Goal: Information Seeking & Learning: Learn about a topic

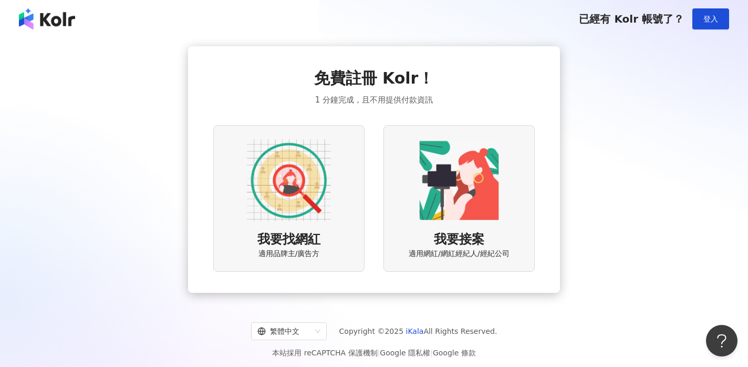
click at [312, 190] on img at bounding box center [289, 180] width 84 height 84
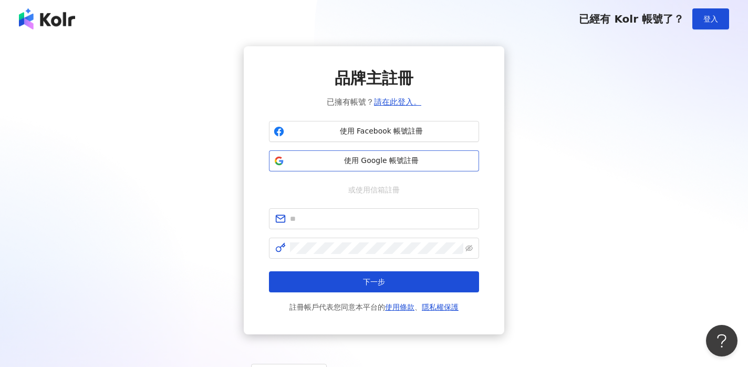
click at [361, 159] on span "使用 Google 帳號註冊" at bounding box center [382, 161] width 186 height 11
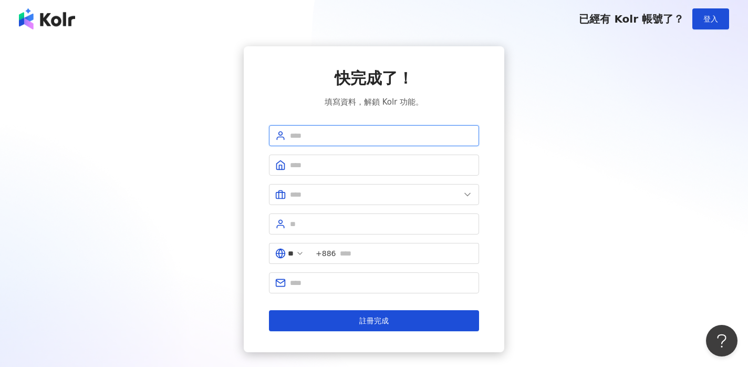
click at [358, 136] on input "text" at bounding box center [381, 136] width 183 height 12
type input "********"
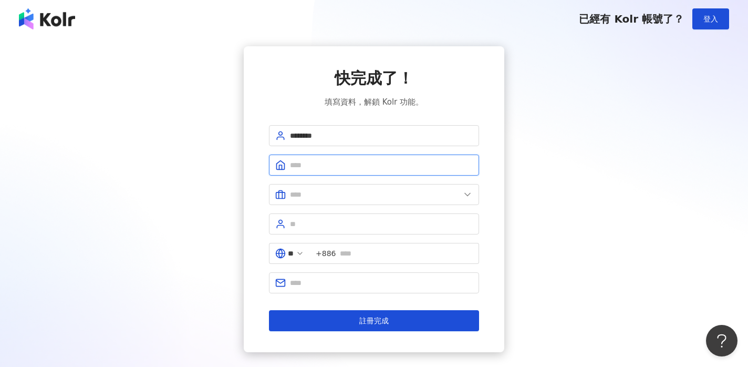
click at [328, 167] on input "text" at bounding box center [381, 165] width 183 height 12
type input "***"
click at [328, 194] on input "text" at bounding box center [375, 195] width 170 height 12
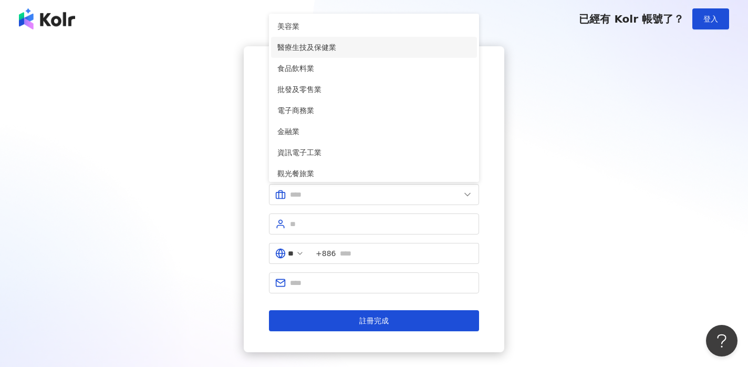
click at [334, 46] on span "醫療生技及保健業" at bounding box center [373, 48] width 193 height 12
type input "********"
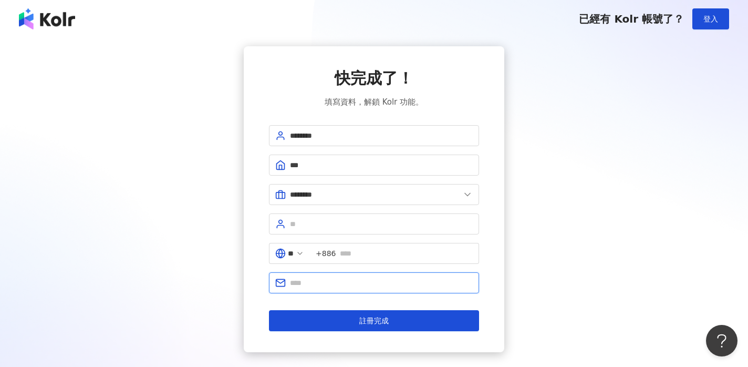
click at [323, 279] on input "text" at bounding box center [381, 283] width 183 height 12
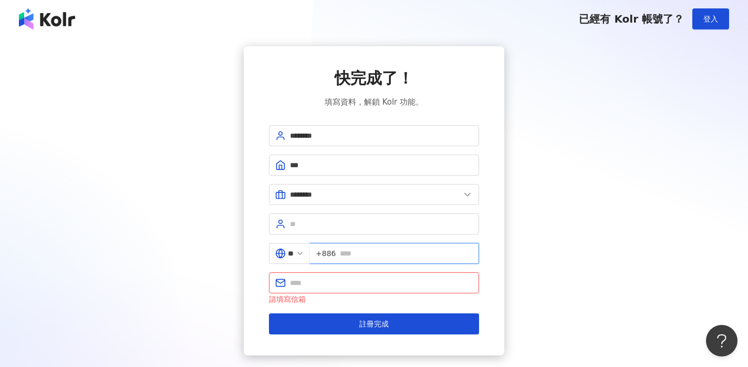
click at [369, 258] on input "text" at bounding box center [406, 254] width 133 height 12
type input "**********"
drag, startPoint x: 385, startPoint y: 281, endPoint x: 287, endPoint y: 283, distance: 97.2
click at [287, 283] on span "**********" at bounding box center [374, 282] width 210 height 21
type input "**********"
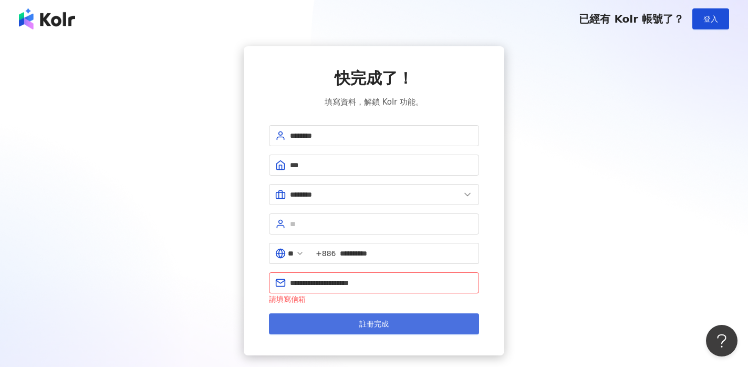
click at [376, 323] on span "註冊完成" at bounding box center [373, 324] width 29 height 8
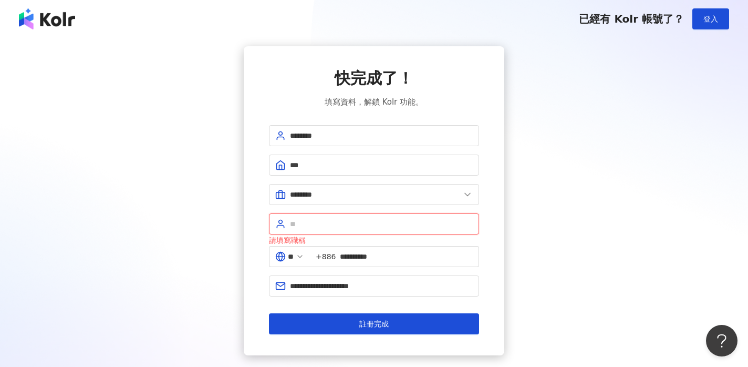
click at [313, 222] on input "text" at bounding box center [381, 224] width 183 height 12
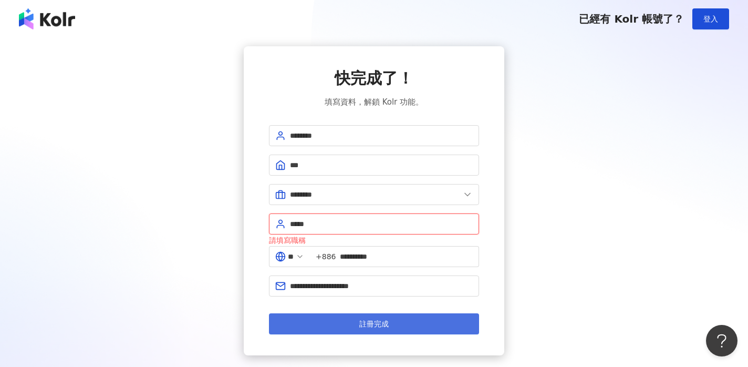
type input "*****"
click at [378, 324] on span "註冊完成" at bounding box center [373, 324] width 29 height 8
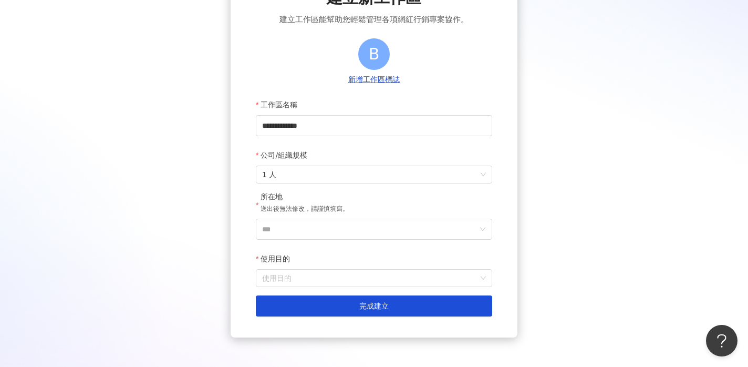
scroll to position [109, 0]
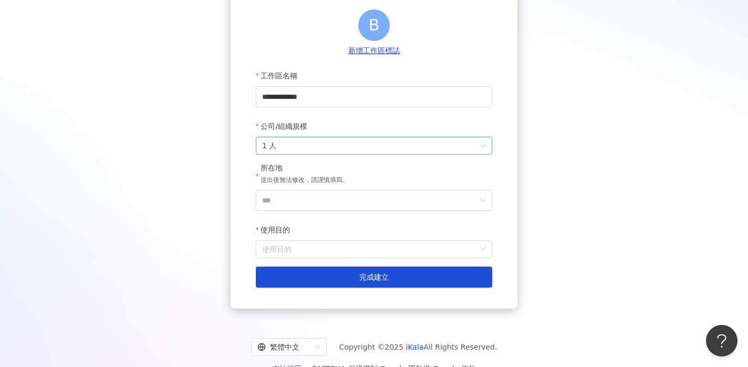
click at [367, 147] on span "1 人" at bounding box center [374, 145] width 224 height 17
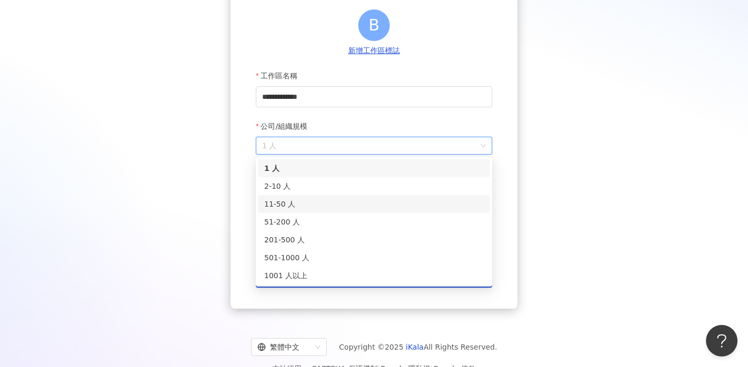
click at [367, 212] on div "11-50 人" at bounding box center [374, 204] width 232 height 18
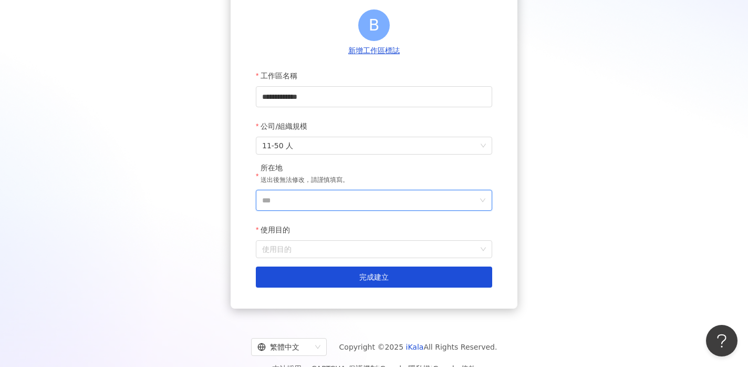
click at [362, 205] on input "***" at bounding box center [369, 200] width 215 height 20
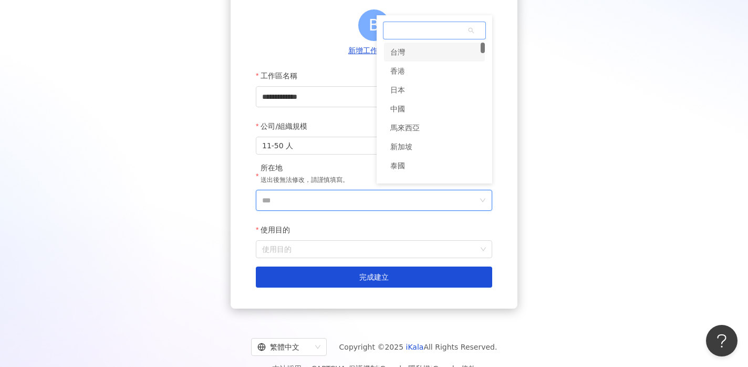
click at [420, 54] on div "台灣" at bounding box center [434, 52] width 101 height 19
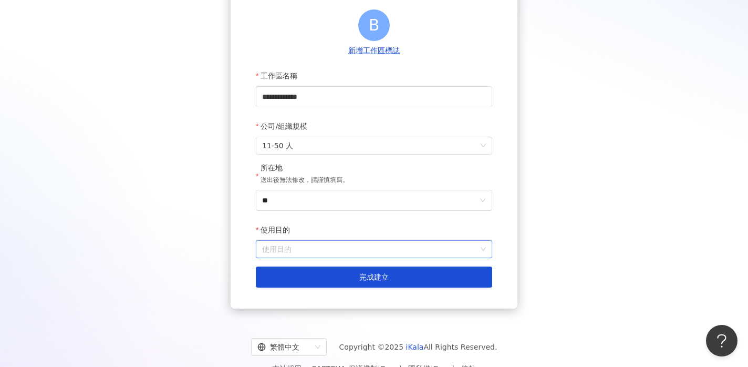
click at [413, 250] on input "使用目的" at bounding box center [374, 249] width 224 height 17
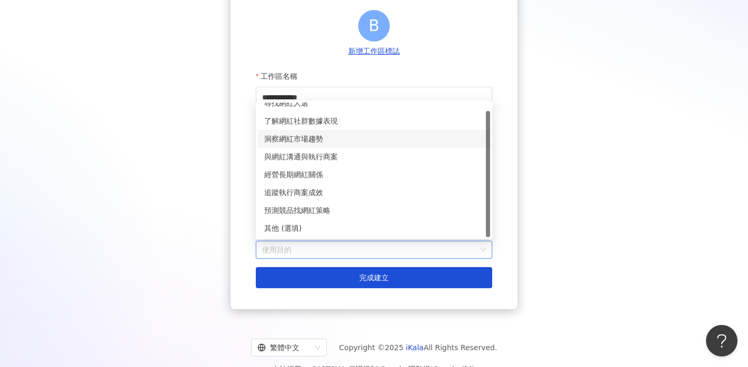
scroll to position [0, 0]
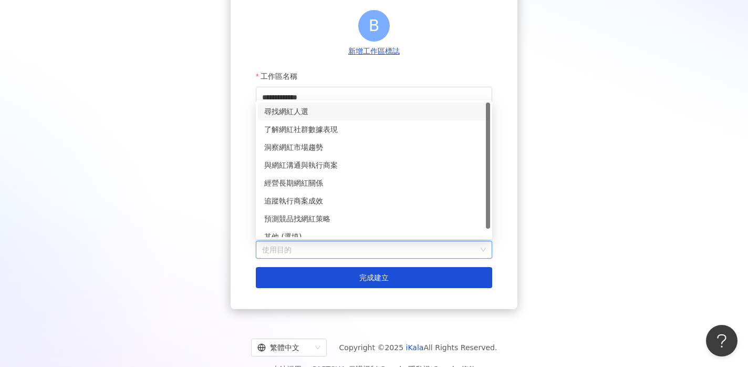
click at [380, 110] on div "尋找網紅人選" at bounding box center [374, 112] width 220 height 12
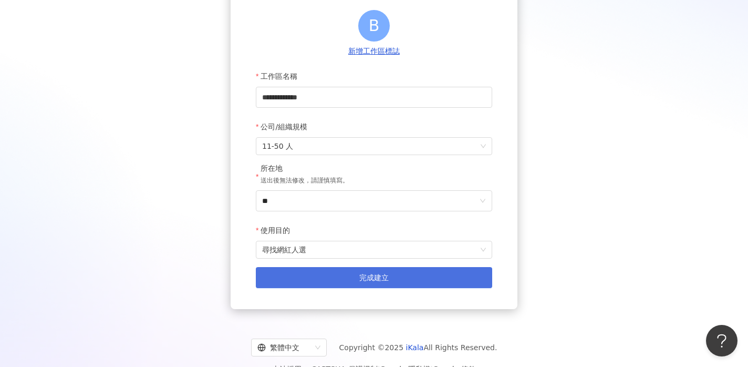
click at [390, 281] on button "完成建立" at bounding box center [374, 277] width 236 height 21
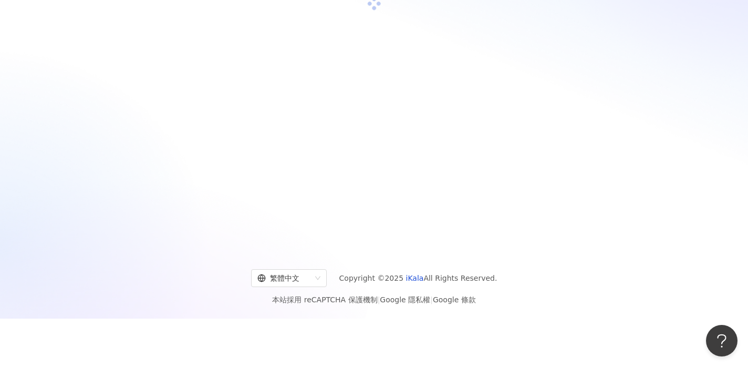
scroll to position [48, 0]
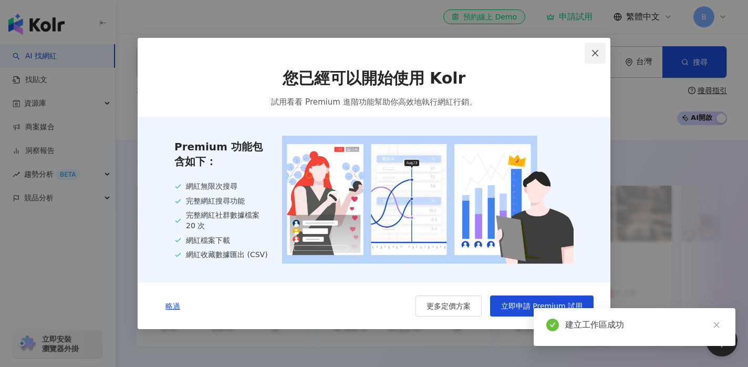
click at [593, 52] on icon "close" at bounding box center [595, 53] width 8 height 8
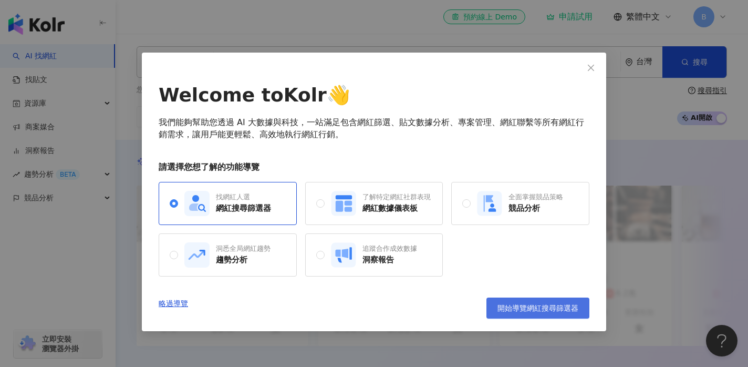
click at [555, 307] on span "開始導覽網紅搜尋篩選器" at bounding box center [538, 308] width 81 height 8
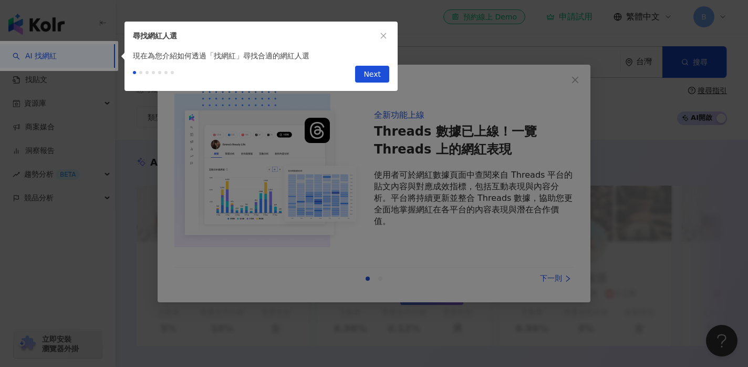
click at [386, 35] on icon "close" at bounding box center [383, 35] width 7 height 7
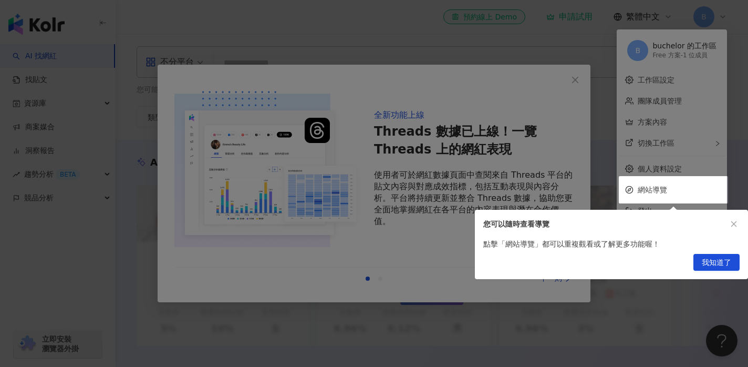
click at [584, 83] on div at bounding box center [374, 183] width 748 height 367
click at [577, 79] on div at bounding box center [374, 183] width 748 height 367
click at [713, 261] on span "我知道了" at bounding box center [716, 262] width 29 height 17
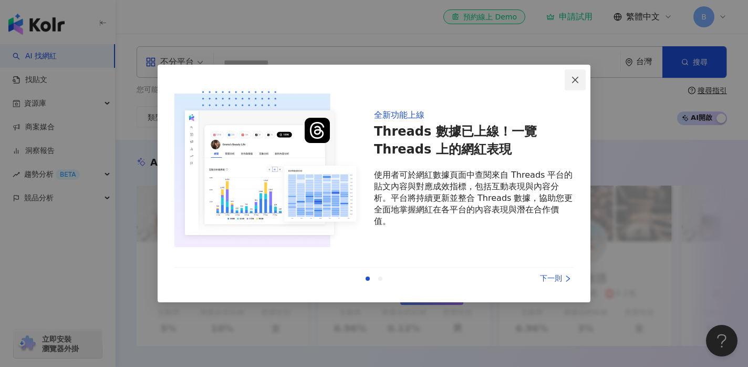
click at [578, 83] on icon "close" at bounding box center [575, 80] width 8 height 8
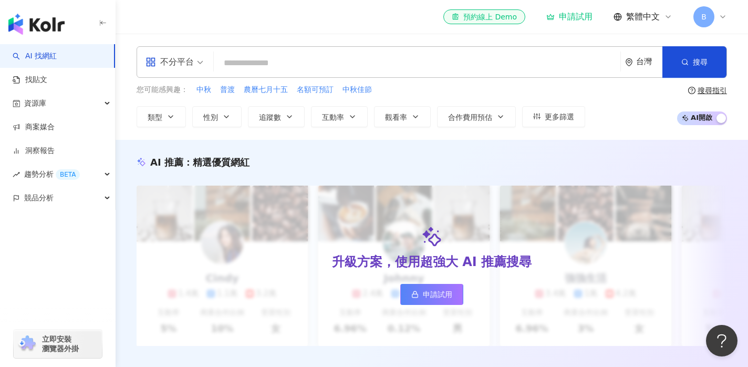
click at [357, 61] on input "search" at bounding box center [417, 63] width 398 height 20
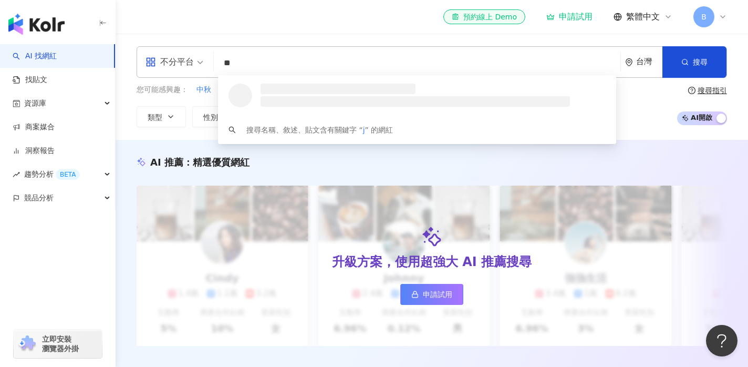
type input "*"
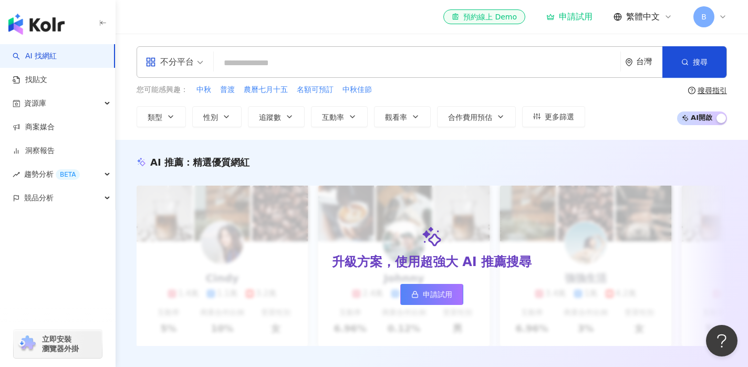
click at [347, 67] on input "search" at bounding box center [417, 63] width 398 height 20
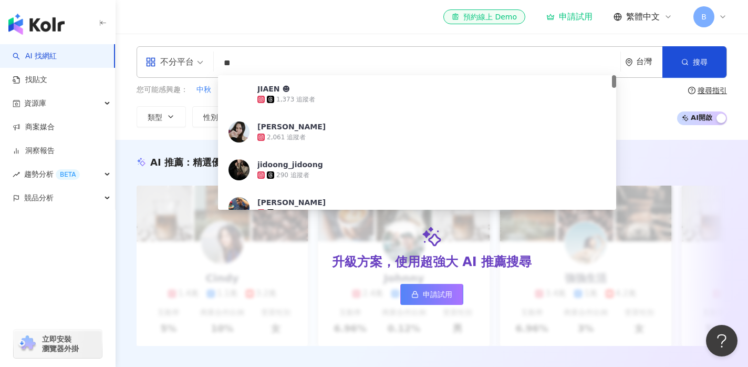
type input "*"
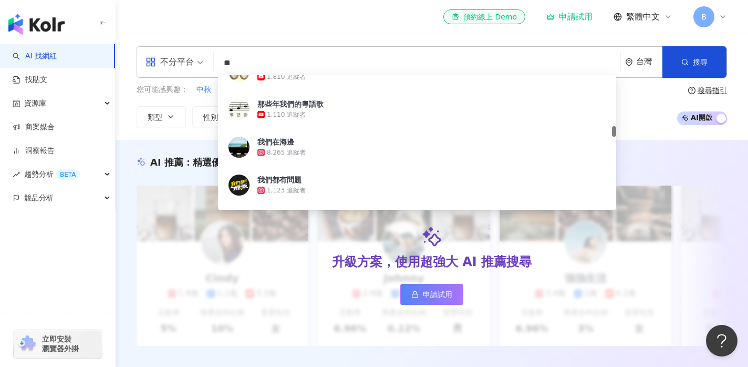
scroll to position [628, 0]
click at [262, 61] on input "**" at bounding box center [417, 63] width 398 height 20
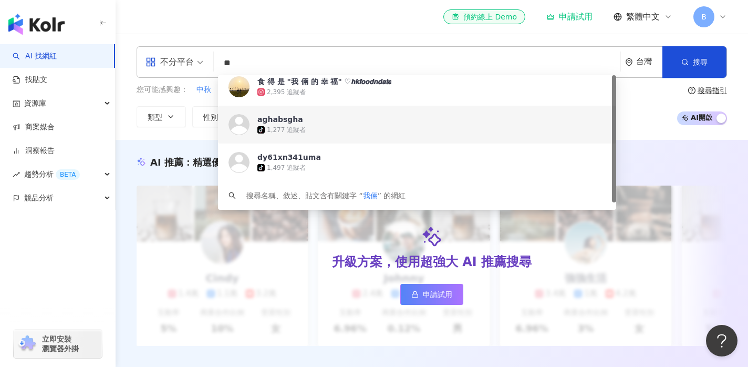
scroll to position [0, 0]
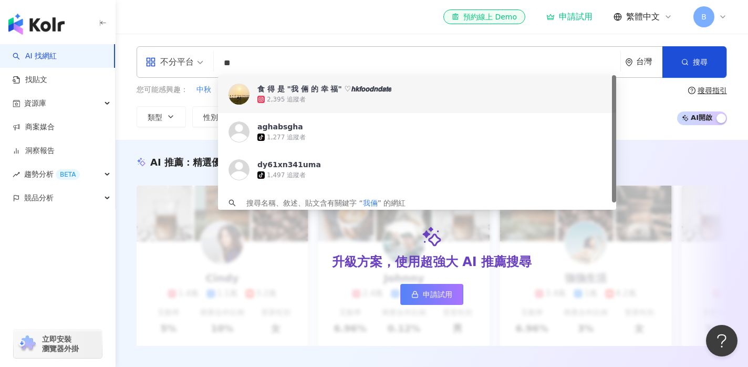
type input "**"
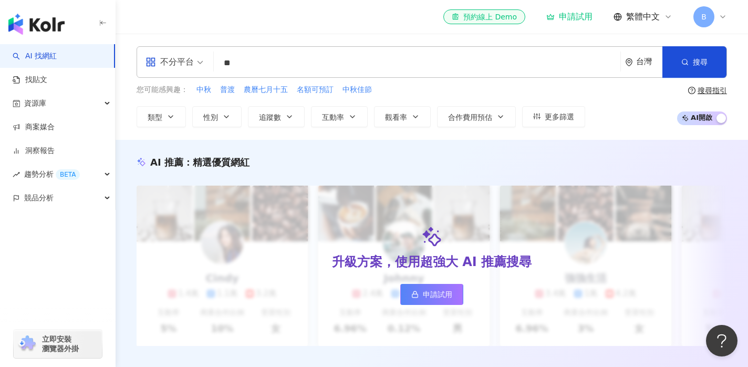
click at [331, 33] on div "el-icon-cs 預約線上 Demo 申請試用 繁體中文 B" at bounding box center [432, 17] width 591 height 34
click at [45, 27] on img "button" at bounding box center [36, 24] width 56 height 21
click at [579, 19] on div "申請試用" at bounding box center [570, 17] width 46 height 11
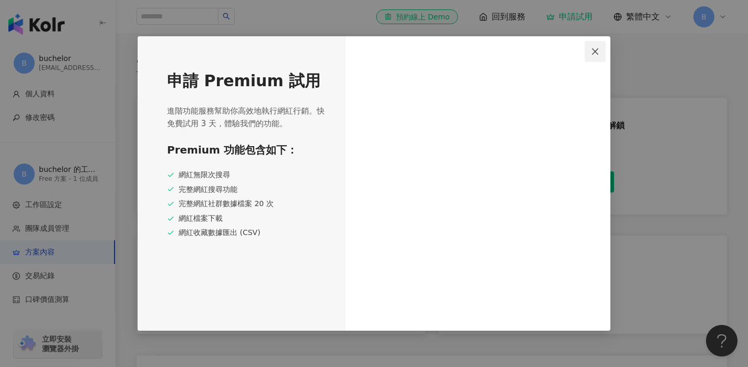
click at [593, 55] on icon "close" at bounding box center [595, 51] width 8 height 8
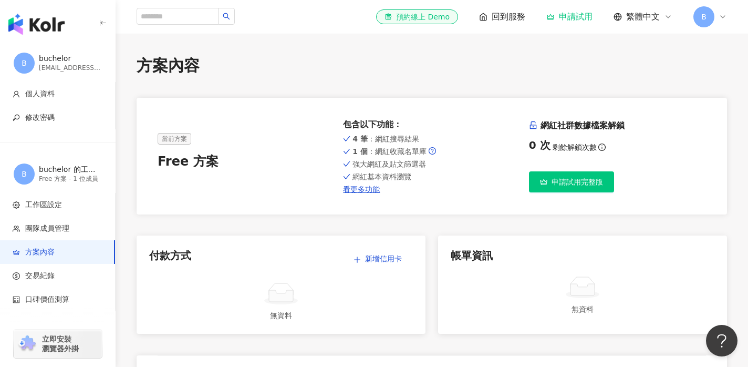
click at [562, 186] on button "申請試用完整版" at bounding box center [571, 181] width 85 height 21
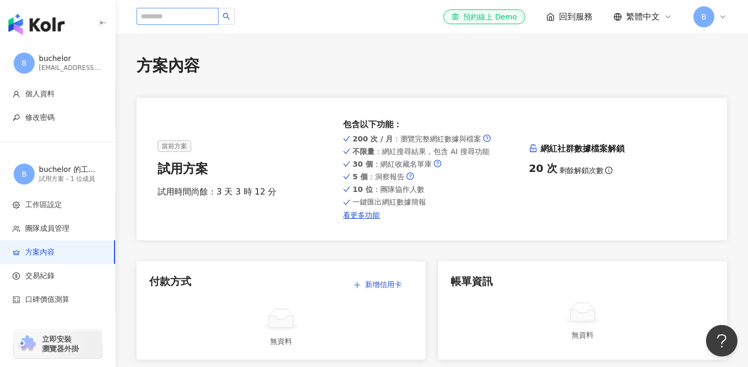
click at [160, 16] on input "search" at bounding box center [178, 16] width 82 height 17
type input "*"
type input "***"
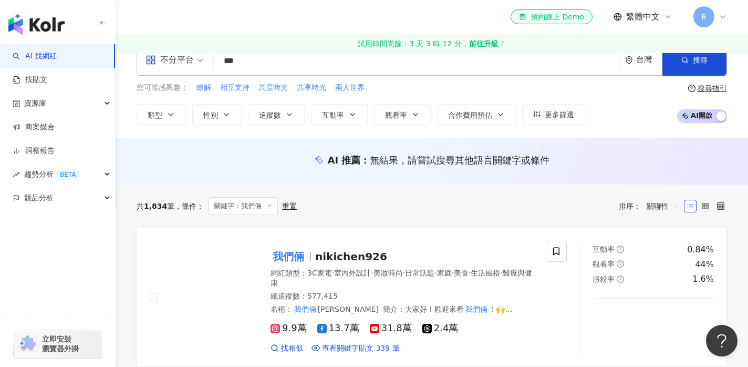
scroll to position [44, 0]
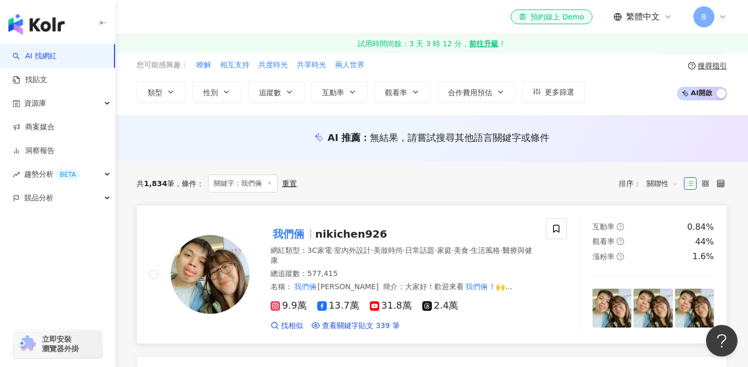
click at [285, 231] on mark "我們倆" at bounding box center [289, 233] width 36 height 17
click at [220, 94] on button "性別" at bounding box center [216, 91] width 49 height 21
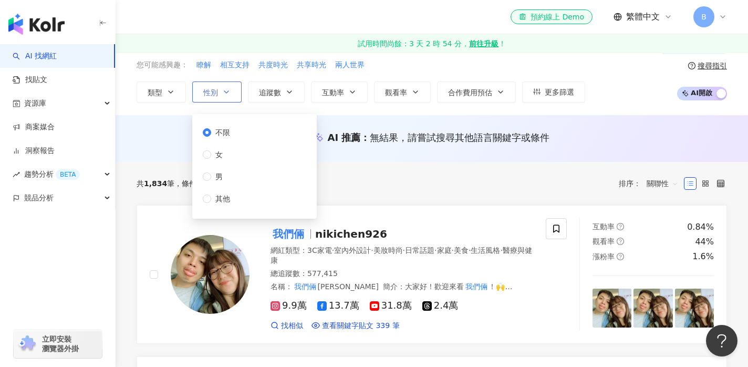
click at [214, 93] on span "性別" at bounding box center [210, 92] width 15 height 8
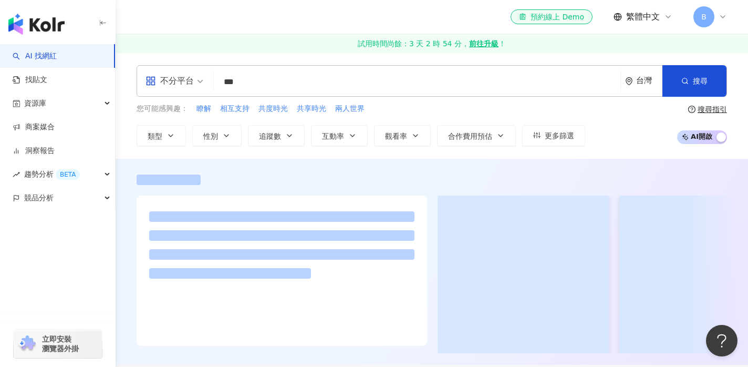
click at [280, 93] on div "不分平台 *** 台灣 搜尋" at bounding box center [432, 81] width 591 height 32
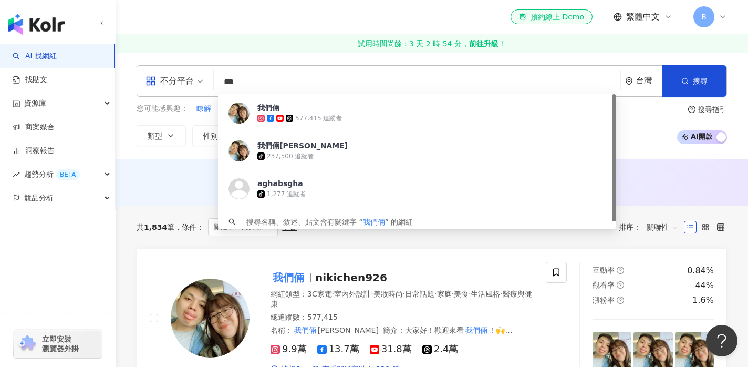
drag, startPoint x: 263, startPoint y: 85, endPoint x: 209, endPoint y: 77, distance: 54.2
click at [200, 84] on div "不分平台 *** 台灣 搜尋 fd8cd002-dbf4-4906-9c61-902e45e6d72a 我們倆 577,415 追蹤者 我們倆Ricky&Ni…" at bounding box center [432, 81] width 591 height 32
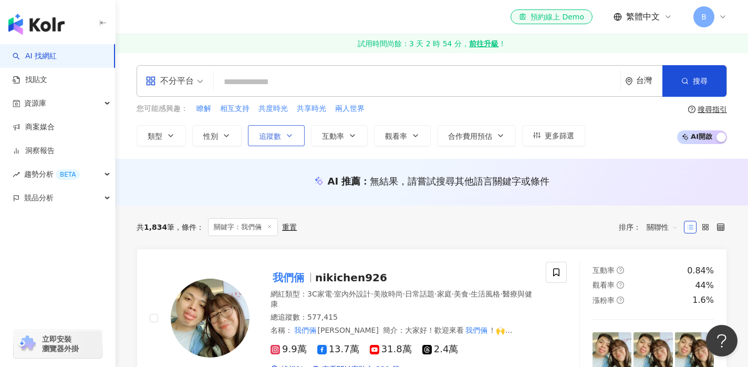
click at [284, 134] on button "追蹤數" at bounding box center [276, 135] width 57 height 21
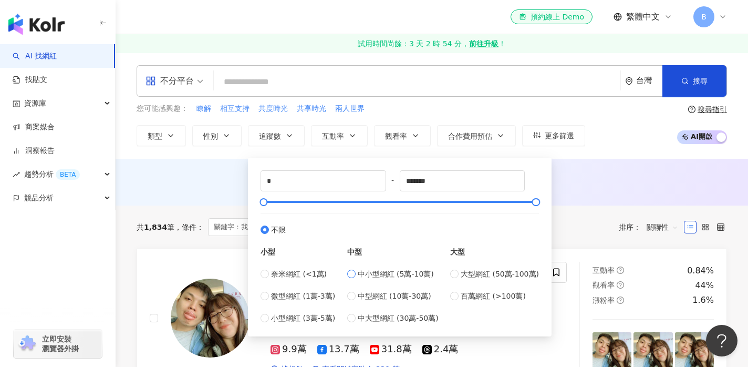
type input "*****"
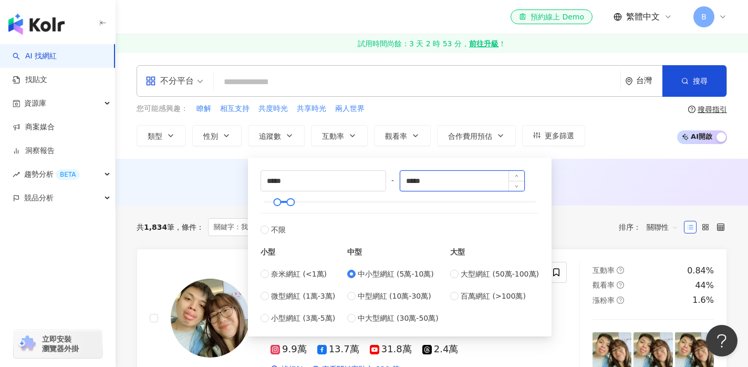
drag, startPoint x: 441, startPoint y: 179, endPoint x: 407, endPoint y: 181, distance: 33.7
click at [407, 181] on input "*****" at bounding box center [462, 181] width 125 height 20
type input "*"
type input "******"
click at [184, 173] on div "AI 推薦 ： 無結果，請嘗試搜尋其他語言關鍵字或條件" at bounding box center [432, 182] width 633 height 47
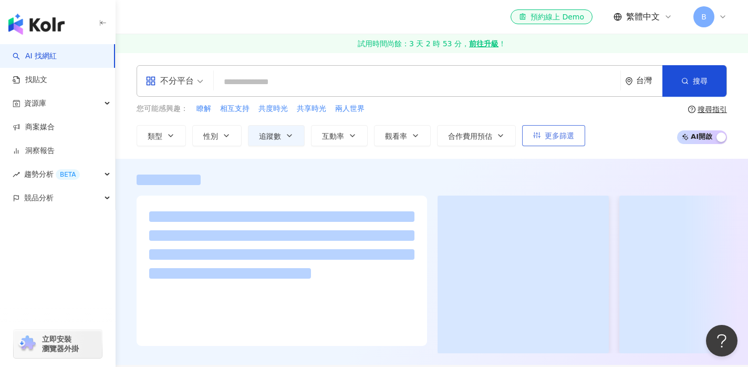
click at [551, 135] on span "更多篩選" at bounding box center [559, 135] width 29 height 8
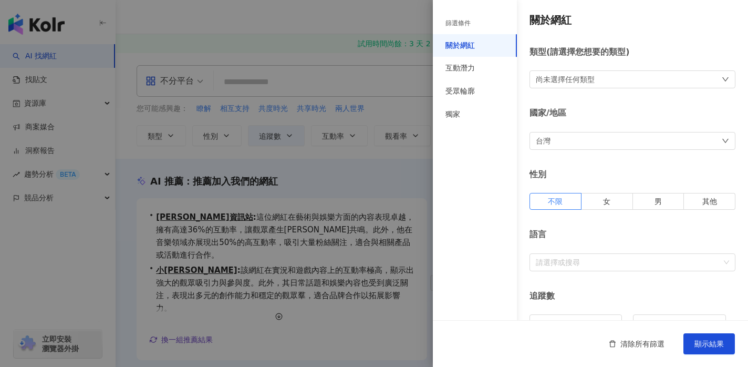
click at [626, 80] on div "尚未選擇任何類型" at bounding box center [633, 79] width 206 height 18
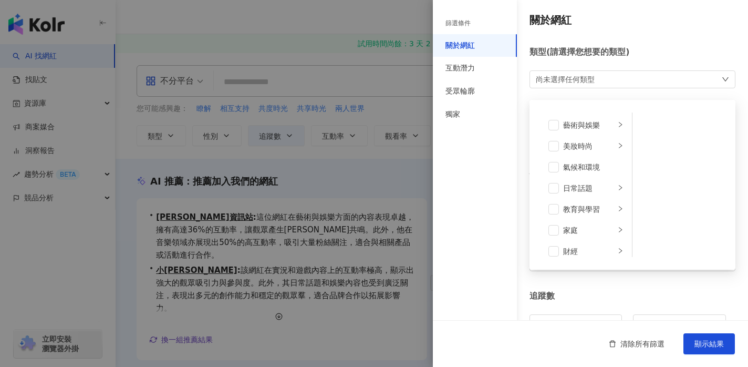
click at [626, 80] on div "尚未選擇任何類型 藝術與娛樂 美妝時尚 氣候和環境 日常話題 教育與學習 家庭 財經 美食 命理占卜 遊戲 法政社會 生活風格 影視娛樂 醫療與健康 寵物 攝…" at bounding box center [633, 79] width 206 height 18
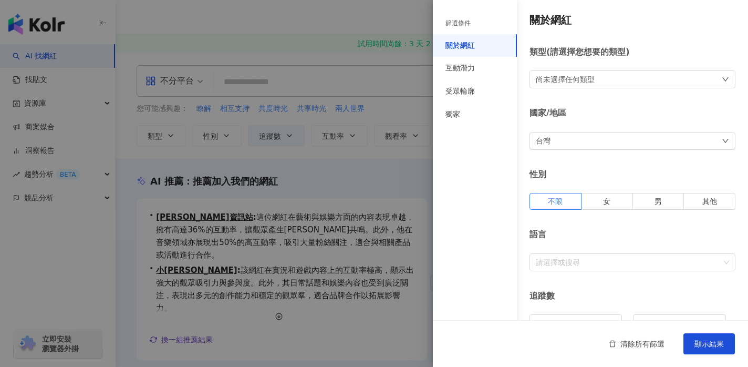
click at [238, 160] on div at bounding box center [374, 183] width 748 height 367
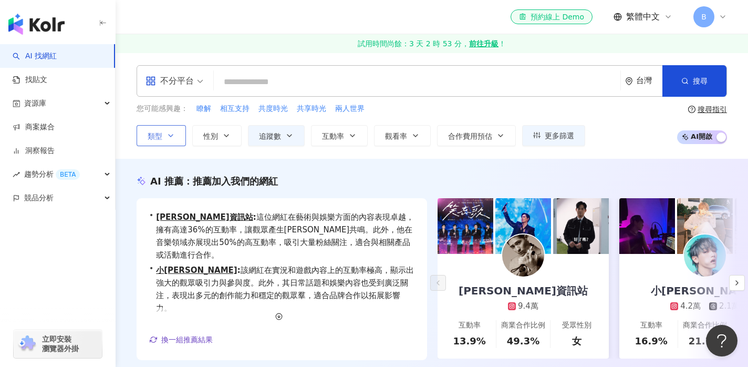
click at [167, 142] on button "類型" at bounding box center [161, 135] width 49 height 21
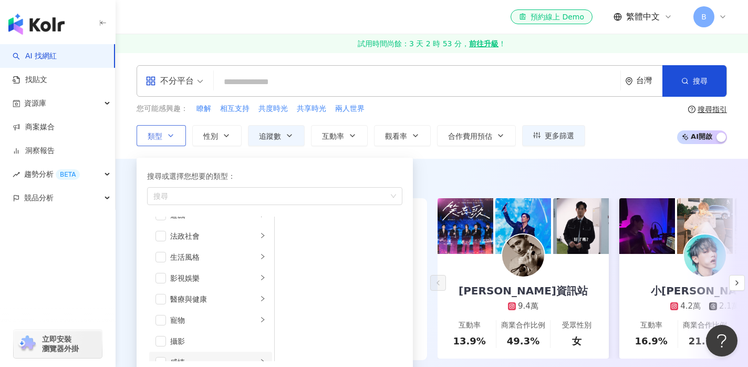
scroll to position [186, 0]
click at [162, 317] on span "button" at bounding box center [161, 317] width 11 height 11
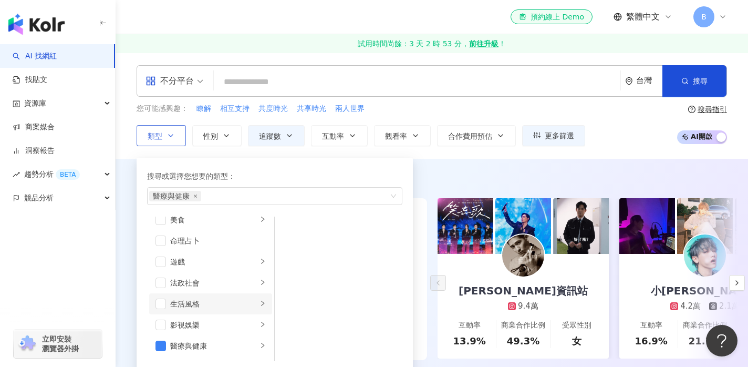
scroll to position [150, 0]
click at [161, 311] on span "button" at bounding box center [161, 310] width 11 height 11
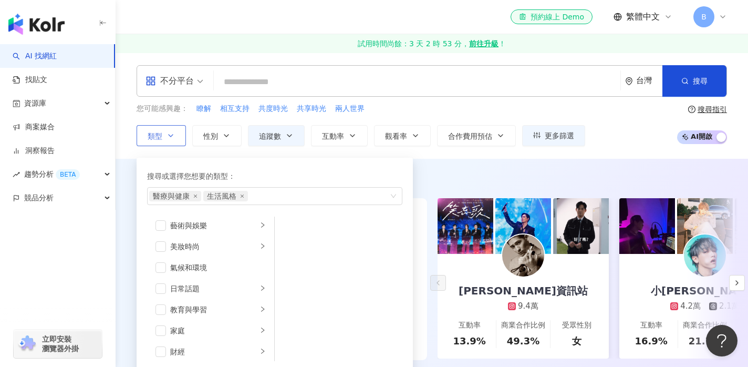
scroll to position [0, 0]
click at [163, 292] on span "button" at bounding box center [161, 292] width 11 height 11
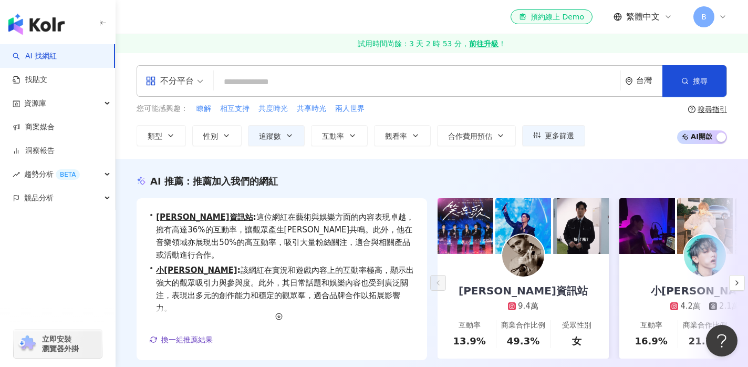
click at [466, 166] on div "AI 推薦 ： 推薦加入我們的網紅 • 周渝民資訊站 : 這位網紅在藝術與娛樂方面的內容表現卓越，擁有高達36%的互動率，讓觀眾產生強烈共鳴。此外，他在音樂領…" at bounding box center [432, 285] width 633 height 252
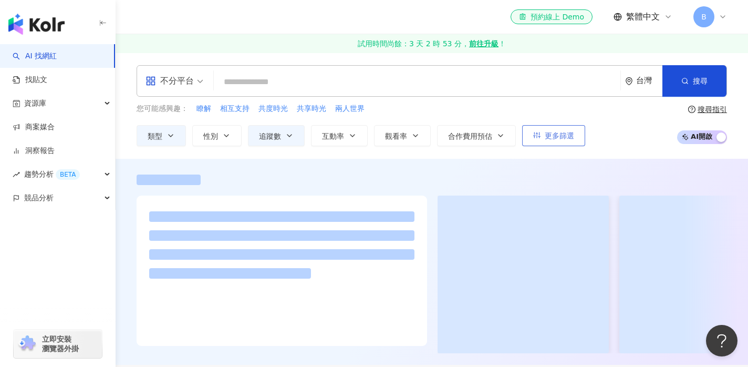
click at [551, 135] on span "更多篩選" at bounding box center [559, 135] width 29 height 8
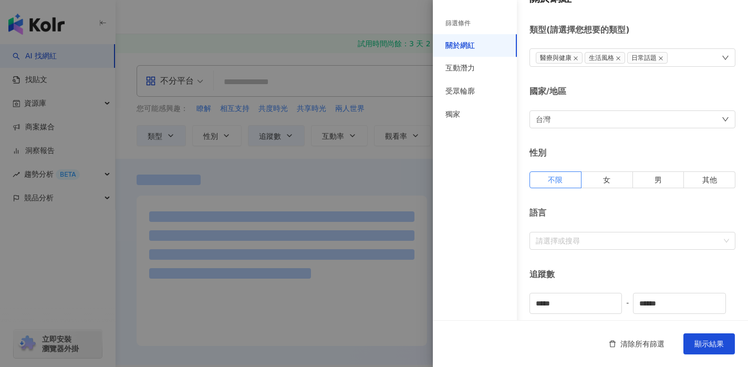
scroll to position [24, 0]
click at [607, 178] on span "女" at bounding box center [606, 178] width 7 height 8
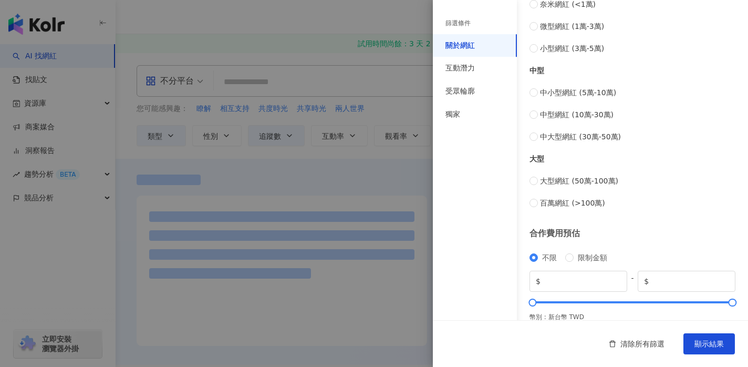
scroll to position [427, 0]
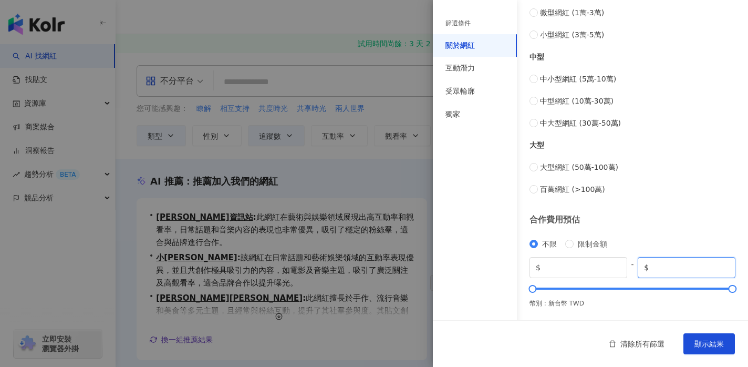
click at [683, 267] on input "*******" at bounding box center [690, 268] width 78 height 12
click at [655, 269] on input "******" at bounding box center [690, 268] width 78 height 12
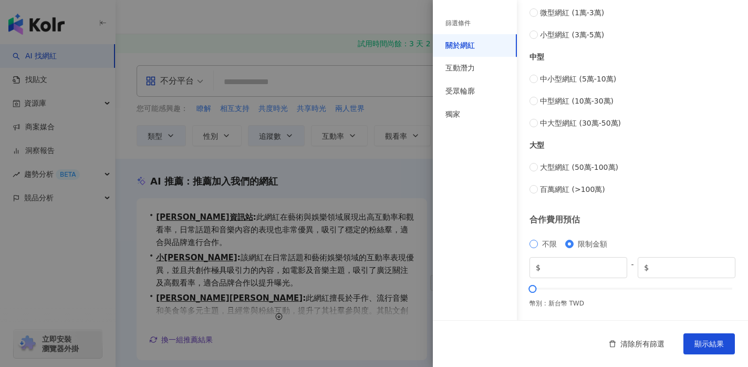
type input "*******"
click at [466, 69] on div "互動潛力" at bounding box center [460, 68] width 29 height 11
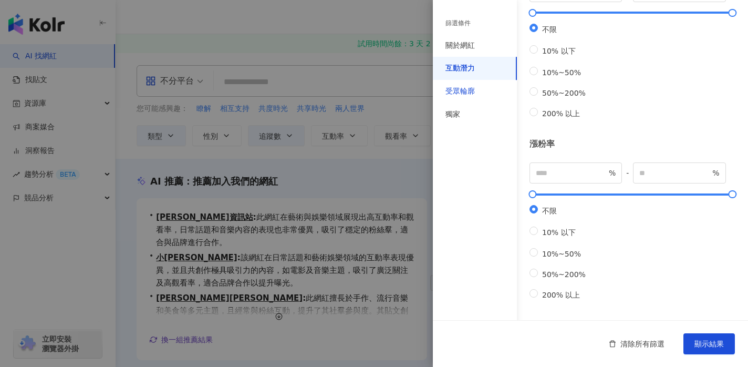
click at [466, 90] on div "受眾輪廓" at bounding box center [460, 91] width 29 height 11
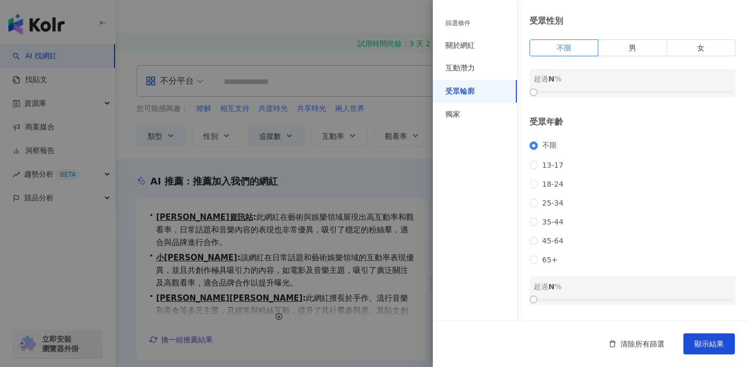
scroll to position [0, 0]
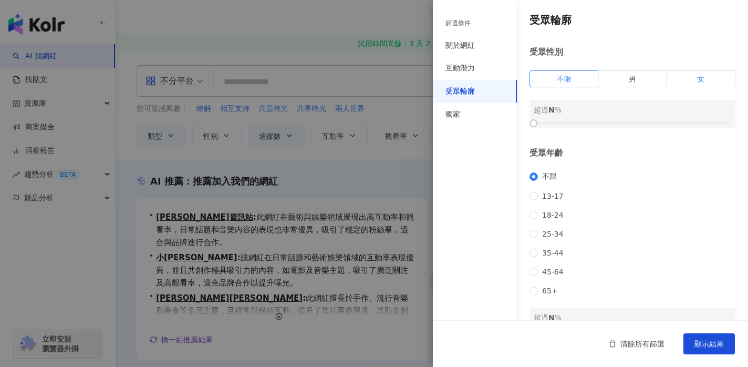
click at [713, 78] on label "女" at bounding box center [701, 78] width 68 height 17
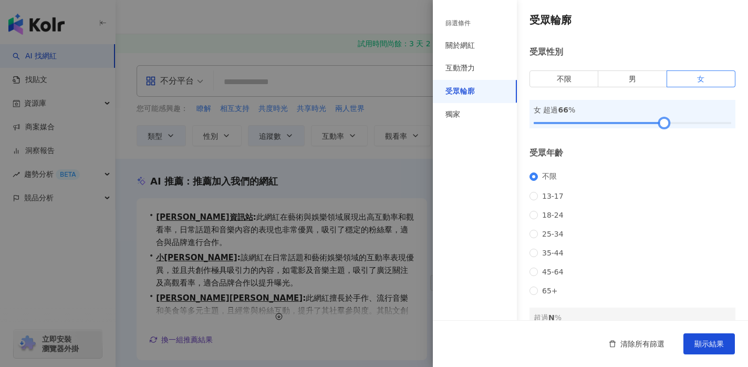
drag, startPoint x: 537, startPoint y: 122, endPoint x: 668, endPoint y: 125, distance: 131.4
click at [667, 125] on div at bounding box center [665, 123] width 6 height 6
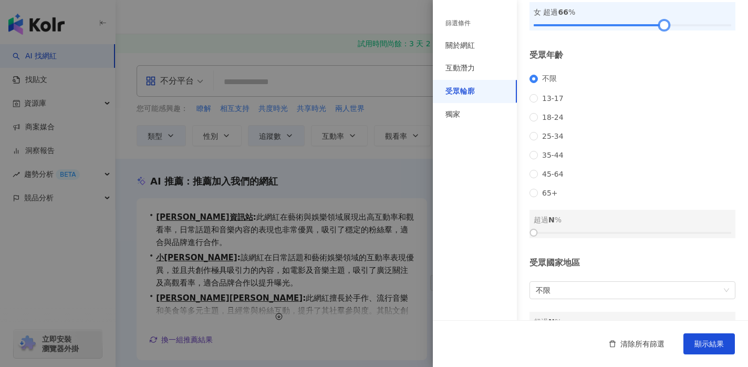
scroll to position [101, 0]
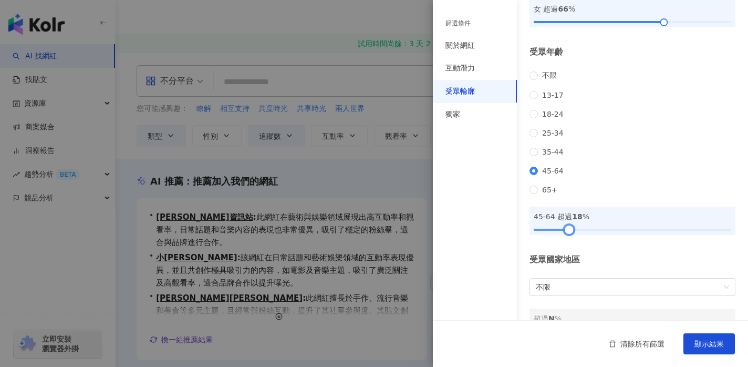
drag, startPoint x: 534, startPoint y: 246, endPoint x: 570, endPoint y: 248, distance: 35.2
click at [570, 232] on div at bounding box center [570, 229] width 6 height 6
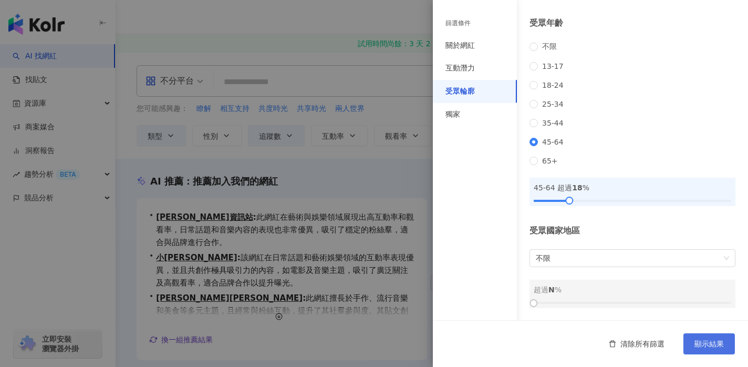
click at [704, 339] on button "顯示結果" at bounding box center [710, 343] width 52 height 21
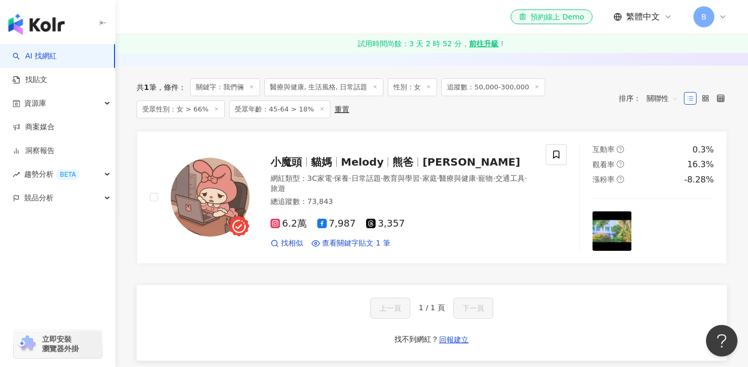
scroll to position [129, 0]
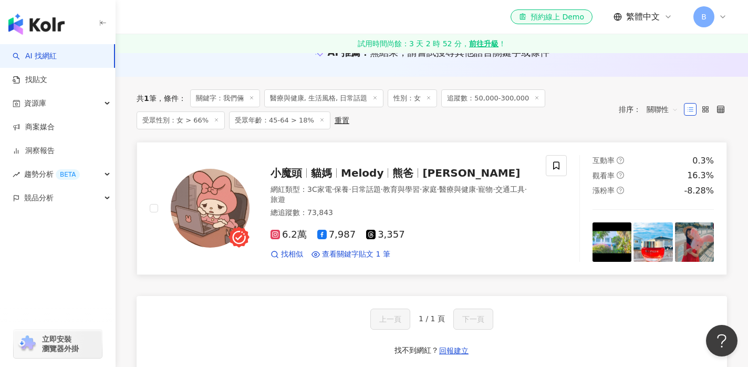
click at [360, 173] on span "Melody" at bounding box center [362, 173] width 43 height 13
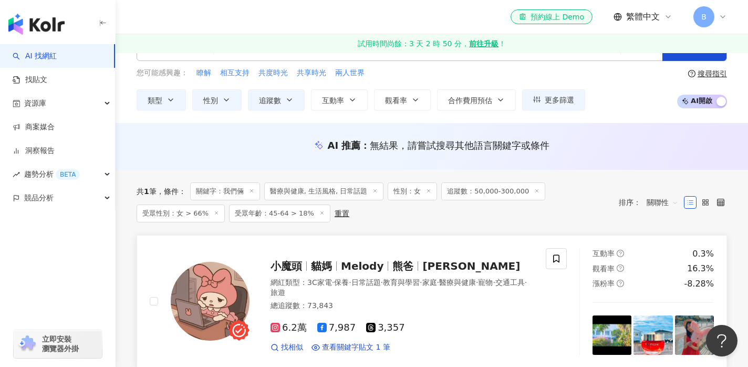
scroll to position [0, 0]
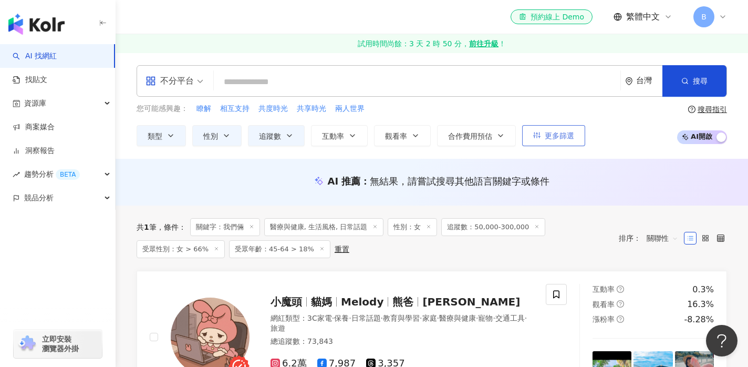
click at [550, 137] on span "更多篩選" at bounding box center [559, 135] width 29 height 8
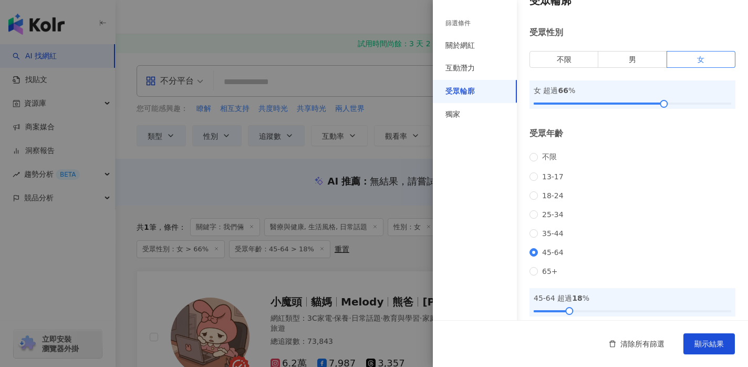
scroll to position [147, 0]
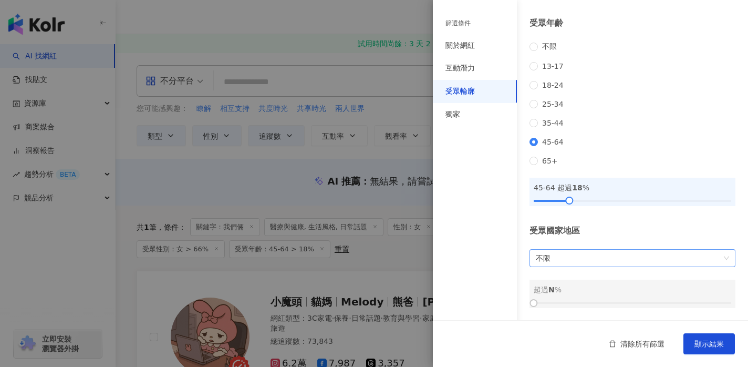
click at [614, 259] on span "不限" at bounding box center [632, 258] width 193 height 17
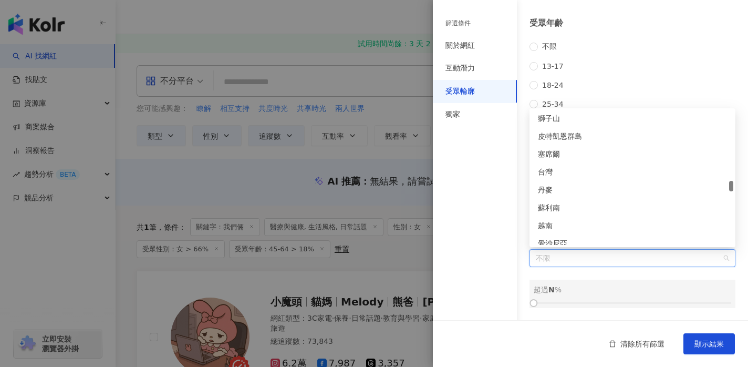
scroll to position [2236, 0]
click at [576, 172] on div "台灣" at bounding box center [632, 171] width 189 height 12
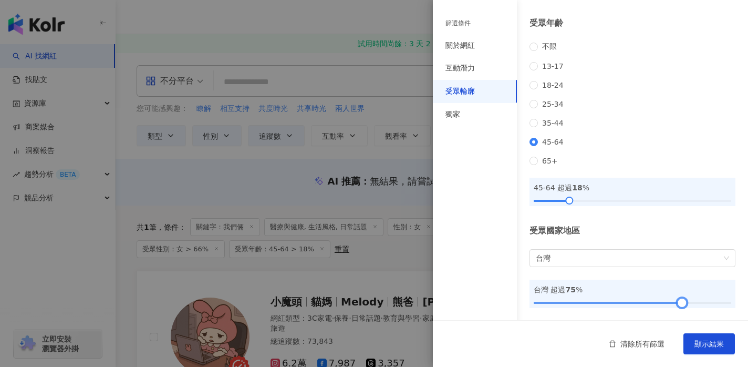
drag, startPoint x: 535, startPoint y: 304, endPoint x: 683, endPoint y: 306, distance: 147.7
click at [683, 306] on div at bounding box center [682, 303] width 6 height 6
click at [478, 71] on div "互動潛力" at bounding box center [475, 68] width 84 height 23
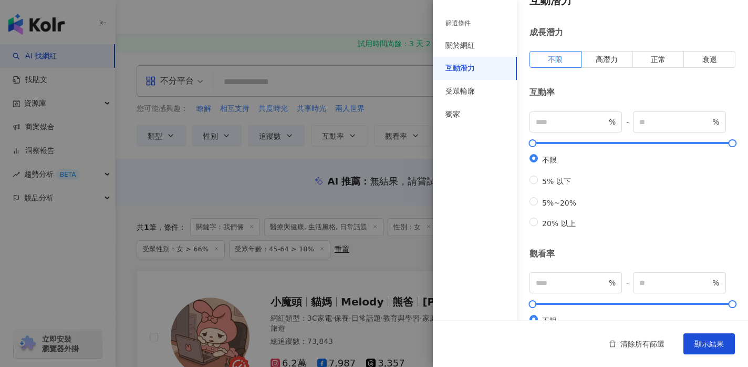
scroll to position [0, 0]
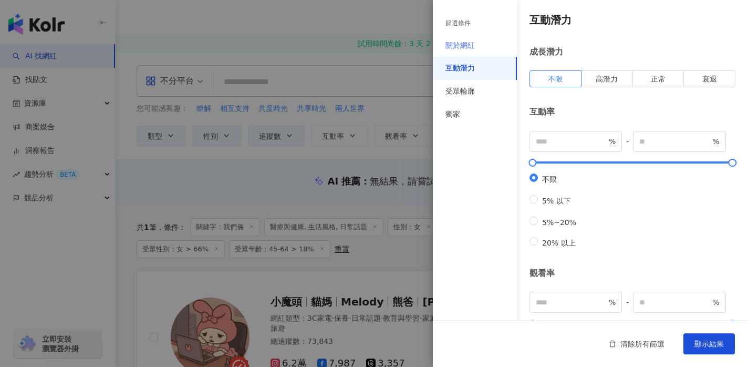
click at [477, 48] on div "關於網紅" at bounding box center [475, 45] width 84 height 23
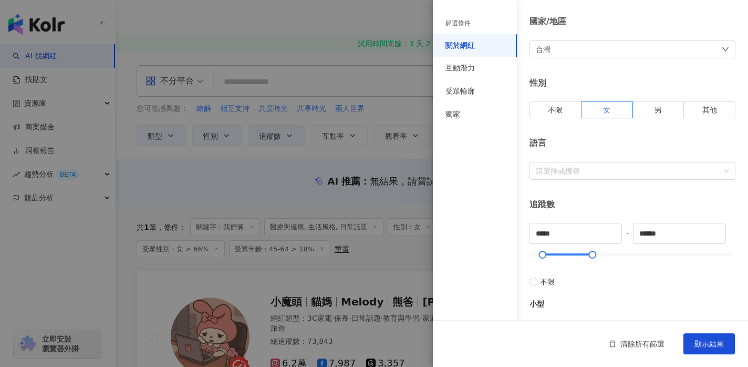
scroll to position [106, 0]
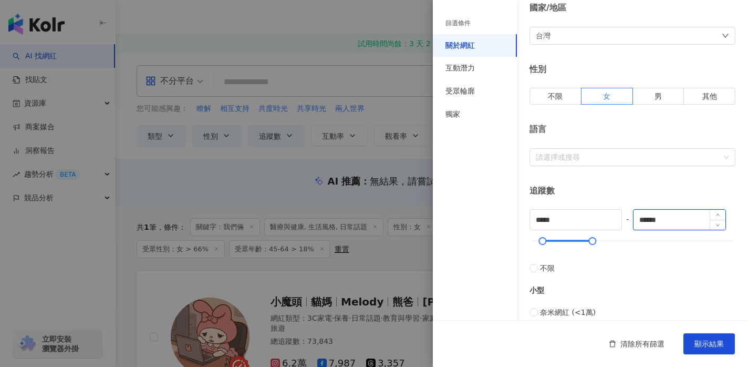
click at [674, 221] on input "******" at bounding box center [679, 220] width 91 height 20
type input "*"
type input "*******"
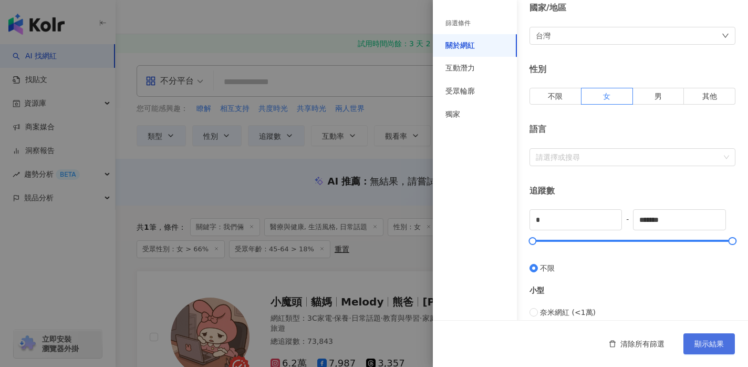
click at [713, 341] on span "顯示結果" at bounding box center [709, 343] width 29 height 8
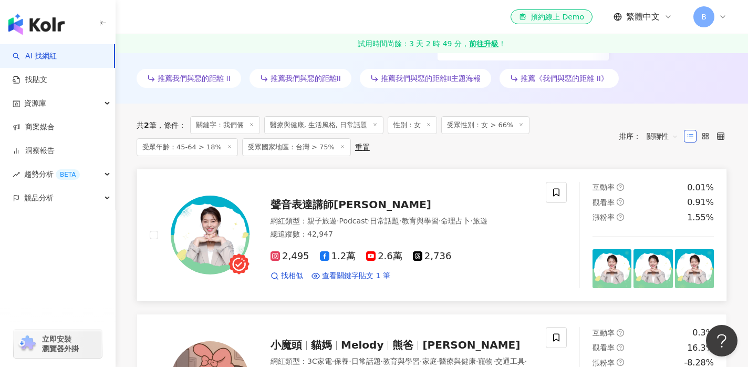
scroll to position [308, 0]
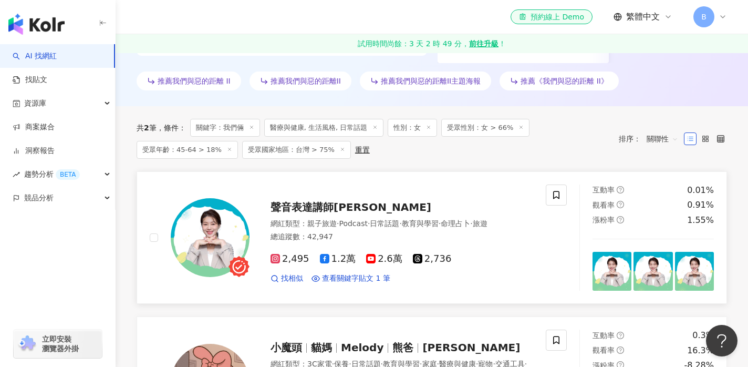
click at [295, 206] on span "聲音表達講師林依柔" at bounding box center [351, 207] width 161 height 13
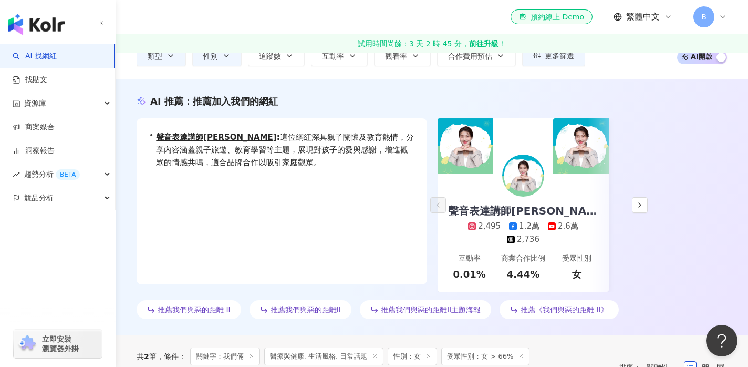
scroll to position [0, 0]
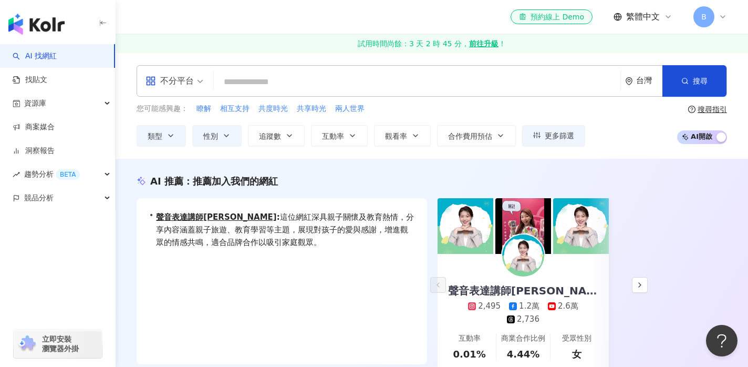
click at [348, 80] on input "search" at bounding box center [417, 82] width 398 height 20
paste input "******"
type input "******"
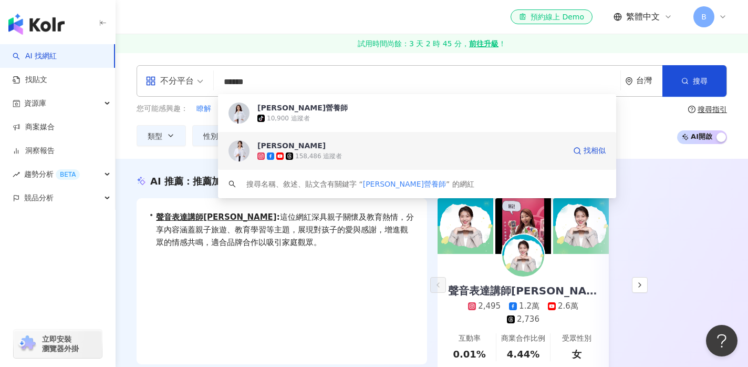
click at [410, 156] on div "158,486 追蹤者" at bounding box center [412, 156] width 308 height 11
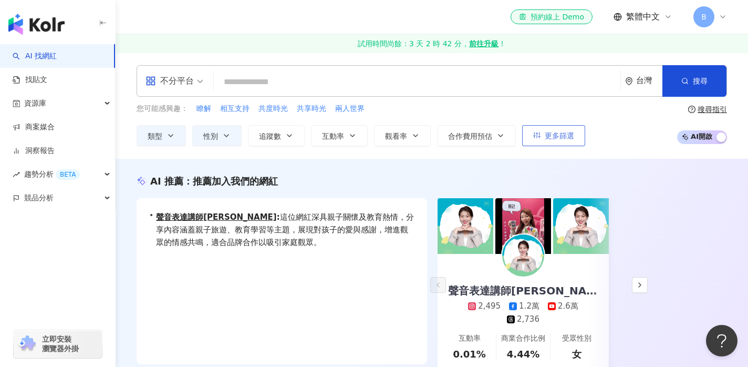
click at [554, 136] on span "更多篩選" at bounding box center [559, 135] width 29 height 8
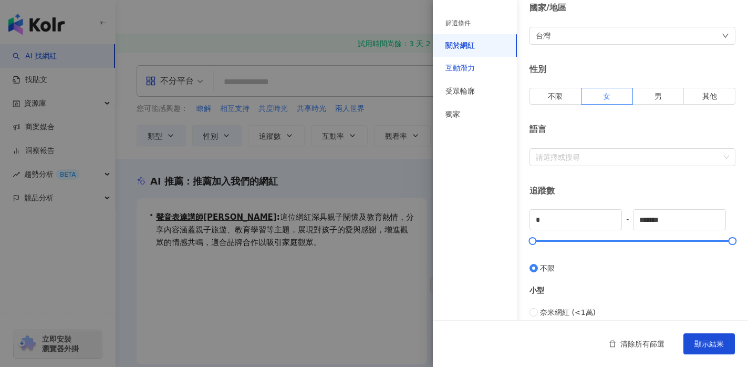
click at [470, 67] on div "互動潛力" at bounding box center [460, 68] width 29 height 11
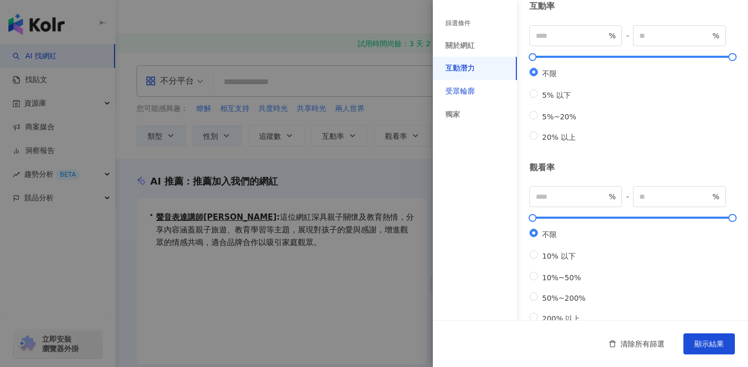
click at [464, 89] on div "受眾輪廓" at bounding box center [460, 91] width 29 height 11
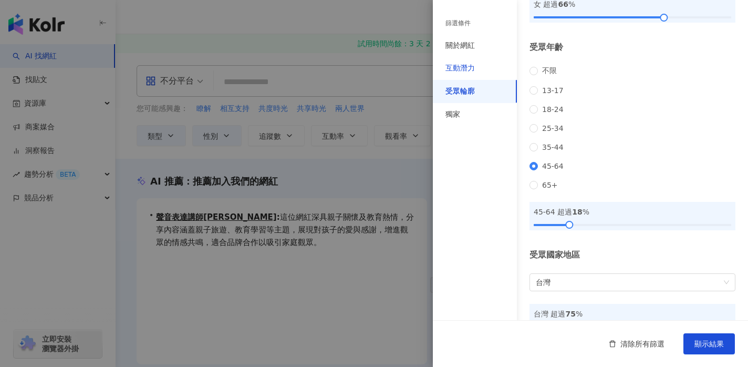
click at [466, 68] on div "互動潛力" at bounding box center [460, 68] width 29 height 11
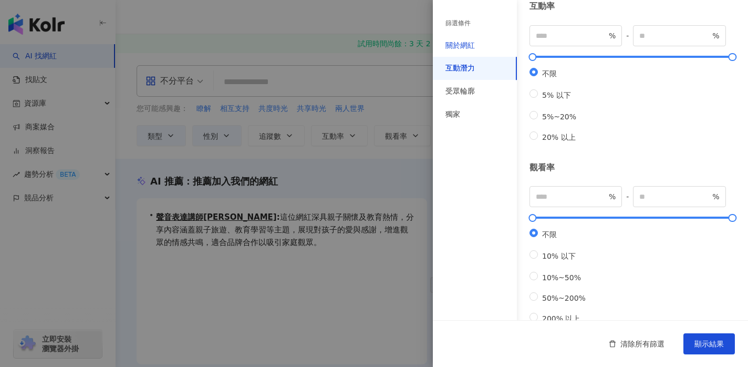
click at [467, 48] on div "關於網紅" at bounding box center [460, 45] width 29 height 11
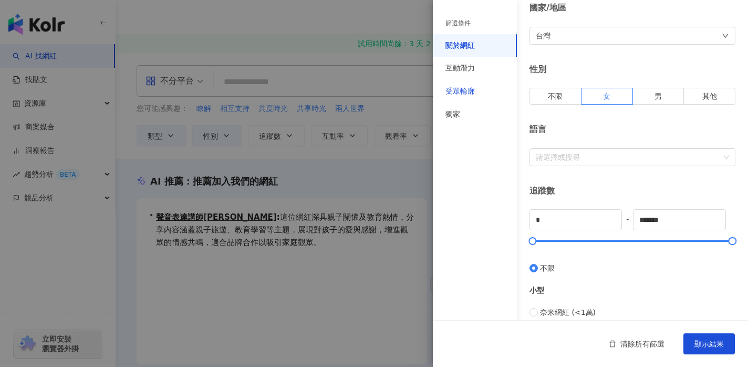
click at [466, 94] on div "受眾輪廓" at bounding box center [460, 91] width 29 height 11
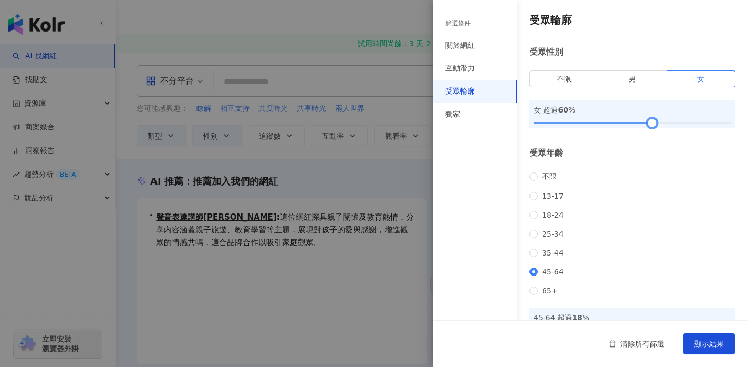
drag, startPoint x: 666, startPoint y: 121, endPoint x: 655, endPoint y: 122, distance: 11.6
click at [655, 122] on div at bounding box center [653, 123] width 6 height 6
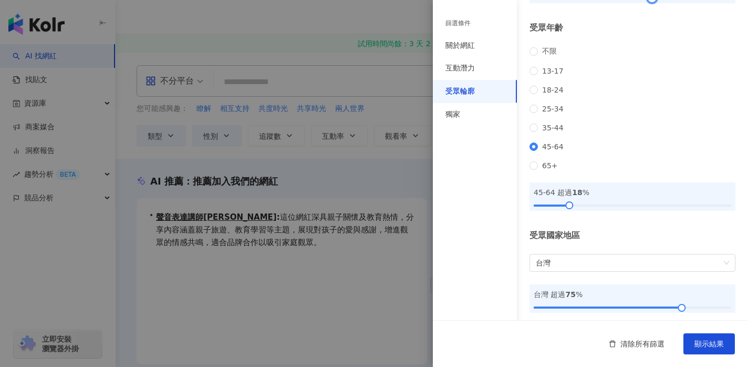
scroll to position [147, 0]
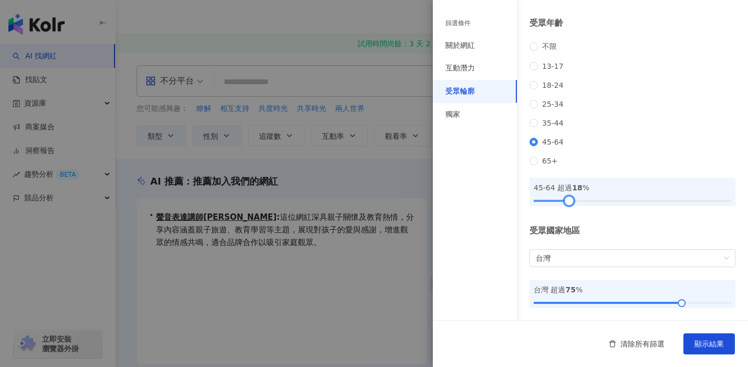
click at [572, 202] on div at bounding box center [570, 201] width 6 height 6
click at [474, 48] on div "關於網紅" at bounding box center [460, 45] width 29 height 11
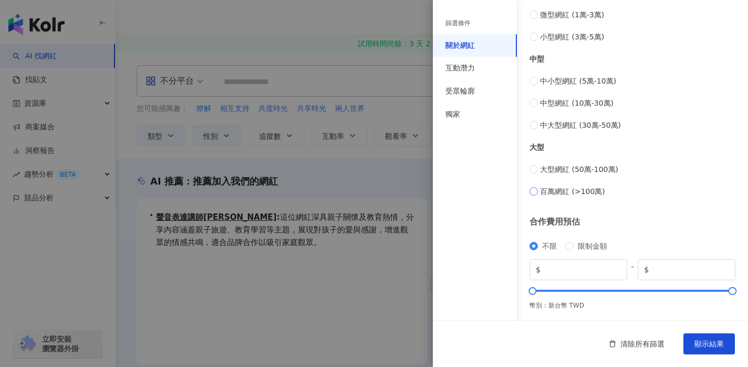
scroll to position [426, 0]
click at [660, 268] on input "*******" at bounding box center [690, 269] width 78 height 12
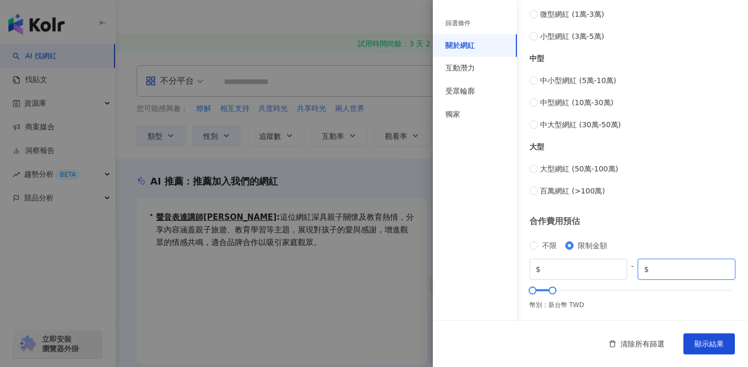
click at [655, 269] on input "******" at bounding box center [690, 269] width 78 height 12
type input "******"
click at [724, 344] on span "顯示結果" at bounding box center [709, 343] width 29 height 8
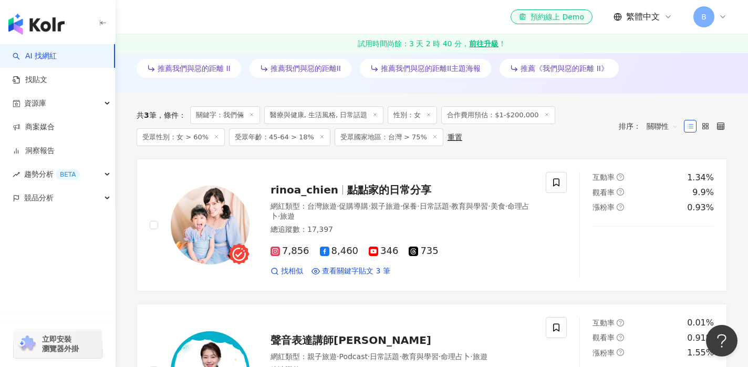
scroll to position [322, 0]
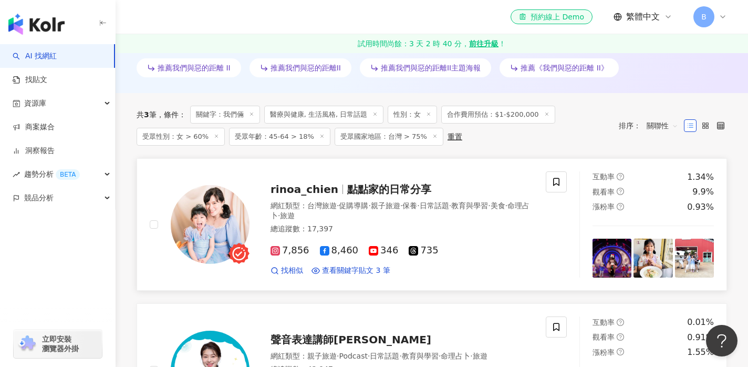
click at [375, 189] on span "點點家的日常分享" at bounding box center [389, 189] width 84 height 13
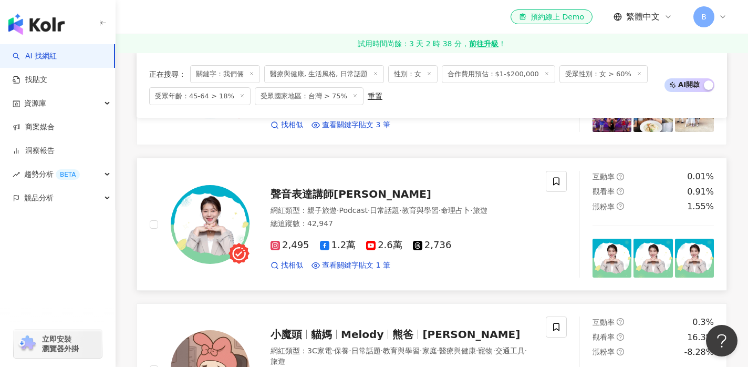
scroll to position [491, 0]
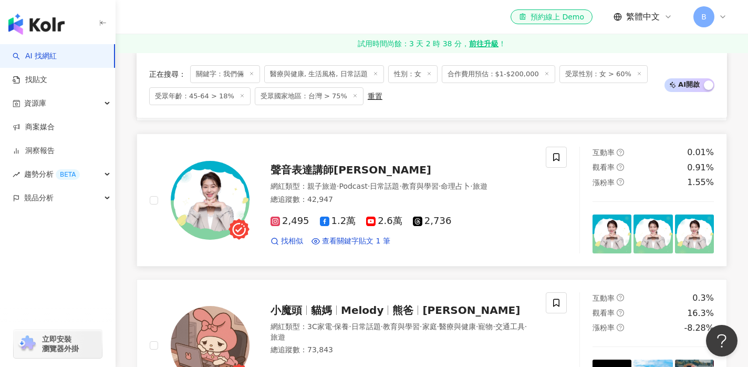
click at [344, 167] on span "聲音表達講師[PERSON_NAME]" at bounding box center [351, 169] width 161 height 13
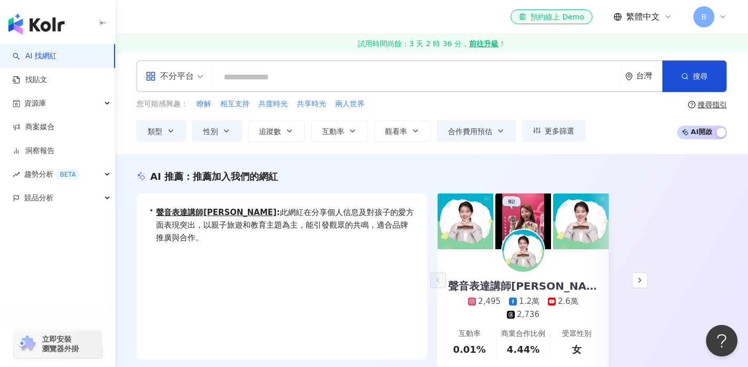
scroll to position [0, 0]
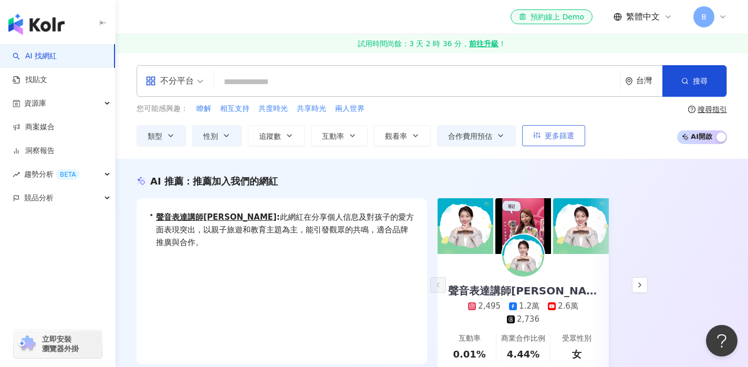
click at [558, 137] on span "更多篩選" at bounding box center [559, 135] width 29 height 8
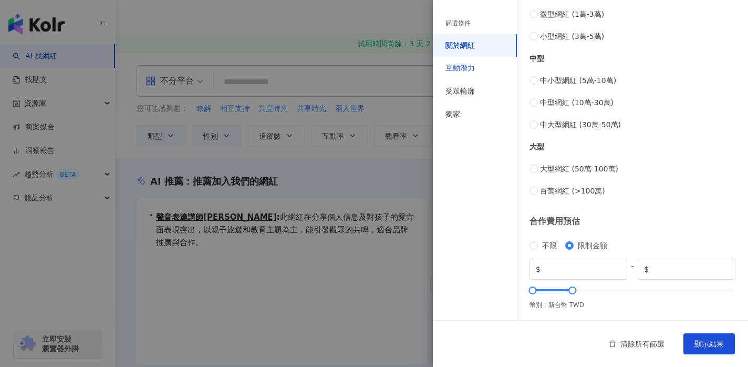
click at [465, 64] on div "互動潛力" at bounding box center [460, 68] width 29 height 11
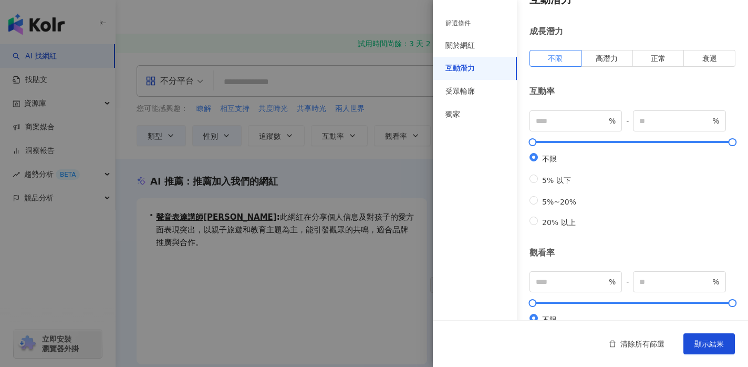
scroll to position [18, 0]
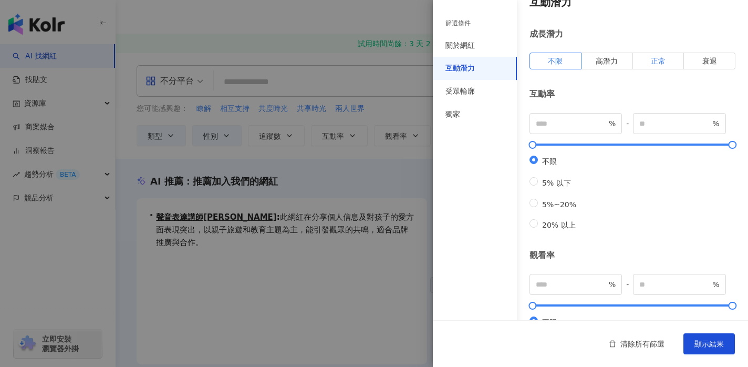
click at [648, 63] on label "正常" at bounding box center [659, 61] width 52 height 17
click at [648, 63] on span at bounding box center [658, 61] width 51 height 16
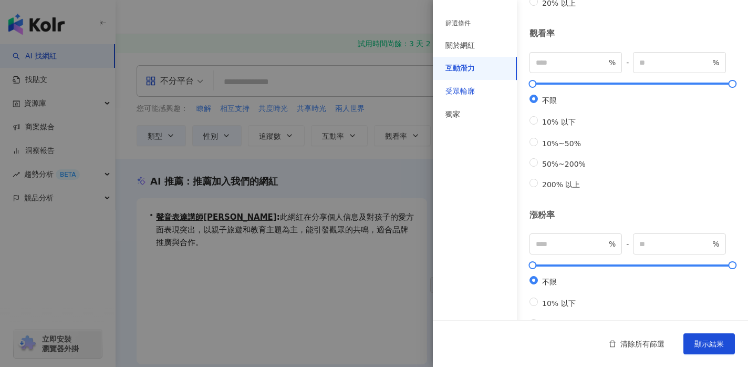
click at [461, 87] on div "受眾輪廓" at bounding box center [460, 91] width 29 height 11
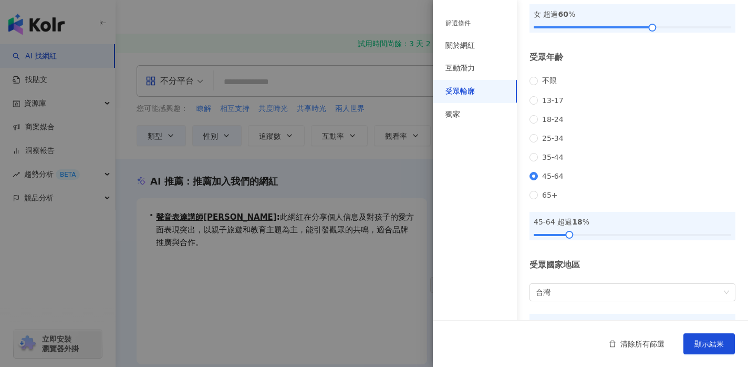
scroll to position [97, 0]
drag, startPoint x: 571, startPoint y: 250, endPoint x: 565, endPoint y: 251, distance: 5.4
click at [565, 236] on div at bounding box center [564, 234] width 6 height 6
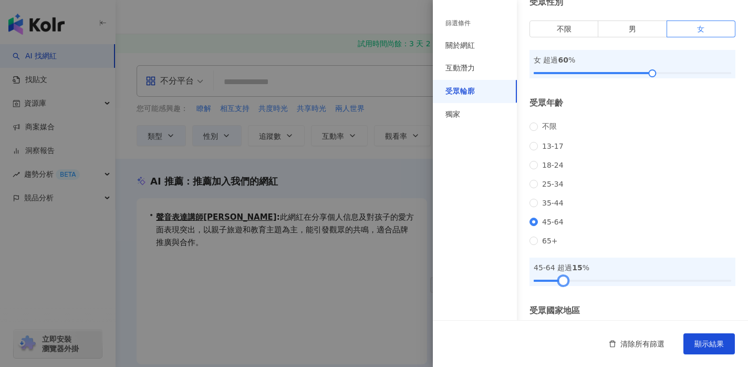
scroll to position [0, 0]
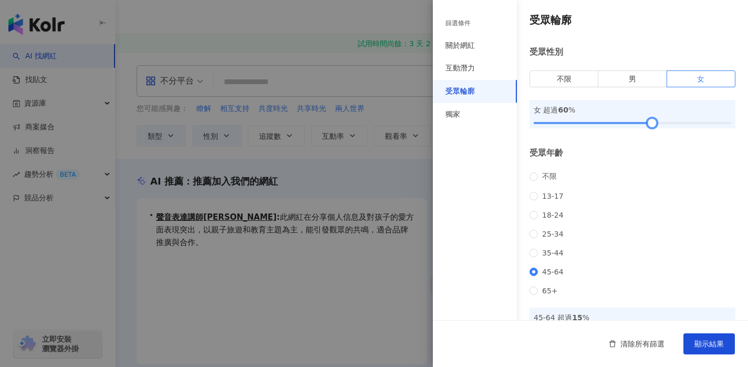
click at [654, 123] on div at bounding box center [653, 123] width 6 height 6
click at [710, 342] on span "顯示結果" at bounding box center [709, 343] width 29 height 8
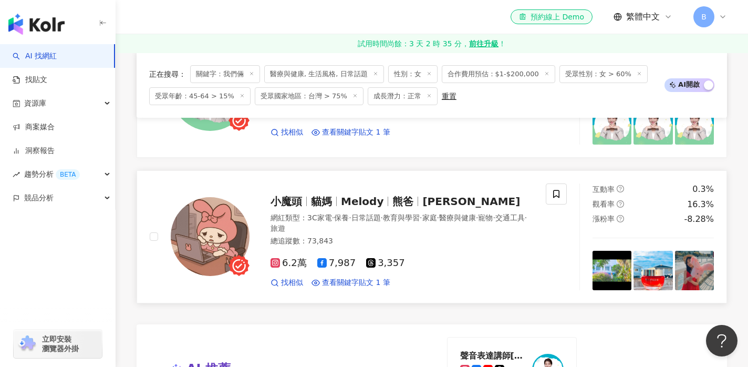
scroll to position [594, 0]
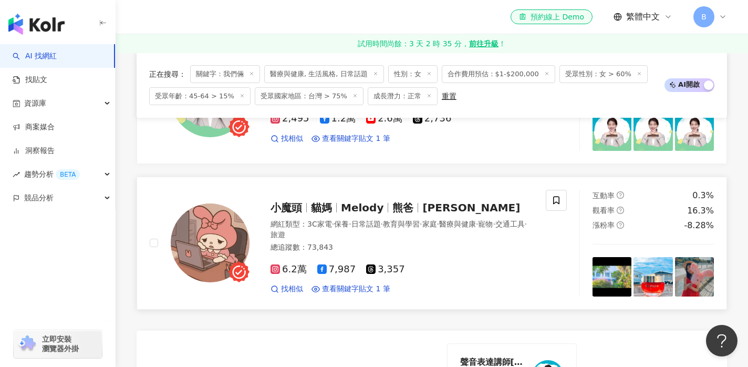
click at [366, 212] on span "Melody" at bounding box center [362, 207] width 43 height 13
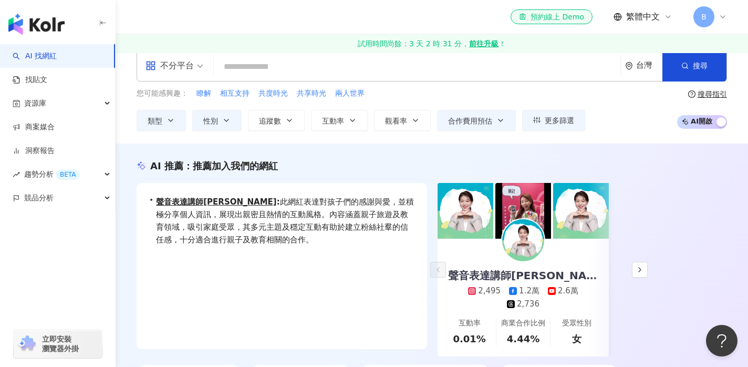
scroll to position [0, 0]
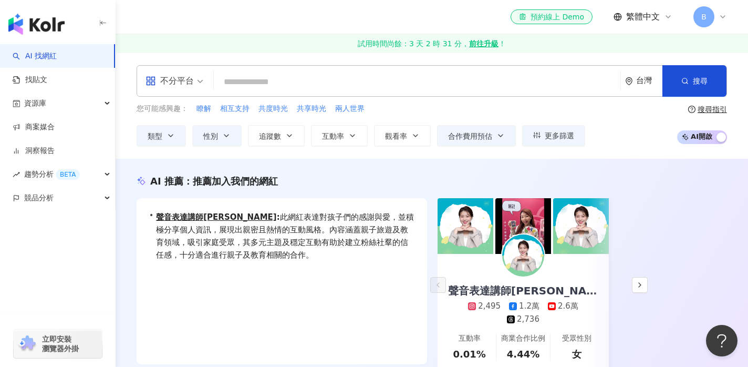
click at [344, 80] on input "search" at bounding box center [417, 82] width 398 height 20
paste input "******"
type input "******"
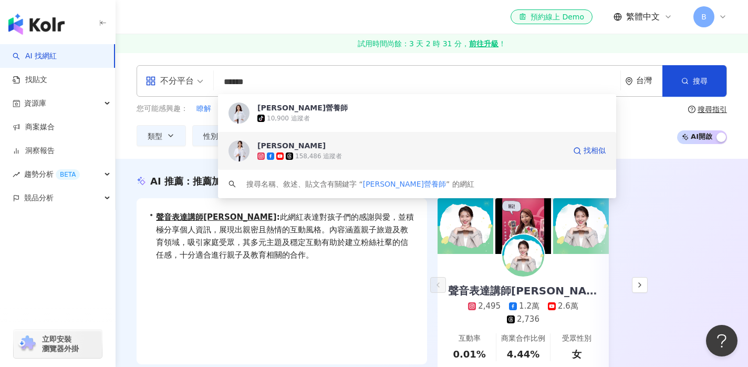
click at [344, 150] on div "李婉萍 158,486 追蹤者" at bounding box center [412, 150] width 308 height 21
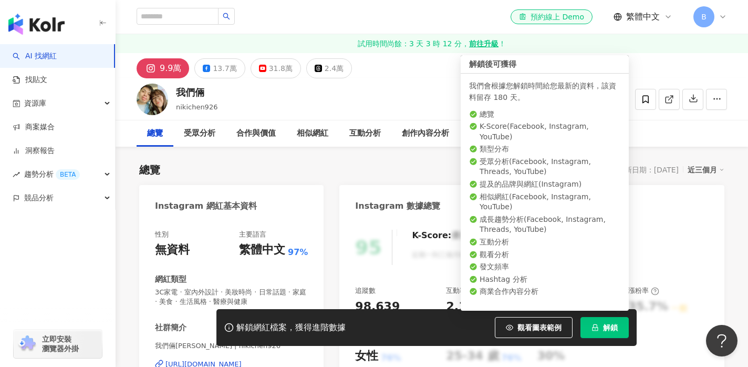
click at [599, 327] on button "解鎖" at bounding box center [605, 327] width 48 height 21
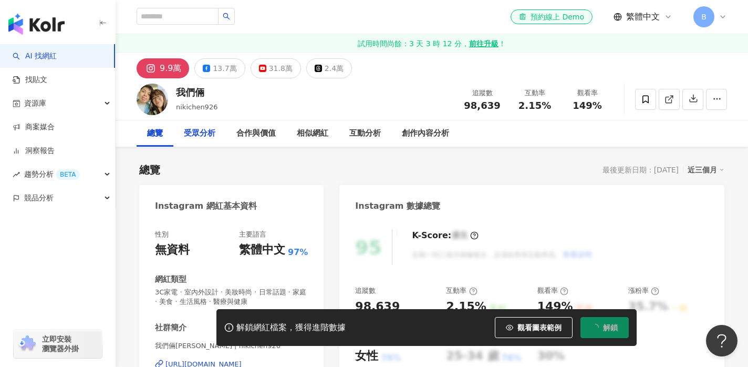
click at [203, 138] on div "受眾分析" at bounding box center [200, 133] width 32 height 13
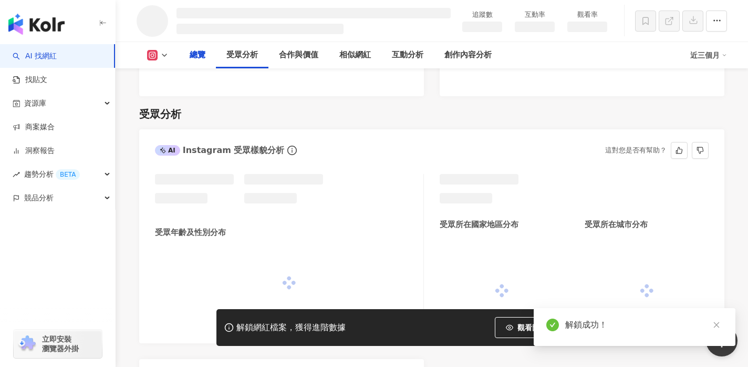
scroll to position [719, 0]
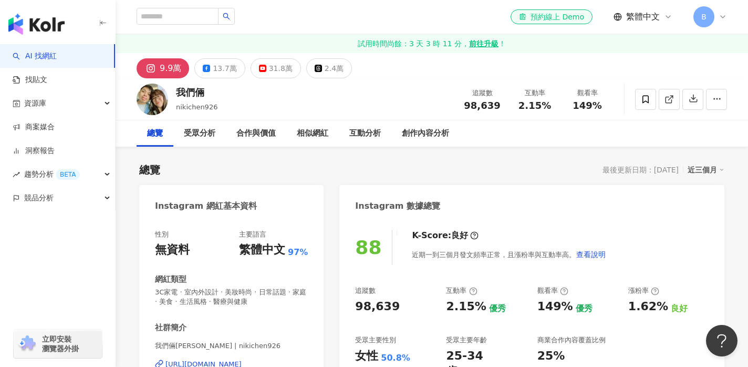
click at [47, 54] on link "AI 找網紅" at bounding box center [35, 56] width 44 height 11
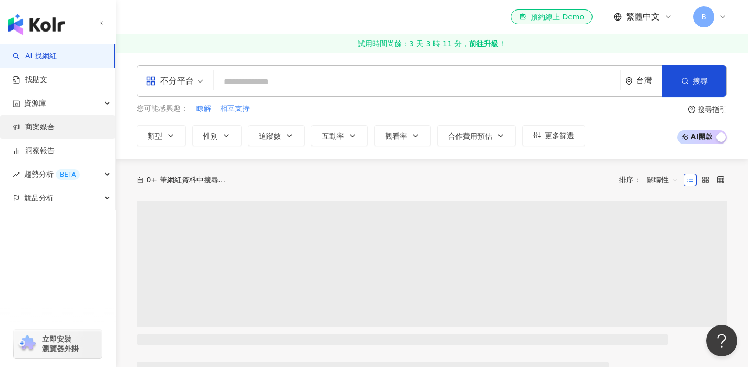
click at [46, 128] on link "商案媒合" at bounding box center [34, 127] width 42 height 11
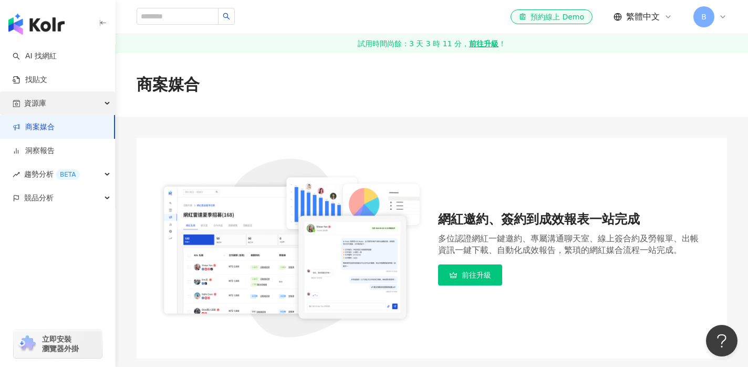
scroll to position [1, 0]
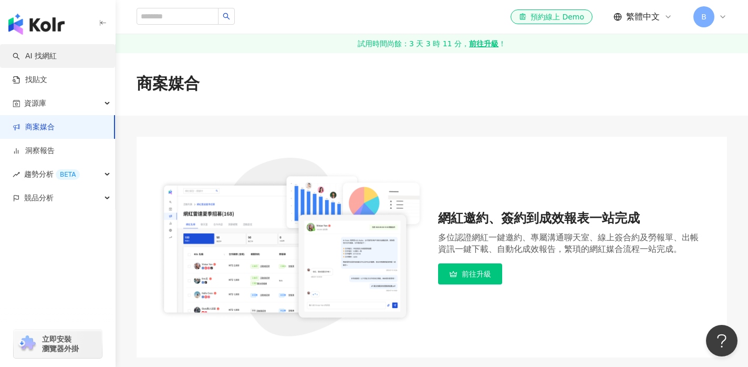
click at [46, 56] on link "AI 找網紅" at bounding box center [35, 56] width 44 height 11
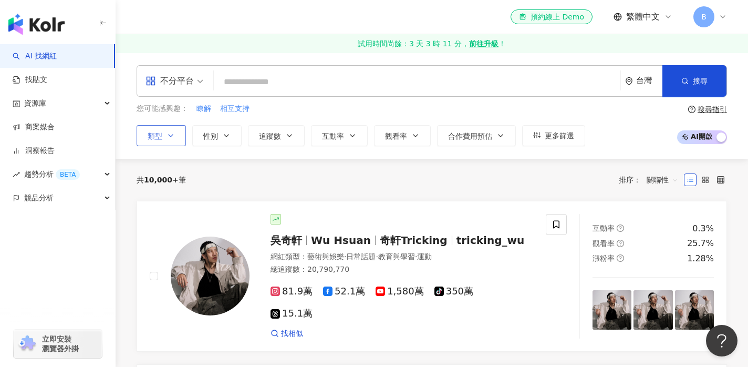
click at [175, 133] on button "類型" at bounding box center [161, 135] width 49 height 21
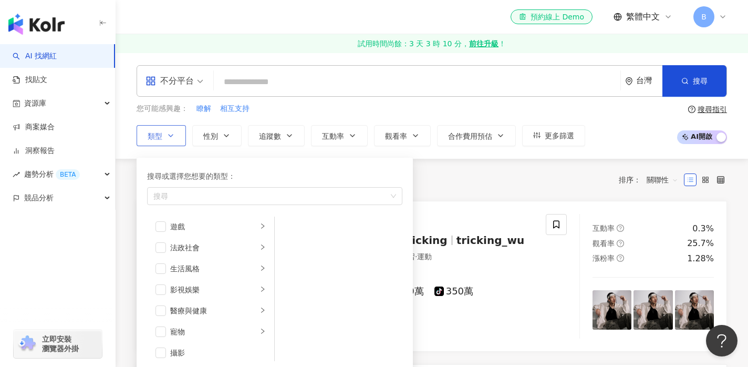
scroll to position [194, 0]
click at [163, 265] on span "button" at bounding box center [161, 266] width 11 height 11
click at [163, 310] on span "button" at bounding box center [161, 308] width 11 height 11
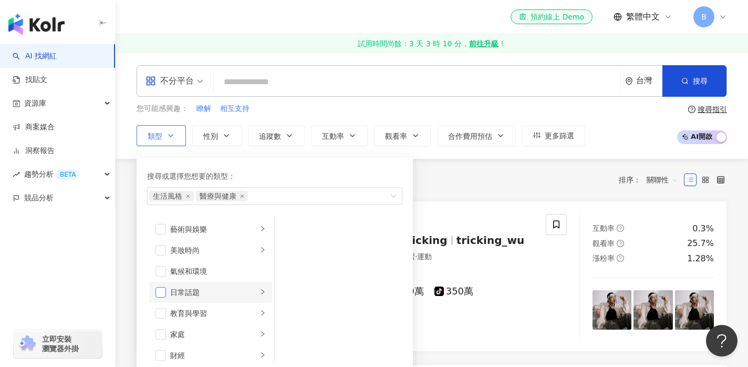
click at [161, 292] on span "button" at bounding box center [161, 292] width 11 height 11
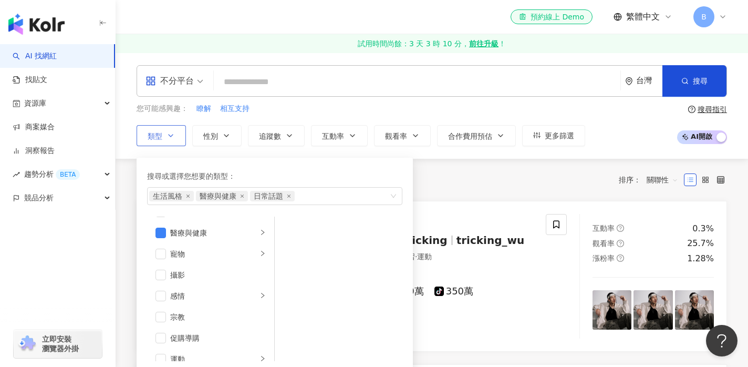
scroll to position [364, 0]
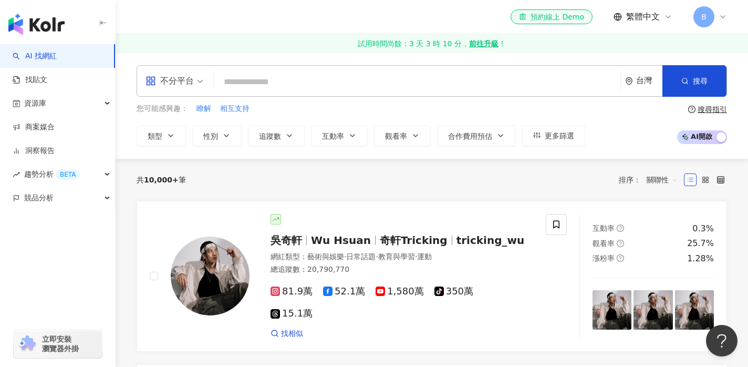
click at [452, 169] on div "共 10,000+ 筆 排序： 關聯性" at bounding box center [432, 180] width 591 height 42
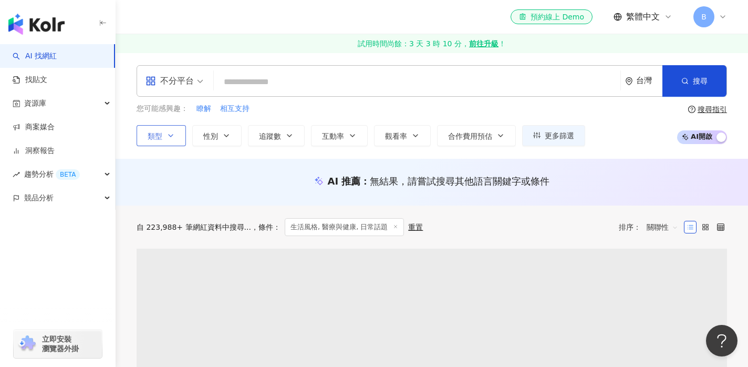
click at [171, 138] on icon "button" at bounding box center [171, 135] width 8 height 8
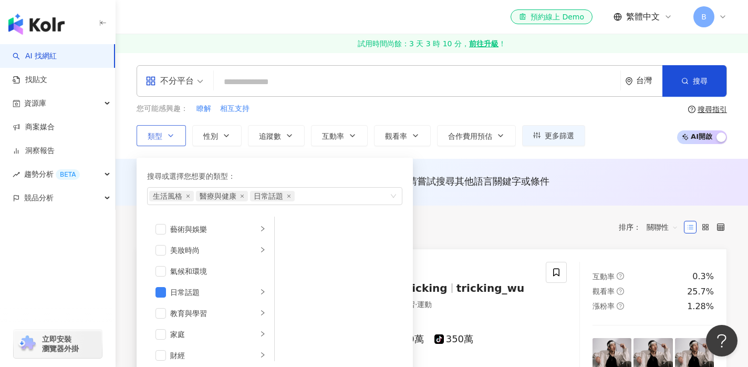
click at [171, 138] on icon "button" at bounding box center [171, 135] width 8 height 8
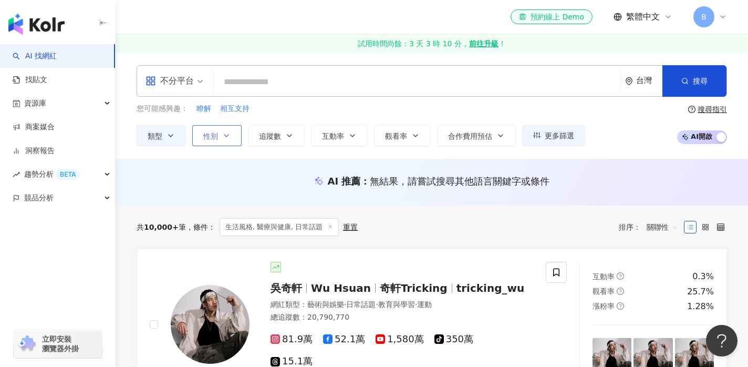
click at [231, 130] on button "性別" at bounding box center [216, 135] width 49 height 21
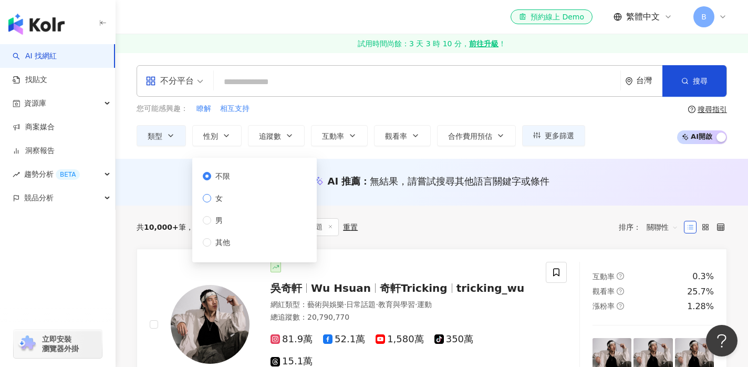
click at [216, 200] on span "女" at bounding box center [219, 198] width 16 height 12
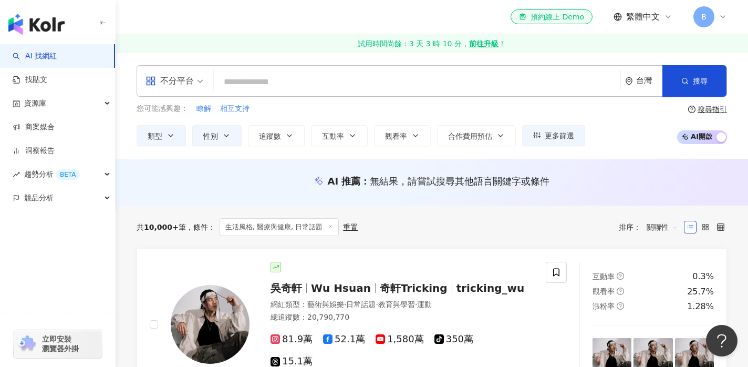
click at [410, 208] on div "共 10,000+ 筆 條件 ： 生活風格, 醫療與健康, 日常話題 重置 排序： 關聯性" at bounding box center [432, 226] width 591 height 43
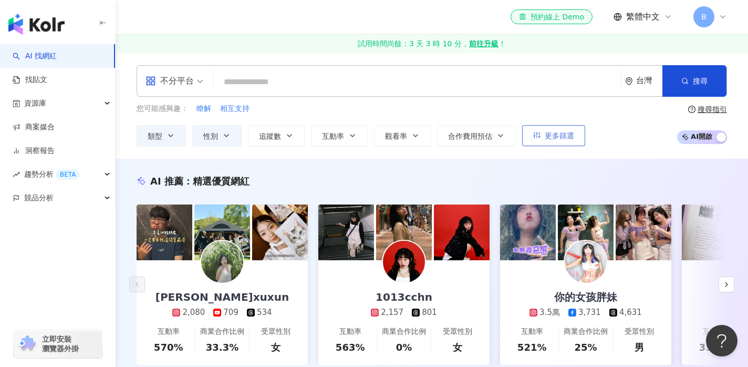
click at [543, 135] on button "更多篩選" at bounding box center [553, 135] width 63 height 21
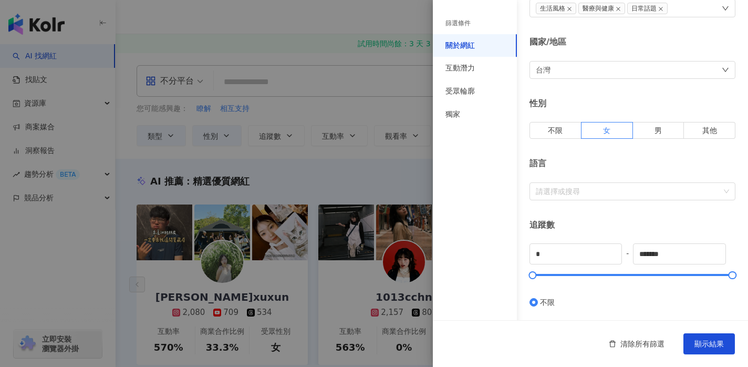
scroll to position [99, 0]
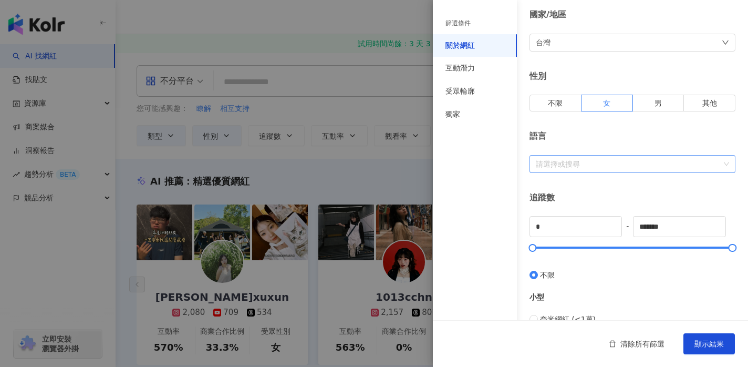
click at [615, 167] on div at bounding box center [627, 164] width 191 height 8
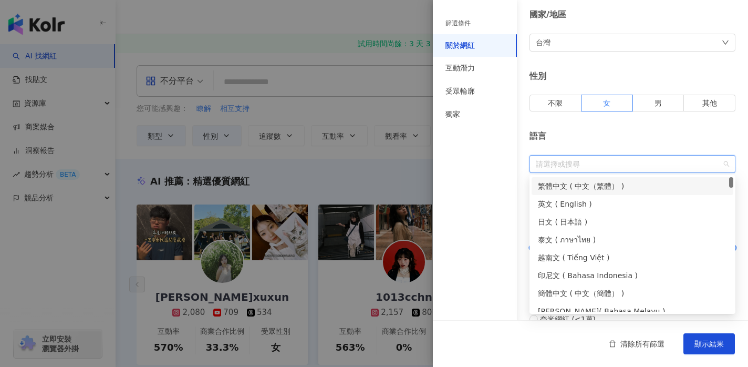
click at [604, 187] on div "繁體中文 ( 中文（繁體） )" at bounding box center [632, 186] width 189 height 12
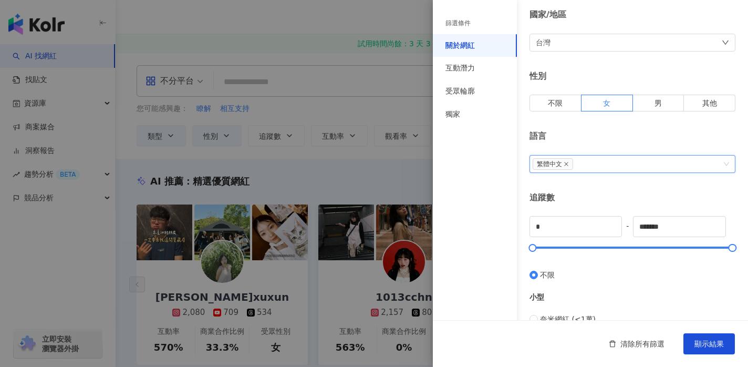
click at [513, 183] on div "篩選條件 關於網紅 互動潛力 受眾輪廓 獨家" at bounding box center [475, 190] width 84 height 354
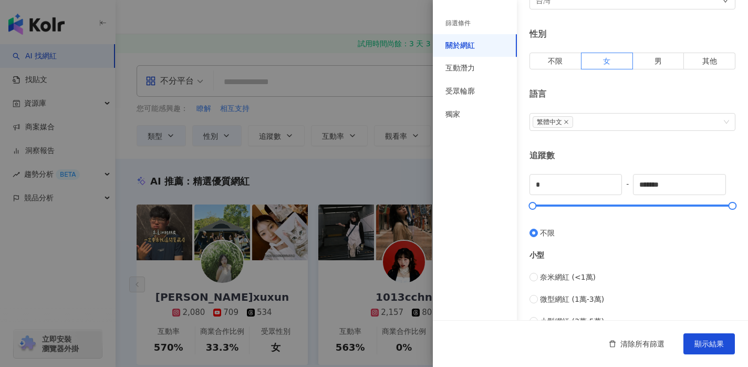
scroll to position [163, 0]
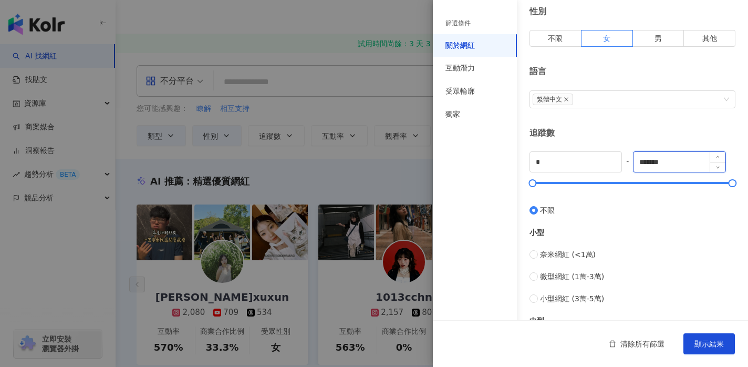
click at [679, 163] on input "*******" at bounding box center [679, 162] width 91 height 20
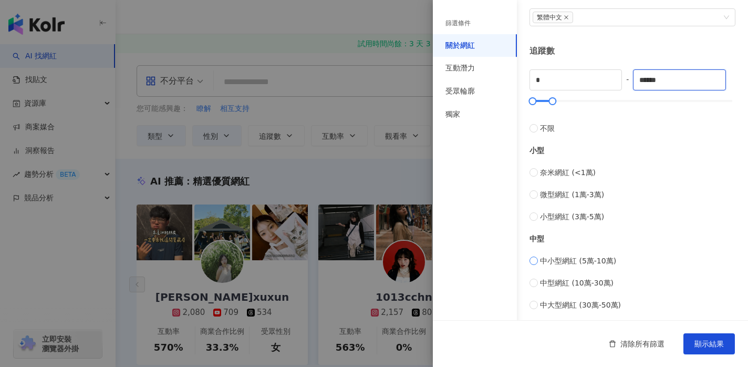
scroll to position [248, 0]
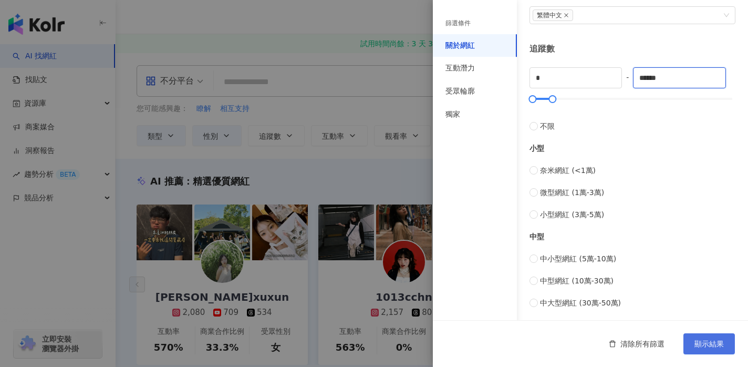
type input "******"
click at [715, 344] on span "顯示結果" at bounding box center [709, 343] width 29 height 8
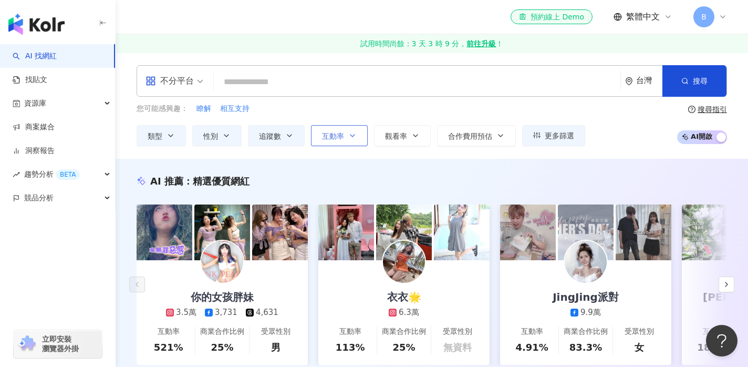
click at [345, 138] on button "互動率" at bounding box center [339, 135] width 57 height 21
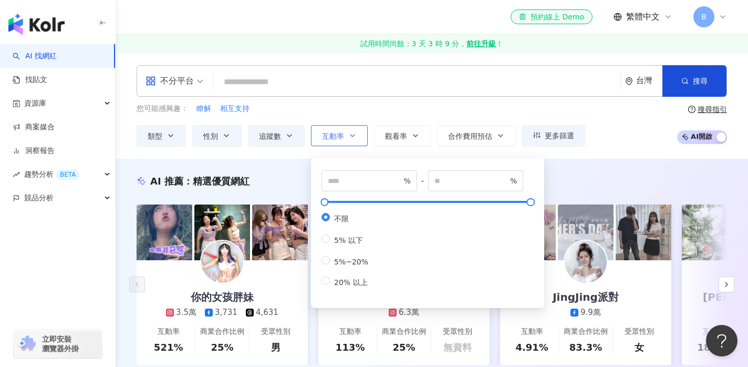
click at [345, 138] on button "互動率" at bounding box center [339, 135] width 57 height 21
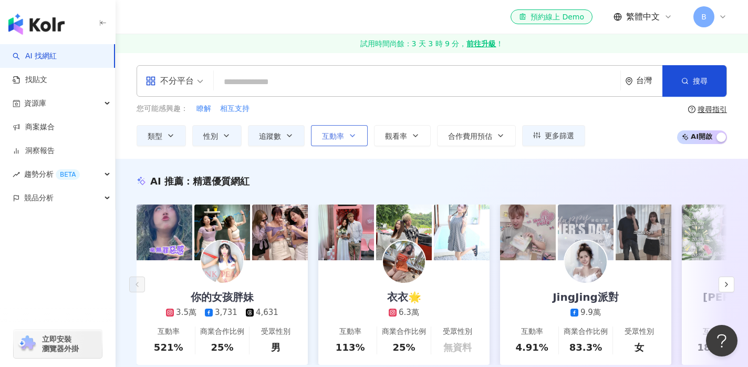
click at [345, 138] on button "互動率" at bounding box center [339, 135] width 57 height 21
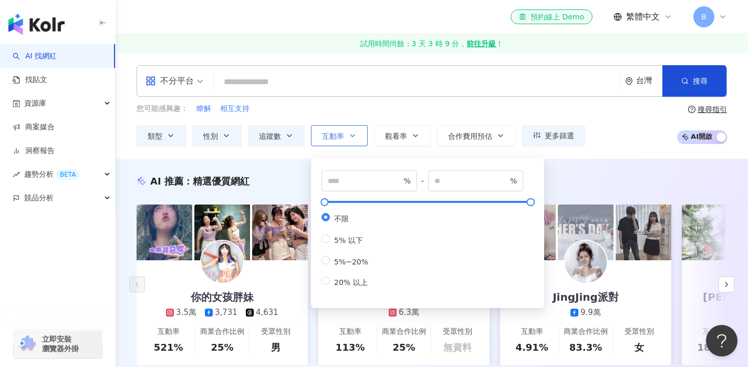
click at [345, 138] on button "互動率" at bounding box center [339, 135] width 57 height 21
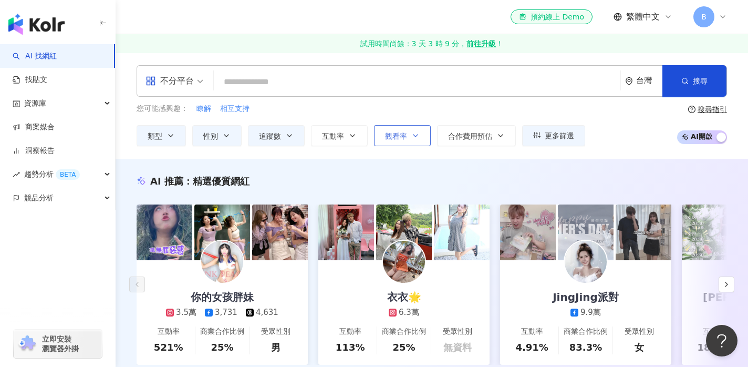
click at [390, 138] on span "觀看率" at bounding box center [396, 136] width 22 height 8
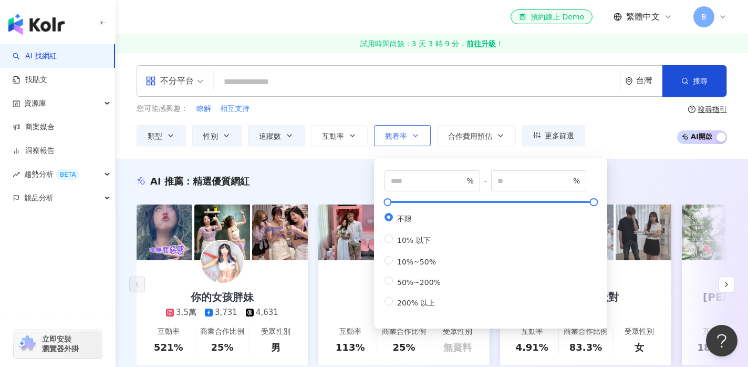
click at [390, 138] on span "觀看率" at bounding box center [396, 136] width 22 height 8
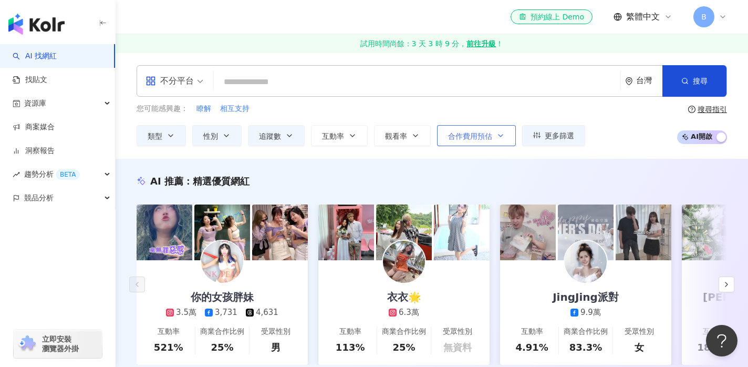
click at [498, 139] on icon "button" at bounding box center [501, 135] width 8 height 8
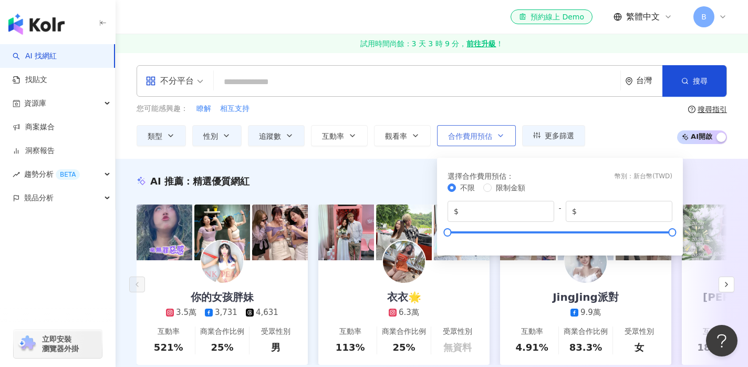
click at [498, 139] on icon "button" at bounding box center [501, 135] width 8 height 8
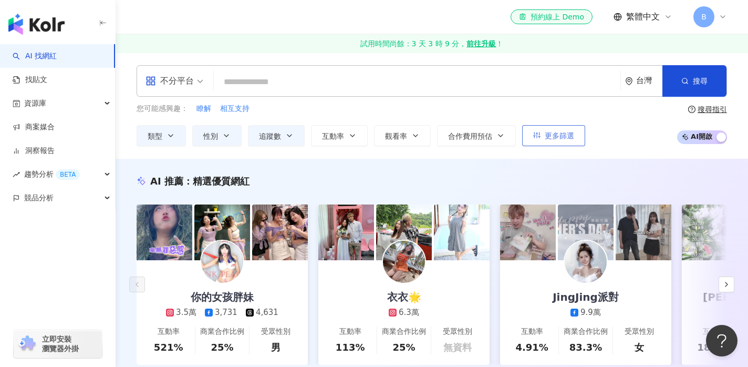
click at [558, 139] on span "更多篩選" at bounding box center [559, 135] width 29 height 8
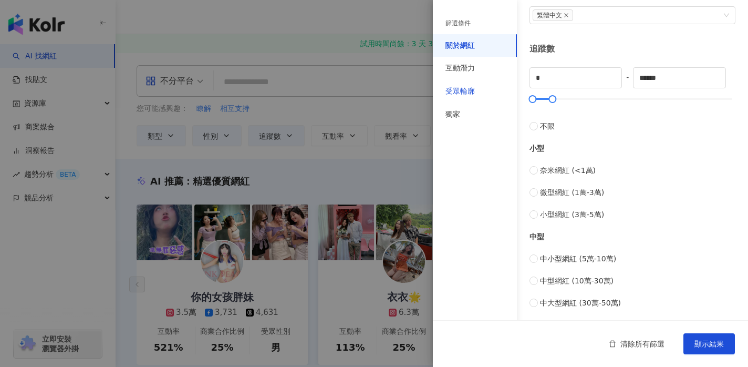
click at [468, 91] on div "受眾輪廓" at bounding box center [460, 91] width 29 height 11
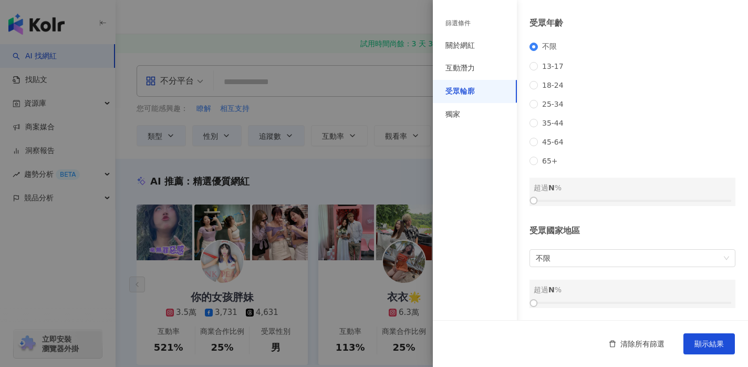
scroll to position [147, 0]
click at [544, 138] on span "45-64" at bounding box center [553, 142] width 30 height 8
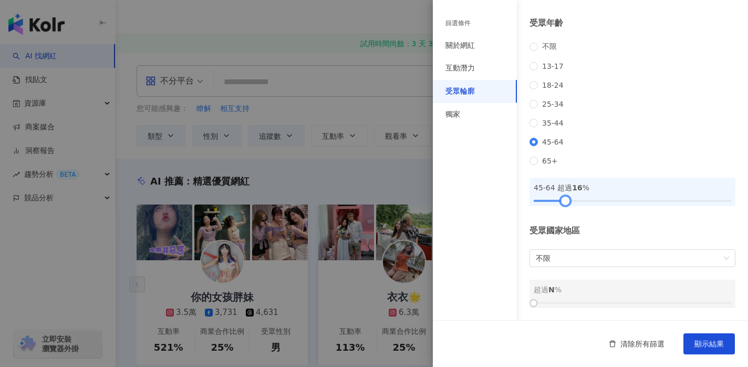
drag, startPoint x: 530, startPoint y: 200, endPoint x: 561, endPoint y: 204, distance: 31.8
click at [563, 203] on div at bounding box center [566, 201] width 6 height 6
drag, startPoint x: 565, startPoint y: 203, endPoint x: 593, endPoint y: 203, distance: 27.9
click at [593, 203] on div at bounding box center [593, 201] width 6 height 6
click at [624, 262] on span "不限" at bounding box center [632, 258] width 193 height 17
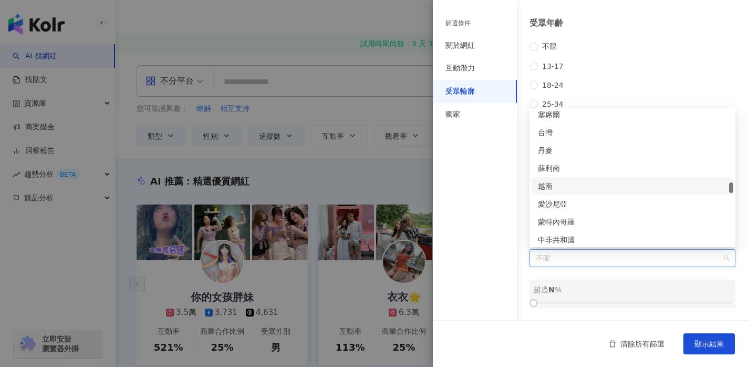
scroll to position [2274, 0]
click at [616, 135] on div "台灣" at bounding box center [632, 132] width 189 height 12
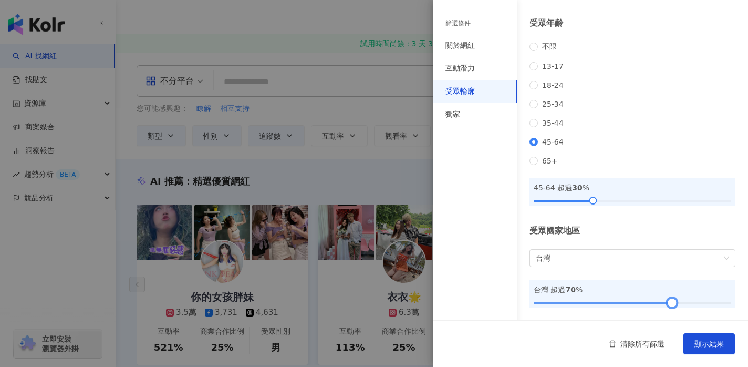
drag, startPoint x: 537, startPoint y: 303, endPoint x: 674, endPoint y: 308, distance: 137.3
click at [675, 306] on div at bounding box center [673, 303] width 6 height 6
click at [706, 346] on span "顯示結果" at bounding box center [709, 343] width 29 height 8
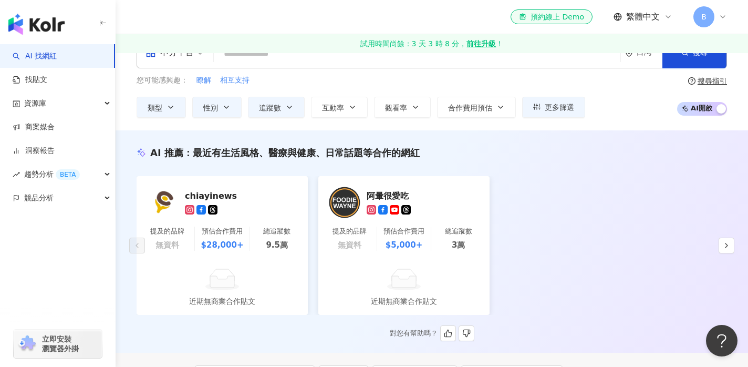
scroll to position [30, 0]
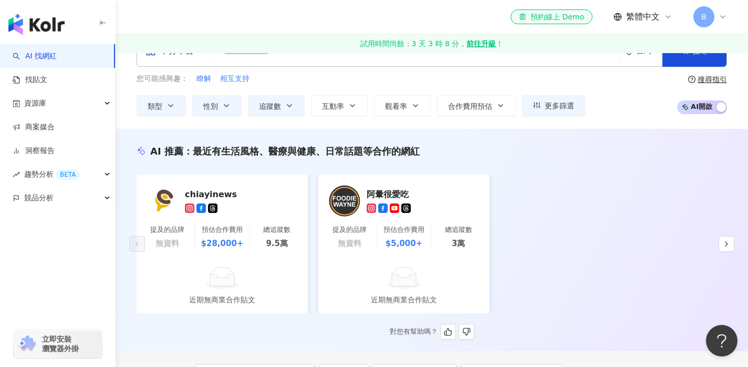
click at [223, 198] on div "chiayinews" at bounding box center [237, 194] width 105 height 11
click at [557, 107] on span "更多篩選" at bounding box center [559, 105] width 29 height 8
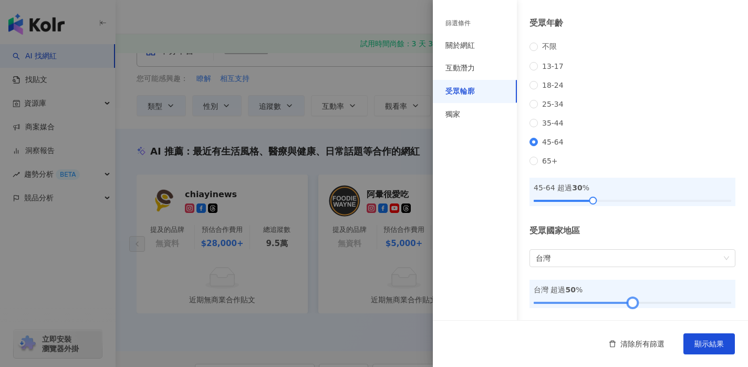
drag, startPoint x: 662, startPoint y: 302, endPoint x: 631, endPoint y: 300, distance: 31.1
click at [631, 300] on div at bounding box center [633, 303] width 6 height 6
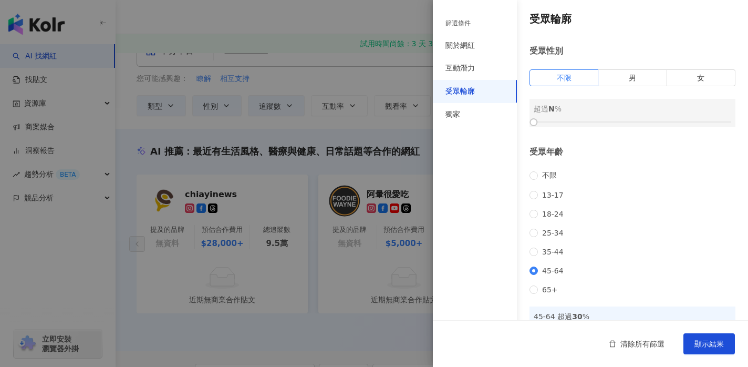
scroll to position [0, 0]
click at [694, 83] on label "女" at bounding box center [701, 78] width 68 height 17
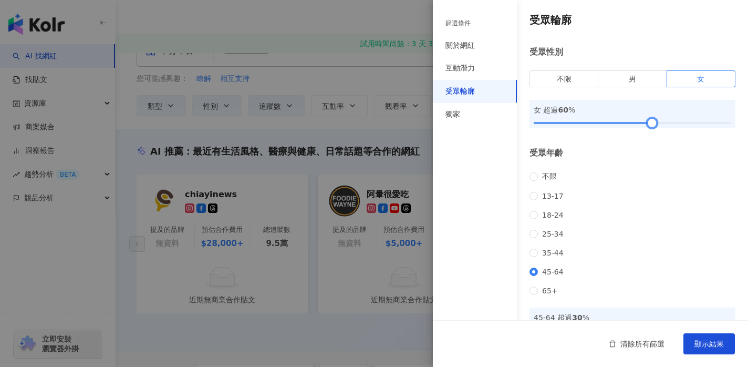
drag, startPoint x: 535, startPoint y: 121, endPoint x: 653, endPoint y: 124, distance: 117.7
click at [653, 124] on div at bounding box center [653, 123] width 6 height 6
click at [538, 257] on span "35-44" at bounding box center [553, 253] width 30 height 8
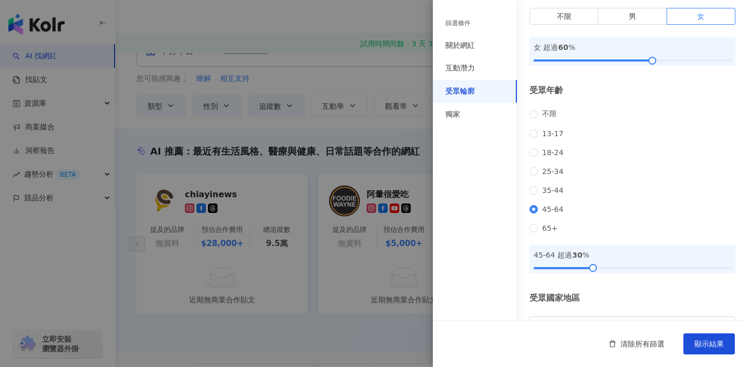
scroll to position [64, 0]
click at [596, 269] on div at bounding box center [593, 266] width 6 height 6
click at [717, 338] on button "顯示結果" at bounding box center [710, 343] width 52 height 21
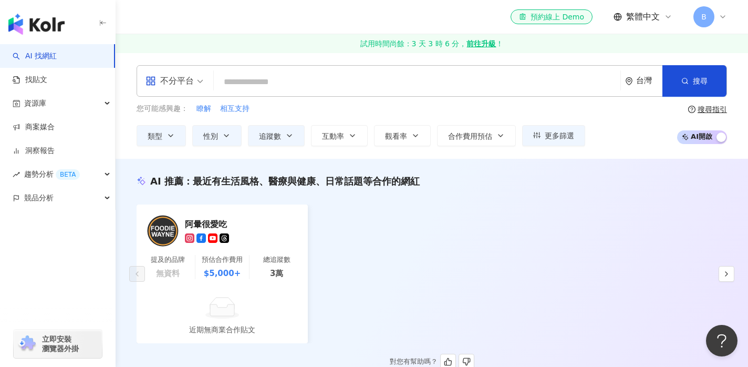
click at [200, 221] on div "阿暈很愛吃" at bounding box center [237, 224] width 105 height 11
click at [171, 137] on icon "button" at bounding box center [171, 135] width 8 height 8
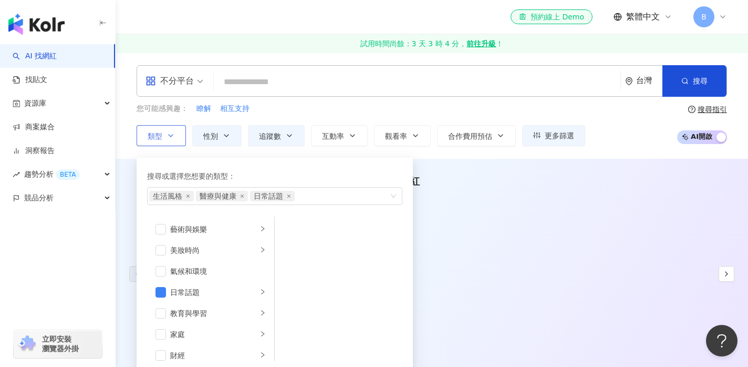
click at [171, 138] on icon "button" at bounding box center [171, 135] width 8 height 8
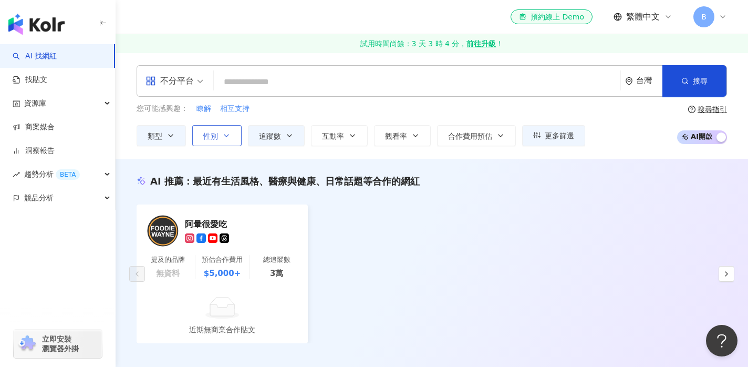
click at [217, 138] on span "性別" at bounding box center [210, 136] width 15 height 8
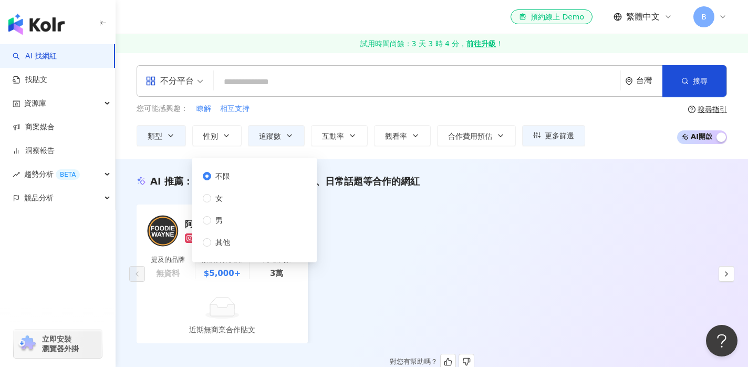
click at [385, 230] on div "阿暈很愛吃 提及的品牌 無資料 預估合作費用 $5,000+ 總追蹤數 3萬 近期無商業合作貼文" at bounding box center [432, 273] width 591 height 139
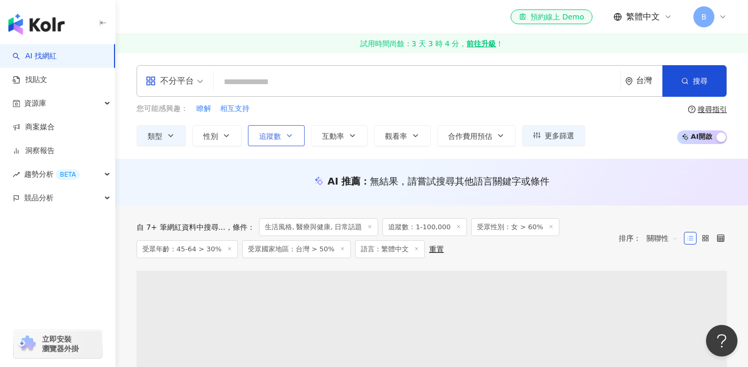
click at [285, 135] on icon "button" at bounding box center [289, 135] width 8 height 8
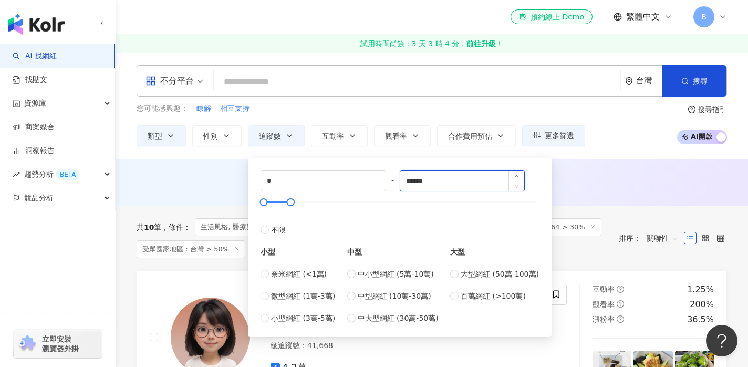
click at [448, 180] on input "******" at bounding box center [462, 181] width 125 height 20
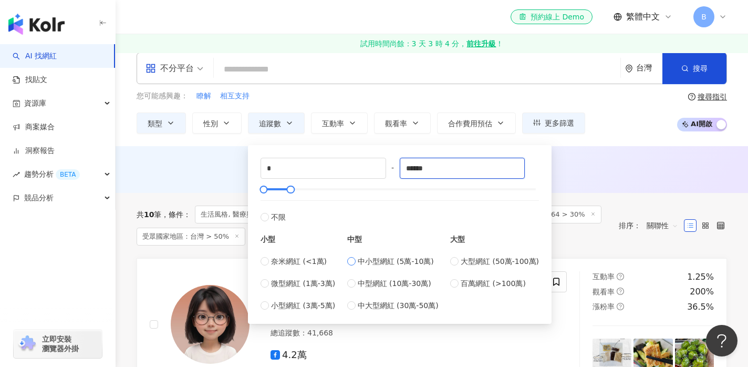
scroll to position [15, 0]
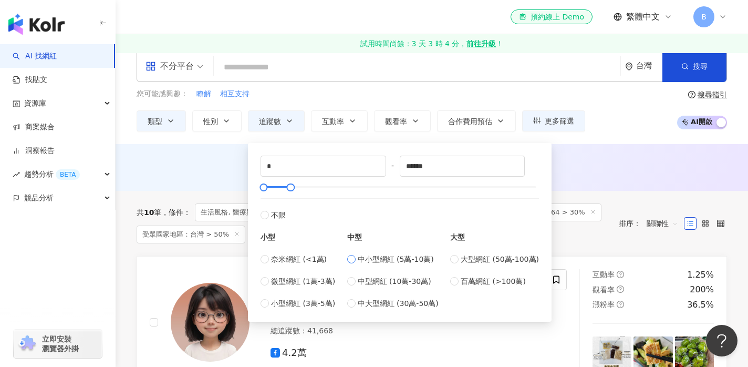
type input "*****"
type input "******"
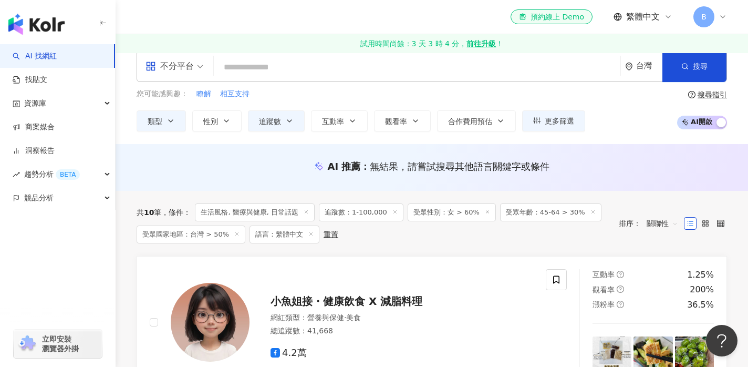
click at [594, 174] on div "AI 推薦 ： 無結果，請嘗試搜尋其他語言關鍵字或條件" at bounding box center [432, 169] width 633 height 19
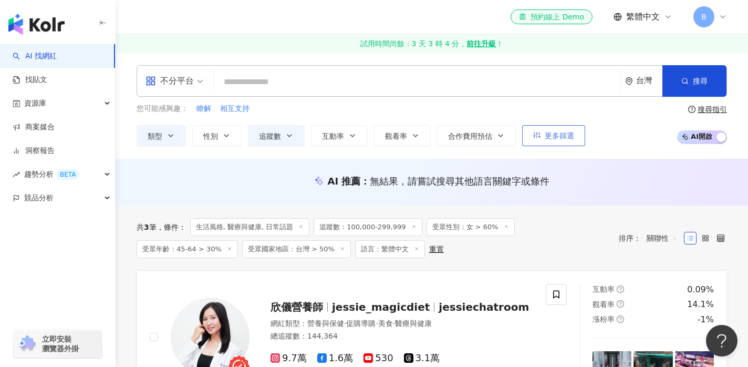
click at [568, 137] on span "更多篩選" at bounding box center [559, 135] width 29 height 8
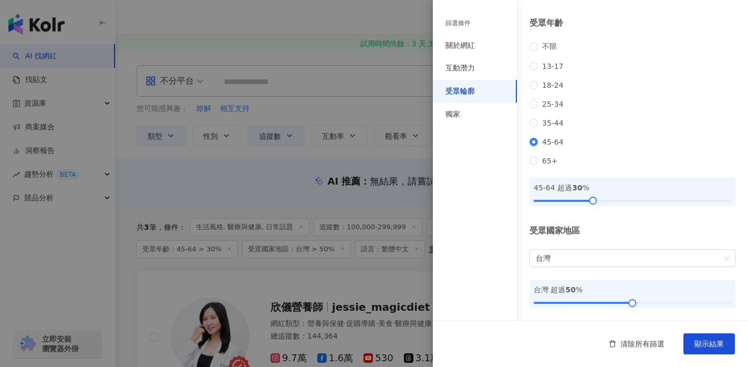
scroll to position [147, 0]
click at [699, 341] on span "顯示結果" at bounding box center [709, 343] width 29 height 8
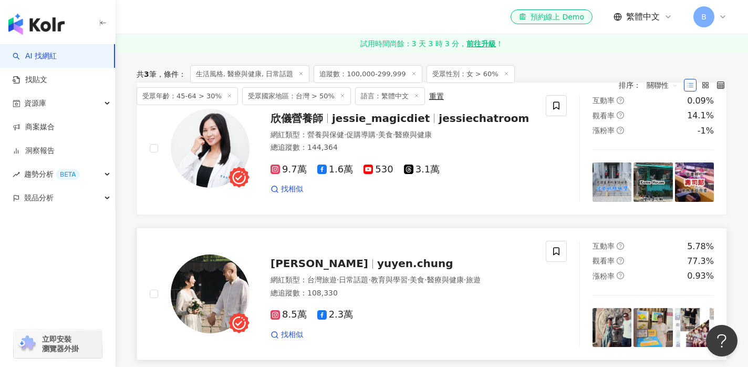
scroll to position [119, 0]
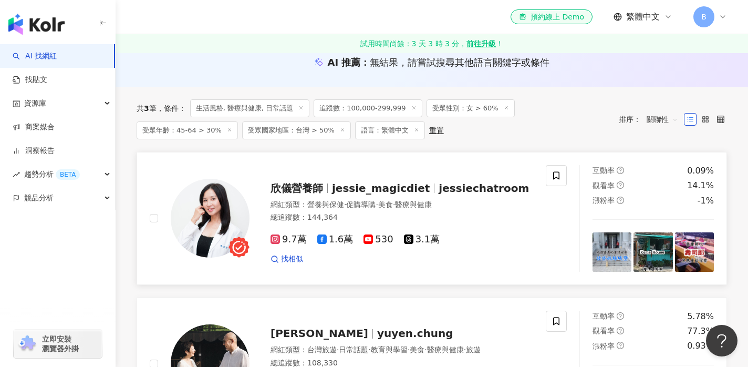
click at [296, 186] on span "欣儀營養師" at bounding box center [297, 188] width 53 height 13
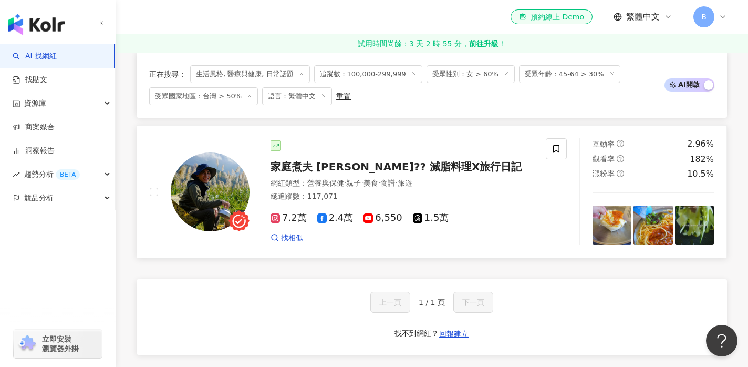
scroll to position [455, 0]
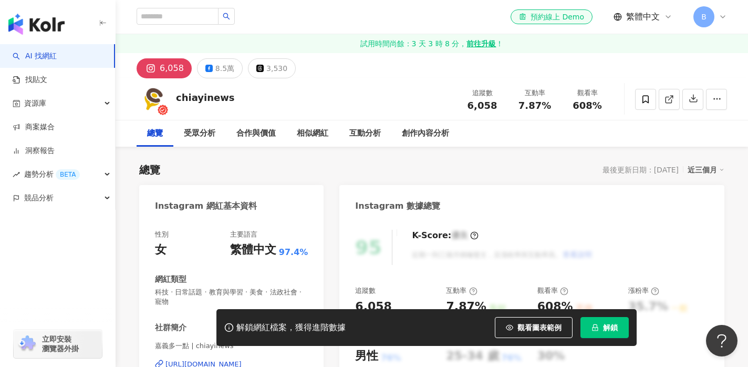
scroll to position [2, 0]
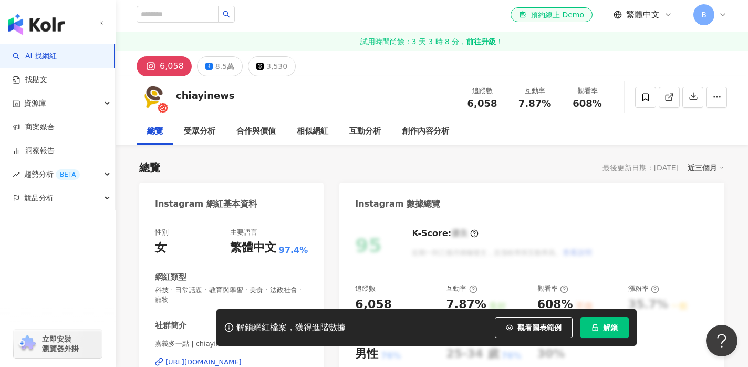
click at [616, 329] on span "解鎖" at bounding box center [610, 327] width 15 height 8
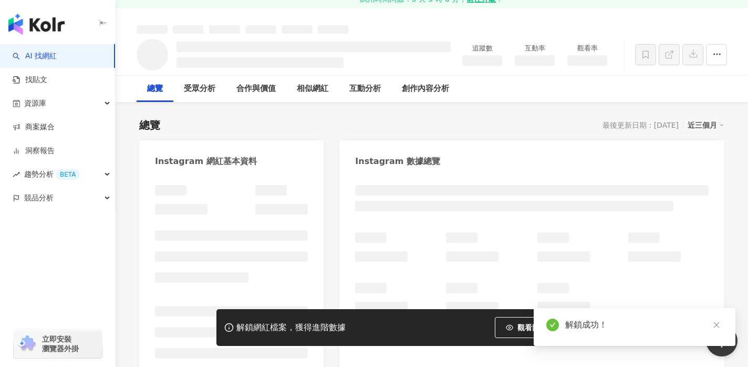
scroll to position [46, 0]
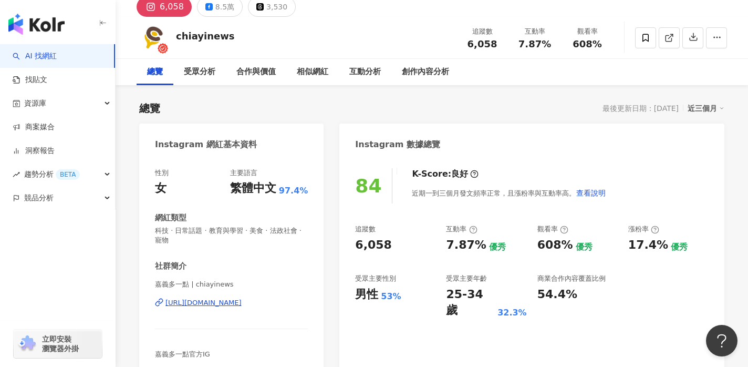
scroll to position [48, 0]
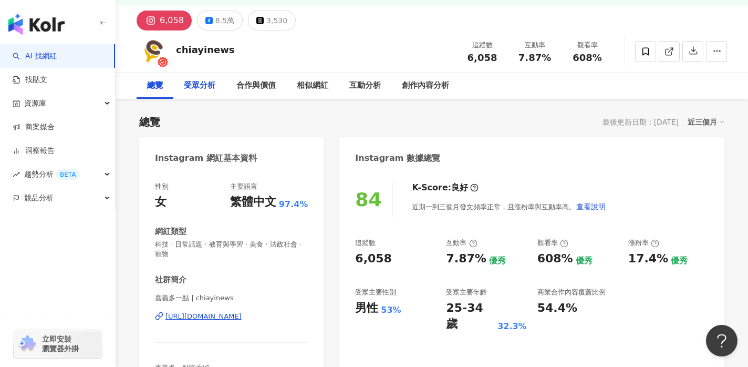
click at [204, 89] on div "受眾分析" at bounding box center [200, 85] width 32 height 13
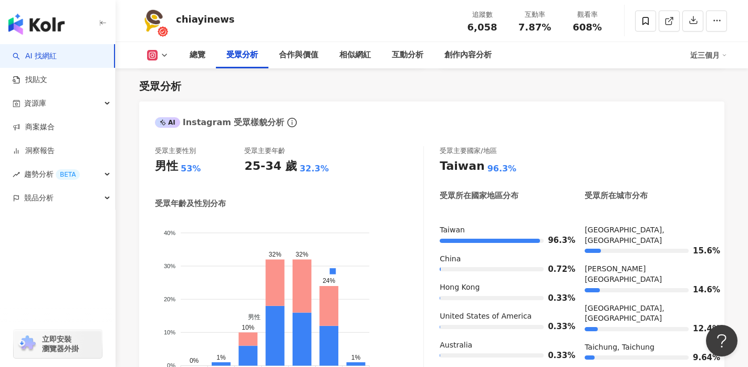
scroll to position [903, 0]
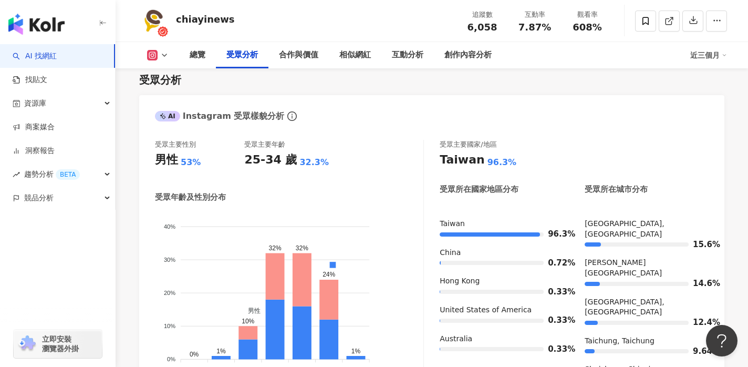
scroll to position [48, 0]
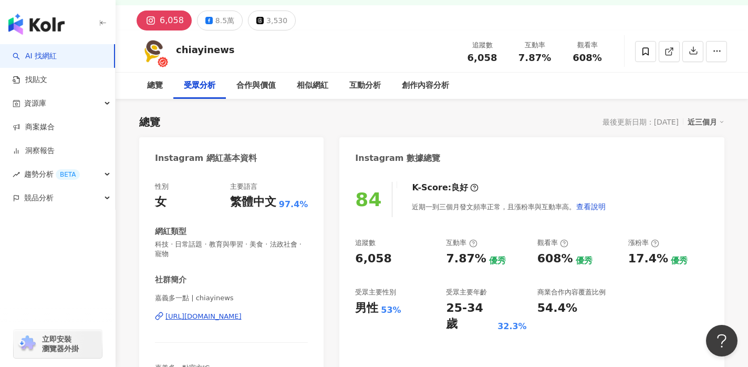
scroll to position [46, 0]
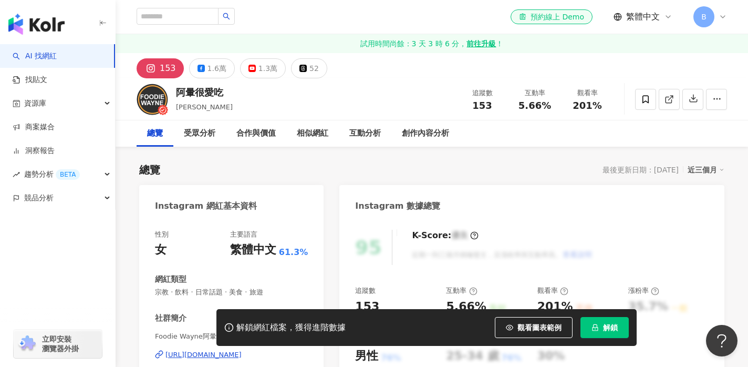
click at [613, 324] on span "解鎖" at bounding box center [610, 327] width 15 height 8
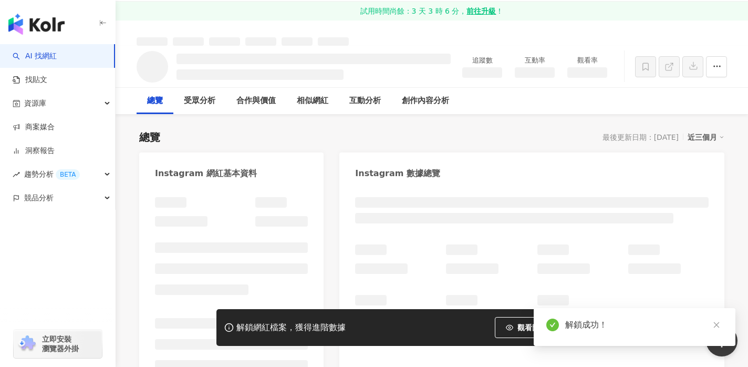
scroll to position [30, 0]
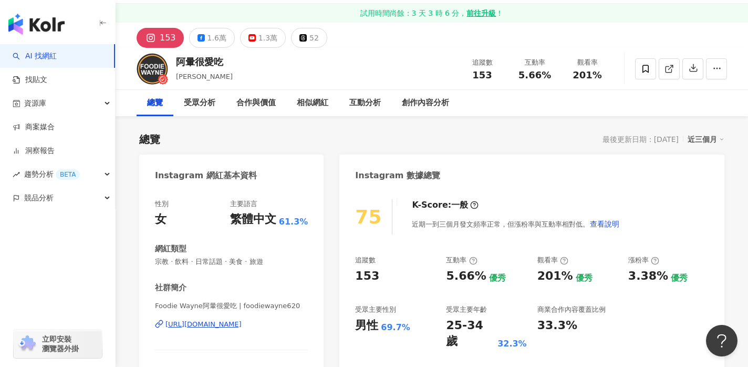
scroll to position [31, 0]
click at [252, 42] on button "1.3萬" at bounding box center [263, 37] width 46 height 20
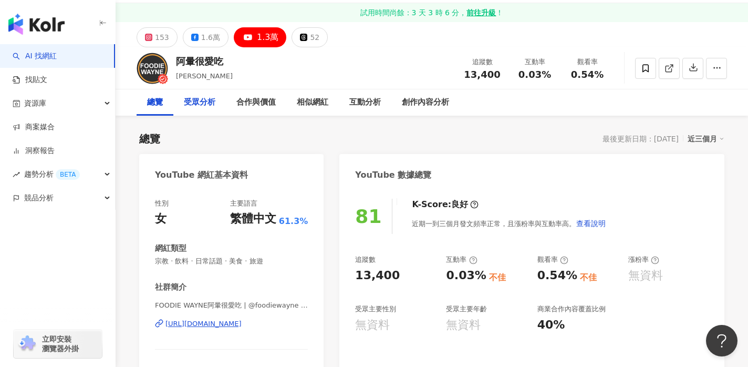
click at [197, 108] on div "受眾分析" at bounding box center [199, 102] width 53 height 26
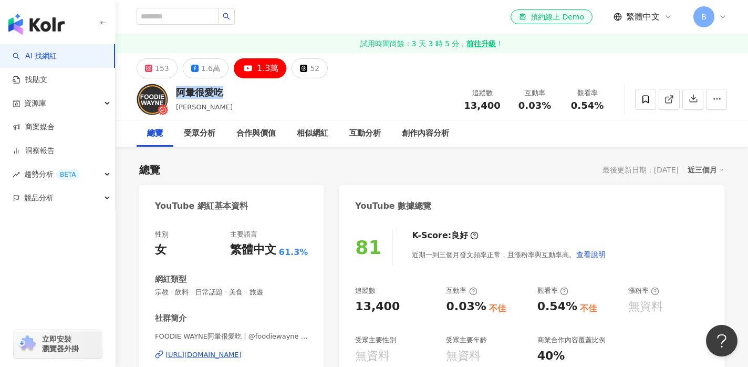
drag, startPoint x: 177, startPoint y: 92, endPoint x: 219, endPoint y: 93, distance: 41.5
click at [219, 93] on div "阿暈很愛吃" at bounding box center [204, 92] width 57 height 13
copy div "阿暈很愛吃"
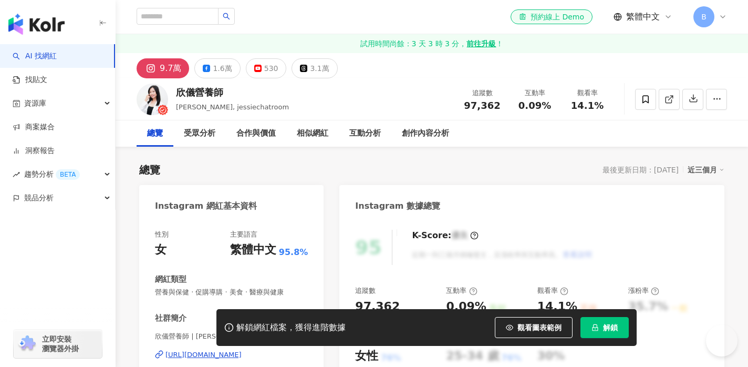
click at [607, 326] on span "解鎖" at bounding box center [610, 327] width 15 height 8
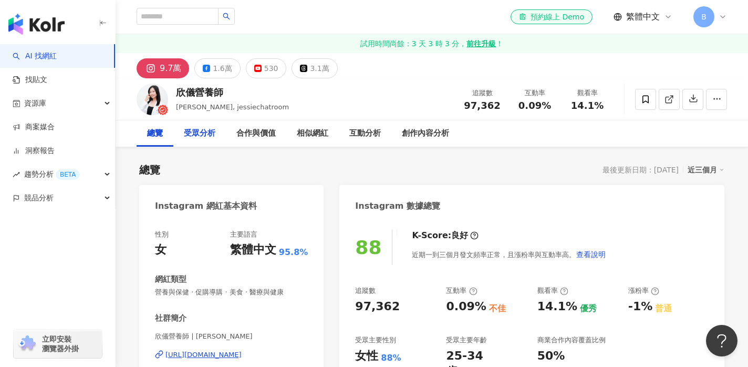
click at [206, 137] on div "受眾分析" at bounding box center [200, 133] width 32 height 13
click at [198, 134] on div "受眾分析" at bounding box center [200, 133] width 32 height 13
drag, startPoint x: 178, startPoint y: 93, endPoint x: 219, endPoint y: 94, distance: 41.5
click at [222, 93] on div "欣儀營養師" at bounding box center [232, 92] width 113 height 13
copy div "欣儀營養師"
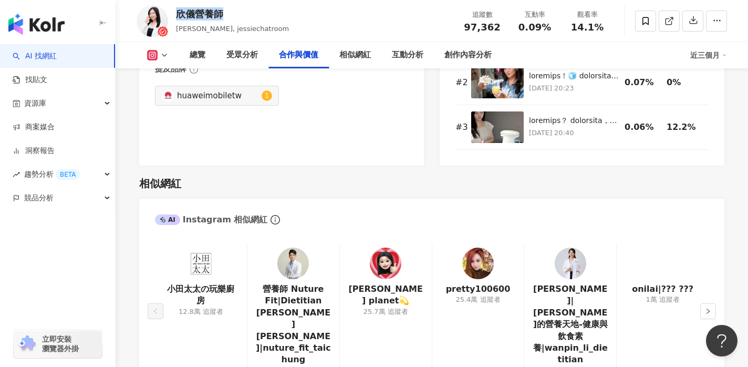
scroll to position [1662, 0]
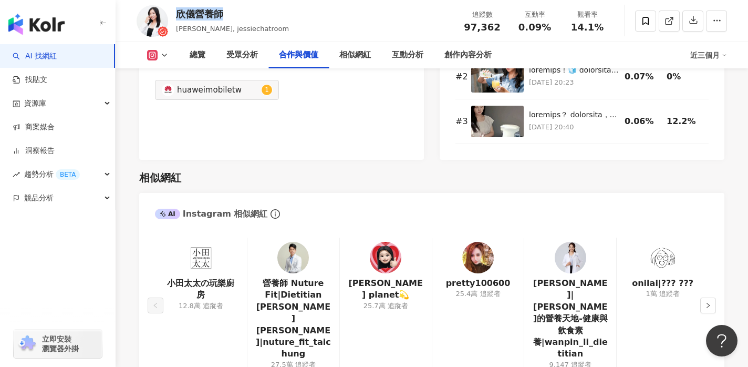
click at [566, 242] on img at bounding box center [571, 258] width 32 height 32
click at [703, 297] on button "button" at bounding box center [709, 305] width 16 height 16
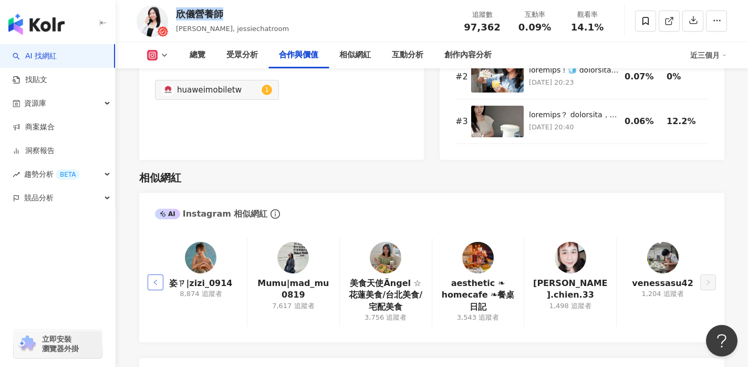
click at [155, 279] on icon "left" at bounding box center [155, 282] width 6 height 6
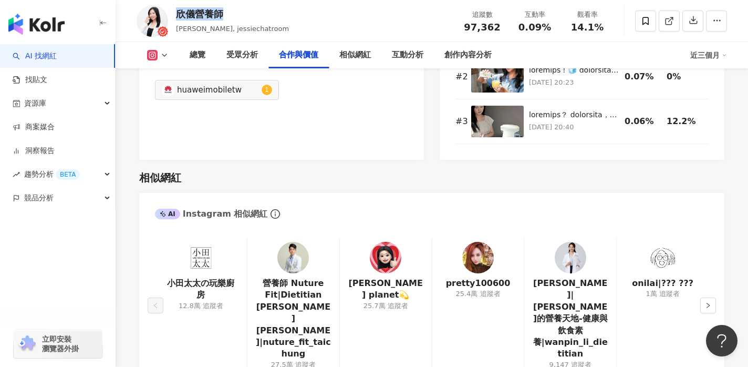
click at [387, 242] on img at bounding box center [386, 258] width 32 height 32
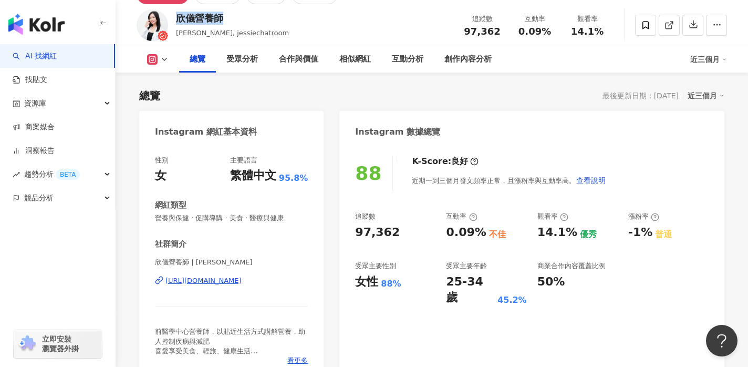
scroll to position [0, 0]
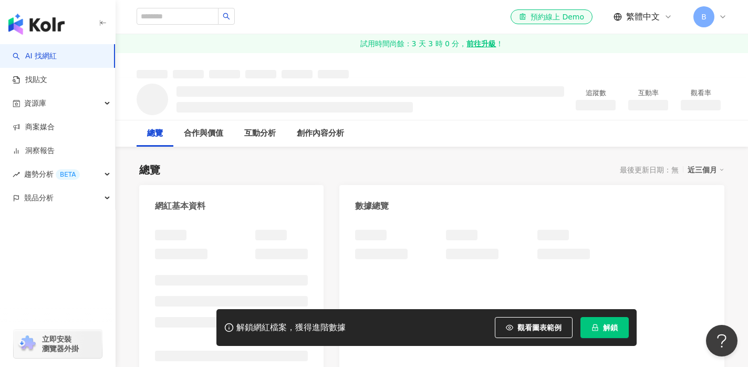
click at [603, 326] on span "解鎖" at bounding box center [610, 327] width 15 height 8
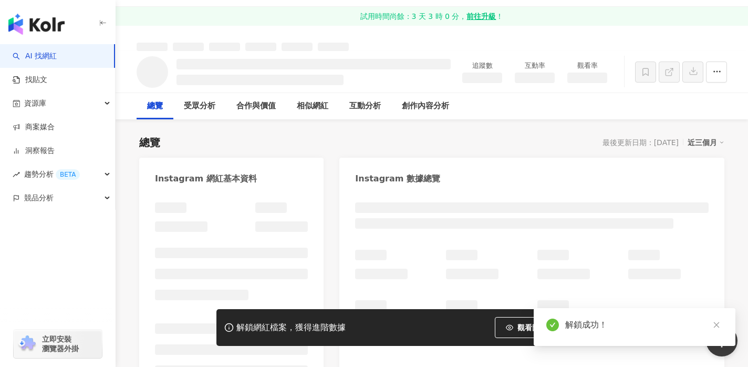
scroll to position [28, 0]
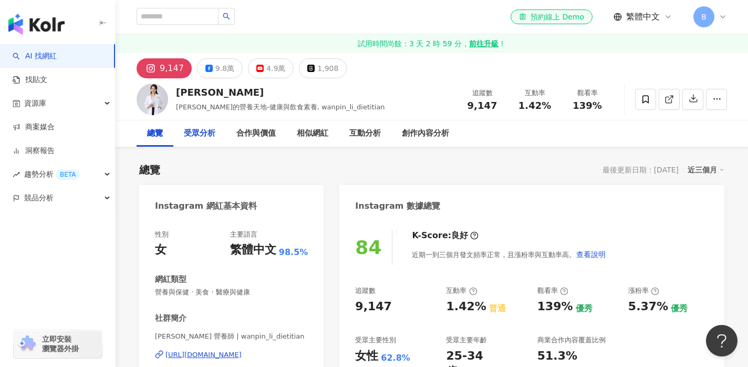
click at [193, 131] on div "受眾分析" at bounding box center [200, 133] width 32 height 13
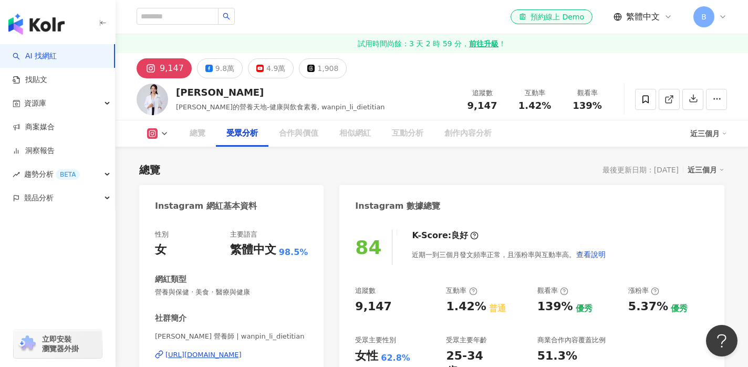
scroll to position [916, 0]
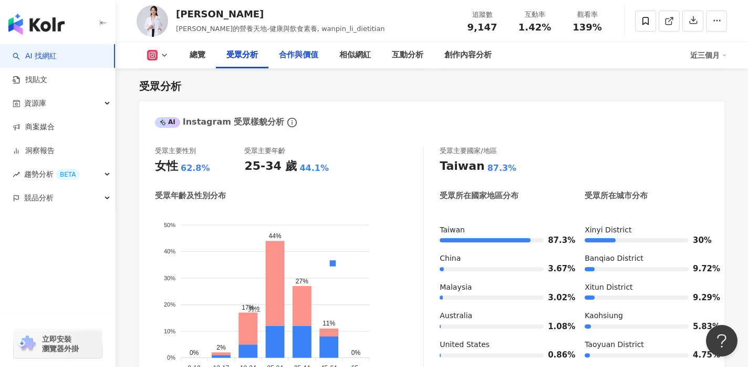
click at [288, 58] on div "合作與價值" at bounding box center [298, 55] width 39 height 13
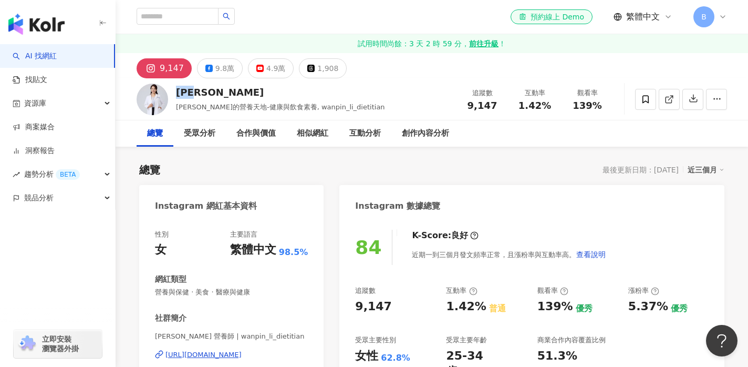
drag, startPoint x: 178, startPoint y: 92, endPoint x: 203, endPoint y: 93, distance: 24.7
click at [203, 93] on div "[PERSON_NAME]" at bounding box center [280, 92] width 209 height 13
copy div "[PERSON_NAME]"
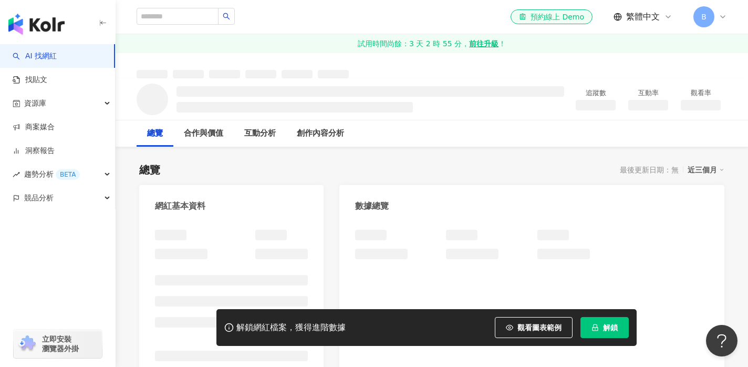
click at [613, 326] on span "解鎖" at bounding box center [610, 327] width 15 height 8
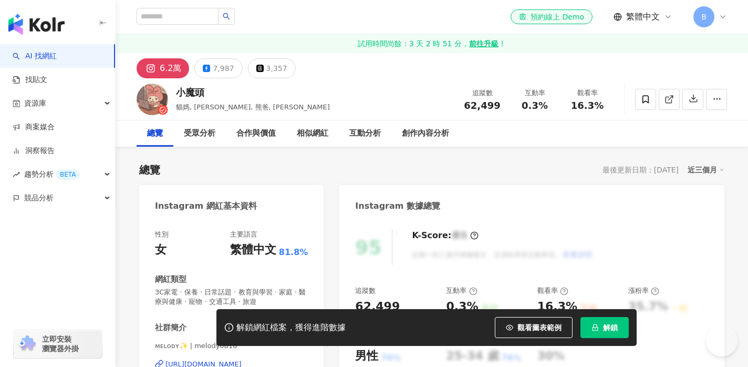
click at [604, 326] on span "解鎖" at bounding box center [610, 327] width 15 height 8
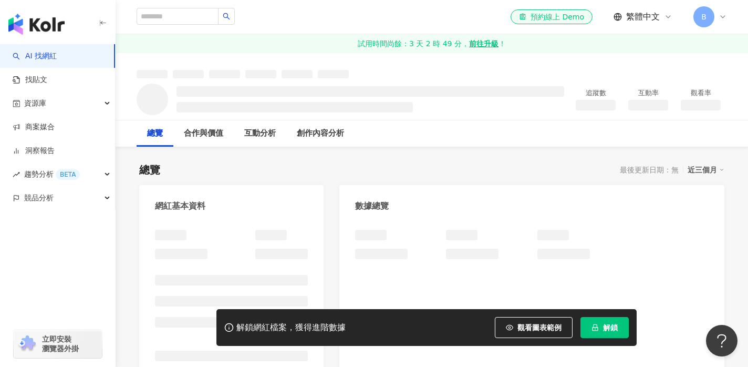
click at [601, 329] on button "解鎖" at bounding box center [605, 327] width 48 height 21
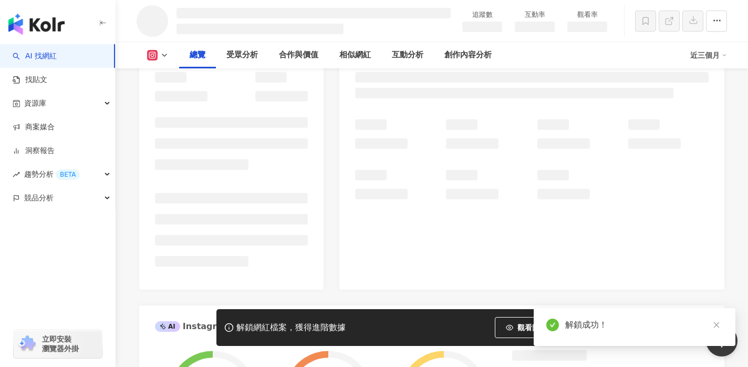
scroll to position [229, 0]
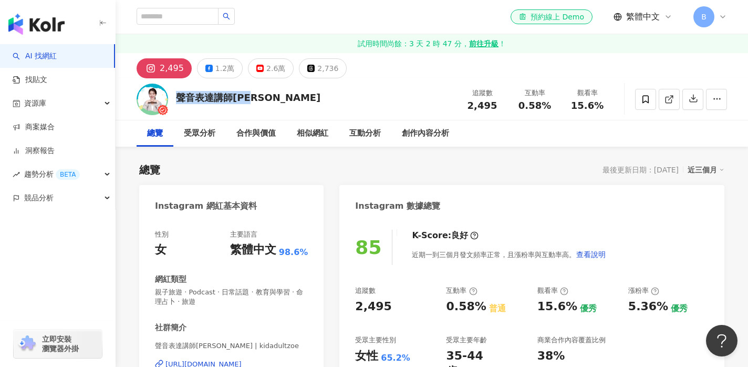
drag, startPoint x: 177, startPoint y: 97, endPoint x: 267, endPoint y: 98, distance: 90.4
click at [267, 98] on div "聲音表達講師林依柔 追蹤數 2,495 互動率 0.58% 觀看率 15.6%" at bounding box center [432, 99] width 633 height 42
click at [178, 19] on input "search" at bounding box center [178, 16] width 82 height 17
type input "*"
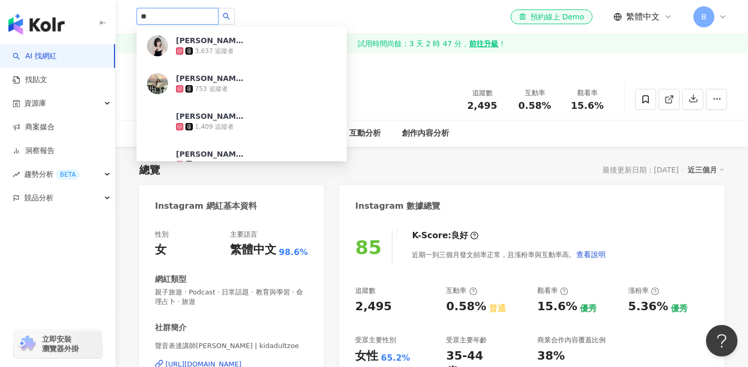
type input "**"
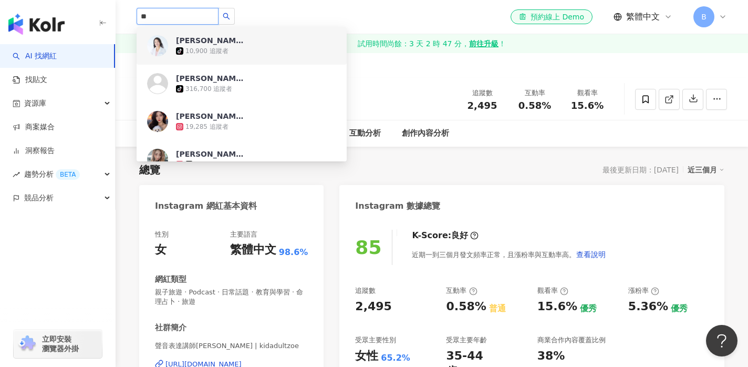
click at [219, 45] on div "[PERSON_NAME]營養師" at bounding box center [210, 40] width 68 height 11
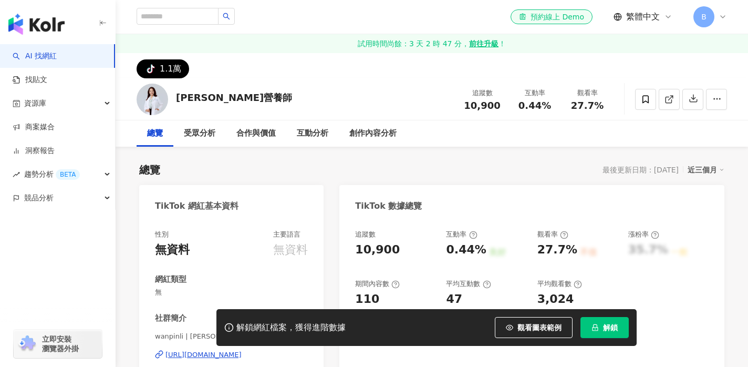
click at [610, 327] on span "解鎖" at bounding box center [610, 327] width 15 height 8
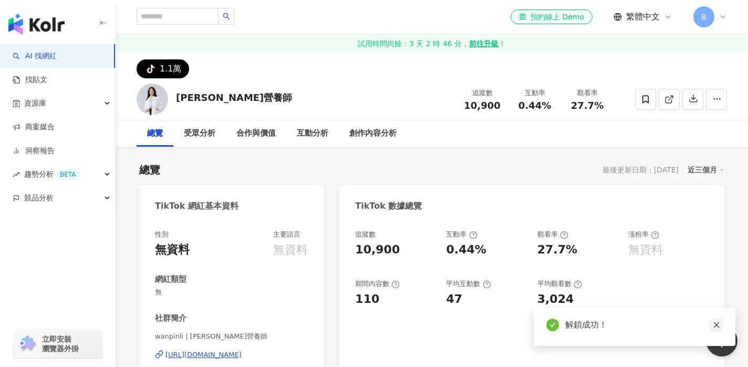
click at [718, 325] on icon "close" at bounding box center [716, 324] width 7 height 7
click at [191, 132] on div "受眾分析" at bounding box center [200, 133] width 32 height 13
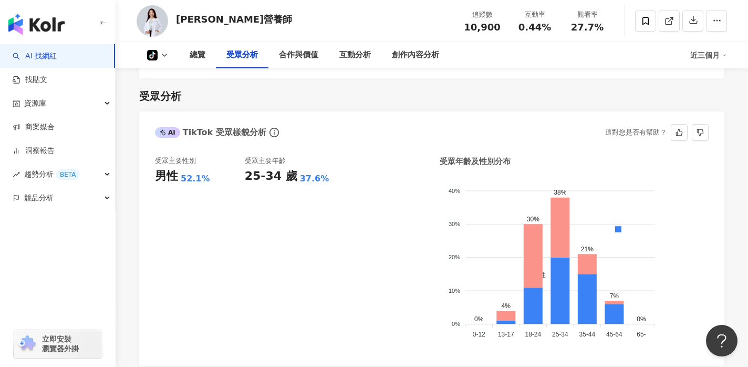
scroll to position [624, 0]
click at [163, 56] on icon at bounding box center [164, 55] width 8 height 8
click at [164, 55] on icon at bounding box center [164, 55] width 8 height 8
click at [197, 19] on div "李婉萍營養師" at bounding box center [234, 19] width 116 height 13
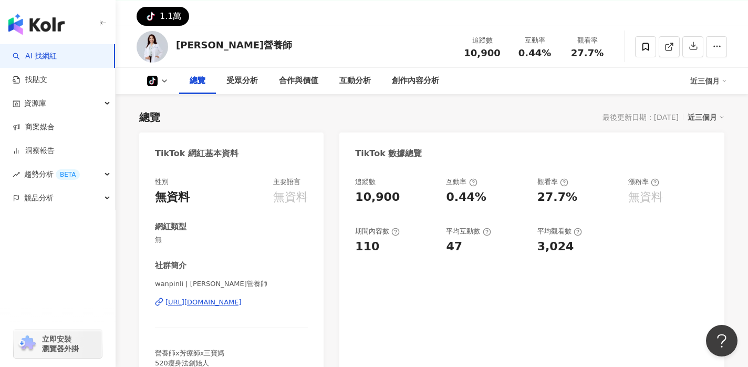
scroll to position [0, 0]
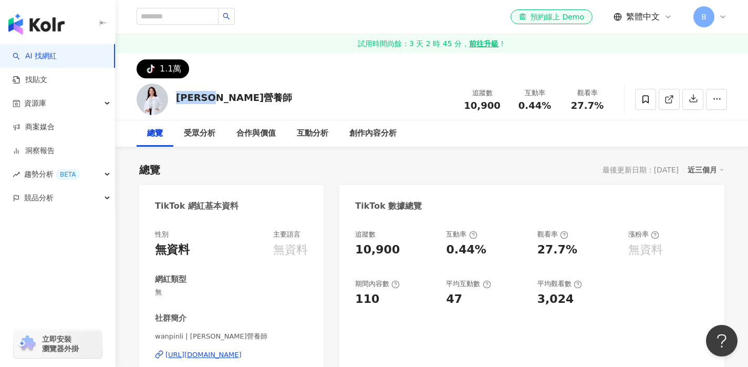
drag, startPoint x: 176, startPoint y: 97, endPoint x: 231, endPoint y: 97, distance: 54.7
click at [231, 97] on div "李婉萍營養師" at bounding box center [234, 97] width 116 height 13
copy div "李婉萍營養師"
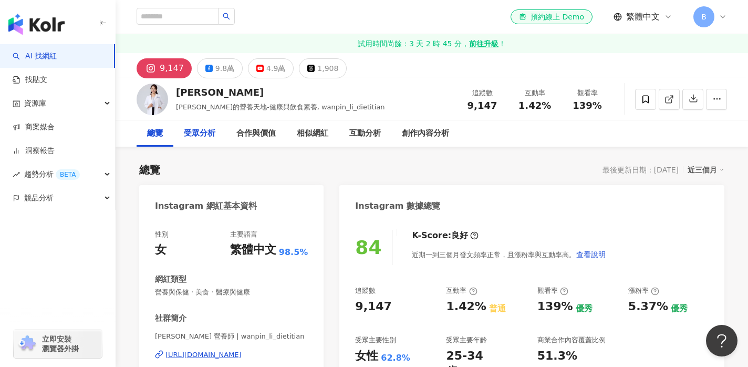
click at [197, 135] on div "受眾分析" at bounding box center [200, 133] width 32 height 13
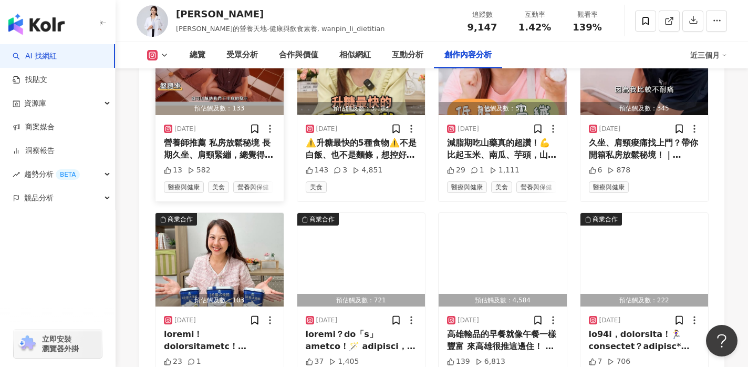
scroll to position [3401, 0]
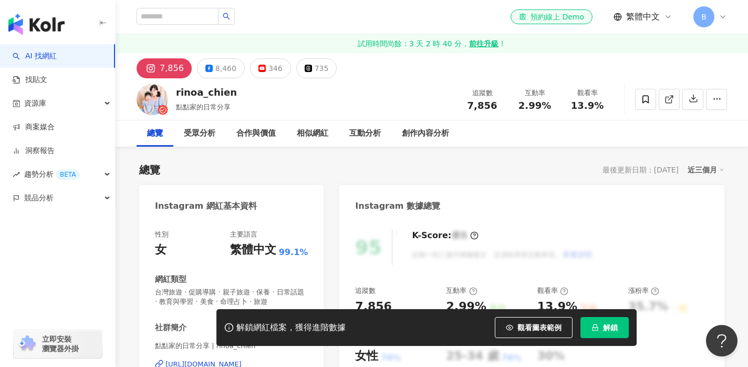
click at [596, 326] on icon "lock" at bounding box center [595, 327] width 7 height 7
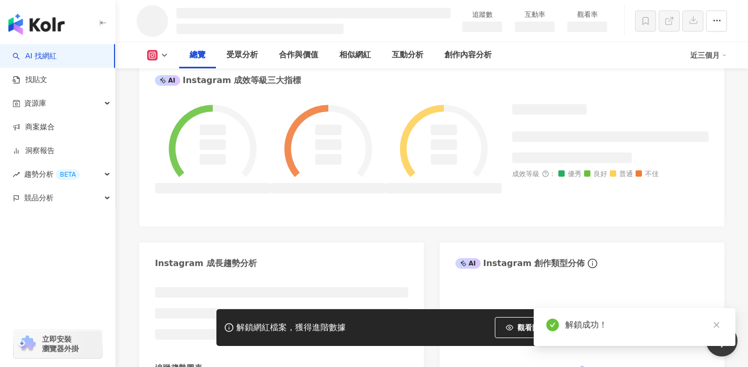
scroll to position [412, 0]
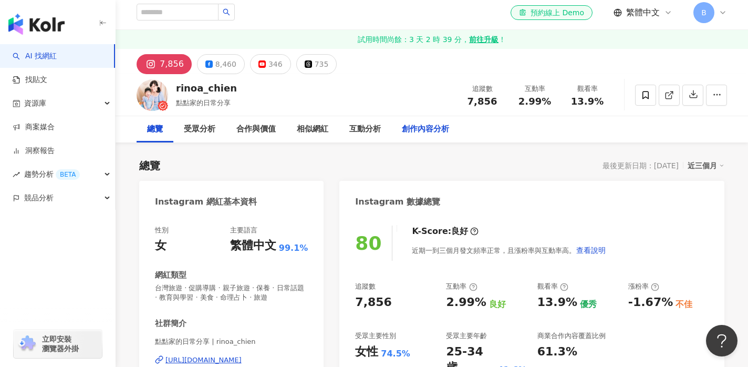
click at [415, 128] on div "創作內容分析" at bounding box center [425, 129] width 47 height 13
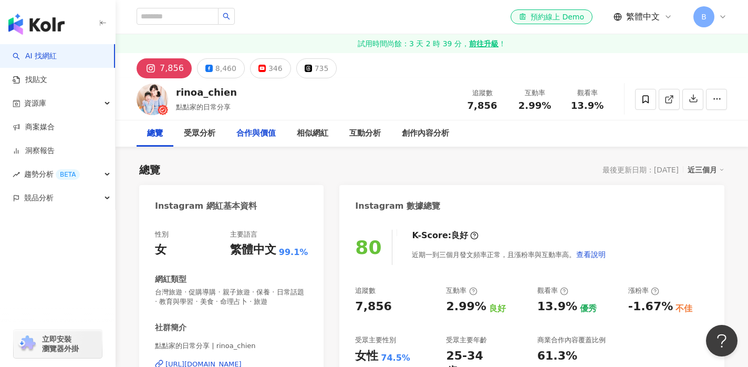
click at [246, 132] on div "合作與價值" at bounding box center [255, 133] width 39 height 13
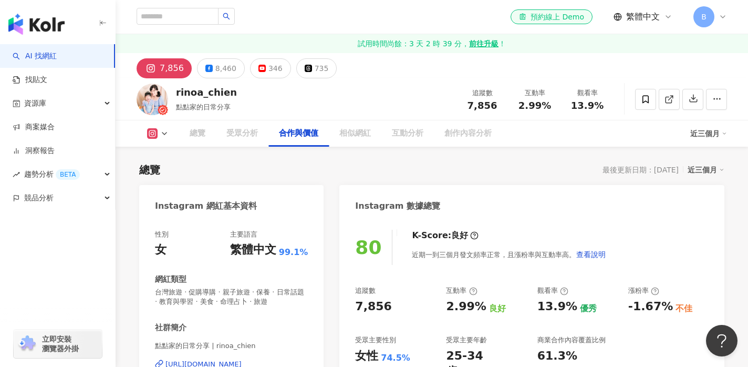
scroll to position [1439, 0]
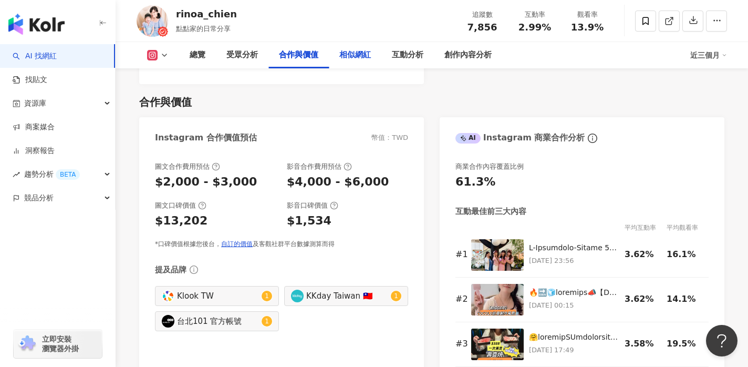
click at [351, 60] on div "相似網紅" at bounding box center [355, 55] width 32 height 13
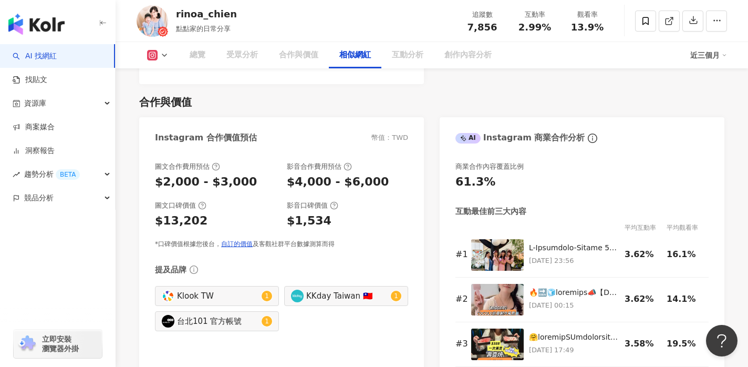
scroll to position [1737, 0]
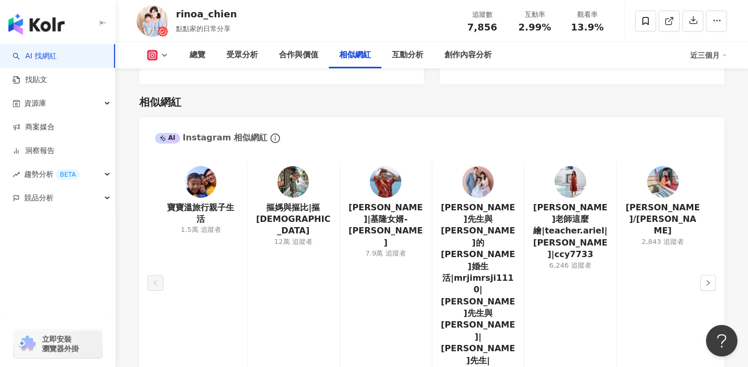
click at [162, 55] on polyline at bounding box center [164, 55] width 4 height 2
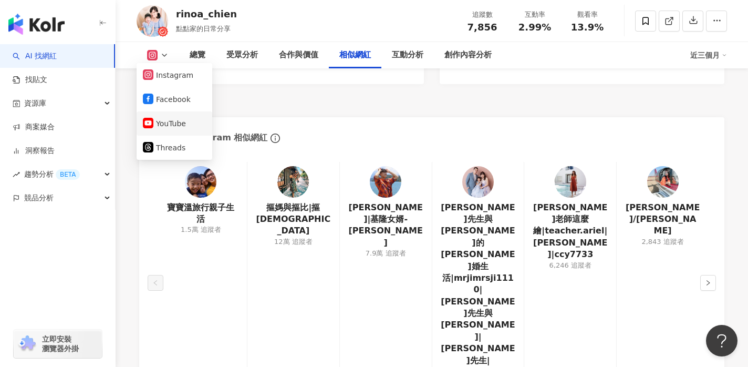
click at [165, 123] on button "YouTube" at bounding box center [174, 123] width 63 height 15
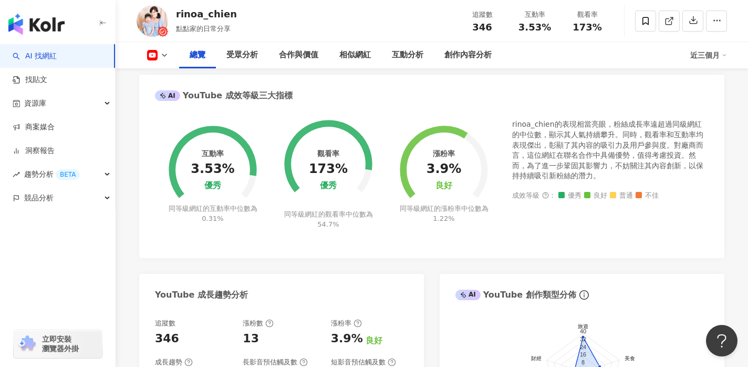
scroll to position [361, 0]
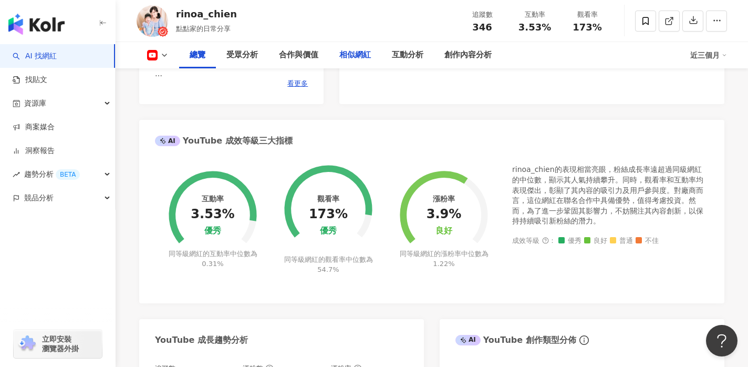
click at [354, 56] on div "相似網紅" at bounding box center [355, 55] width 32 height 13
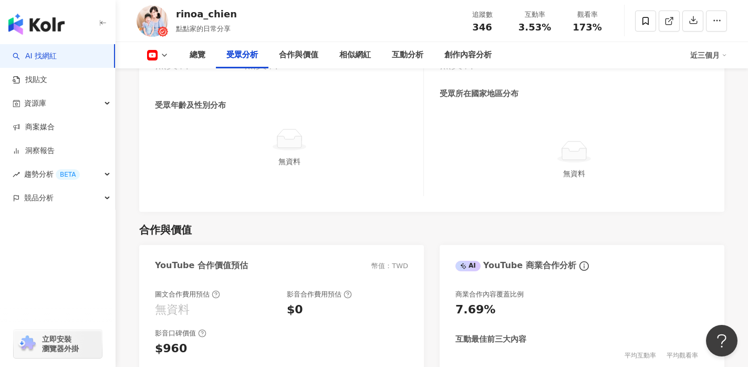
scroll to position [1044, 0]
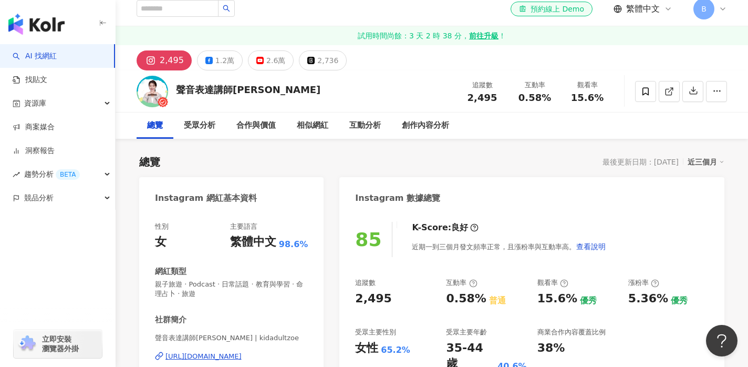
scroll to position [27, 0]
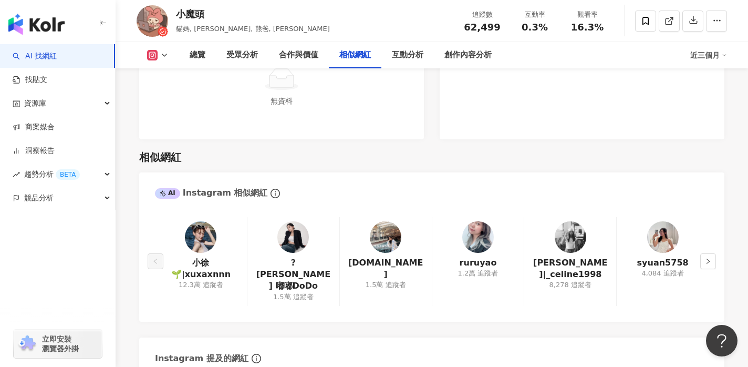
scroll to position [1729, 0]
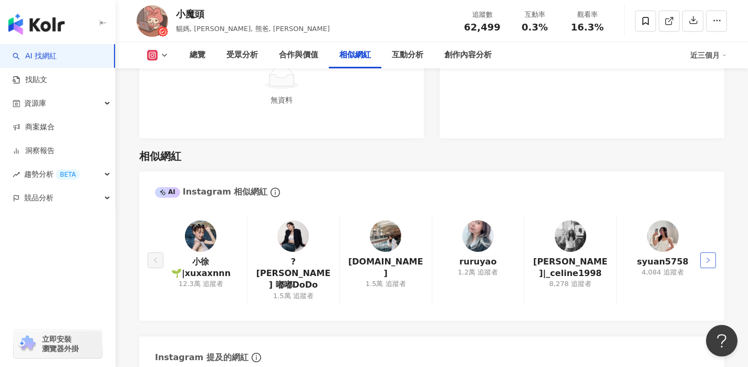
click at [710, 257] on icon "right" at bounding box center [708, 260] width 6 height 6
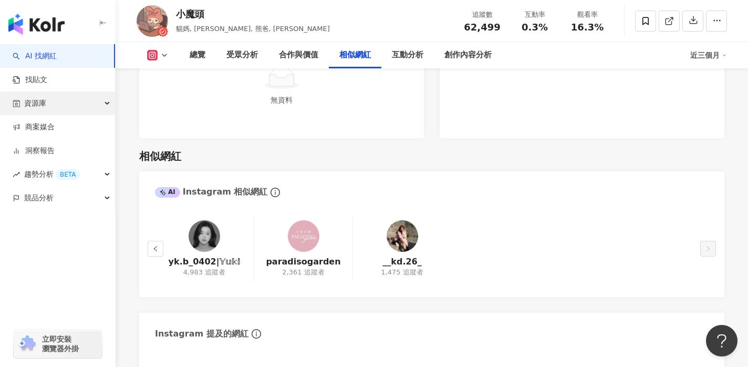
click at [66, 98] on div "資源庫" at bounding box center [57, 103] width 115 height 24
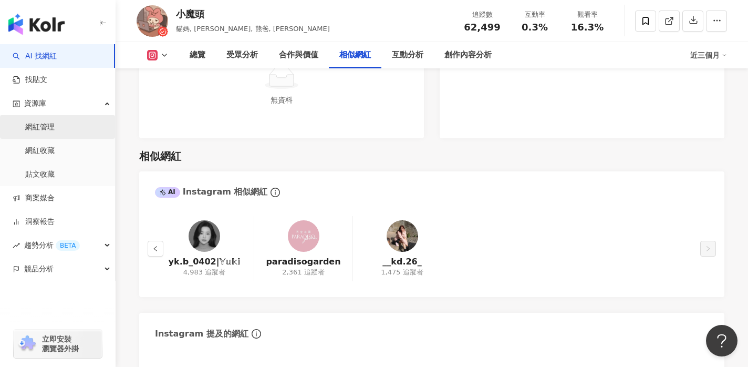
click at [55, 130] on link "網紅管理" at bounding box center [39, 127] width 29 height 11
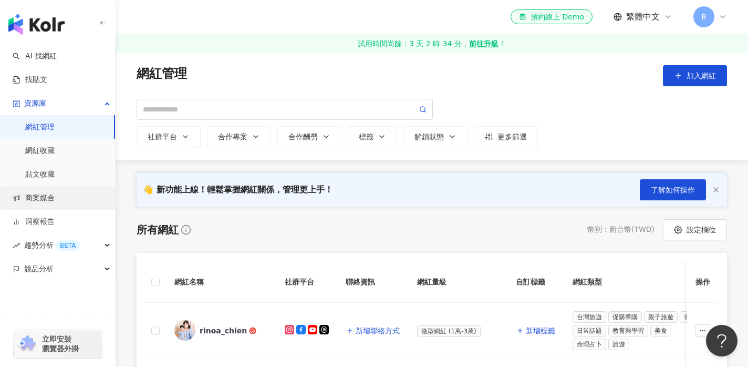
click at [48, 201] on link "商案媒合" at bounding box center [34, 198] width 42 height 11
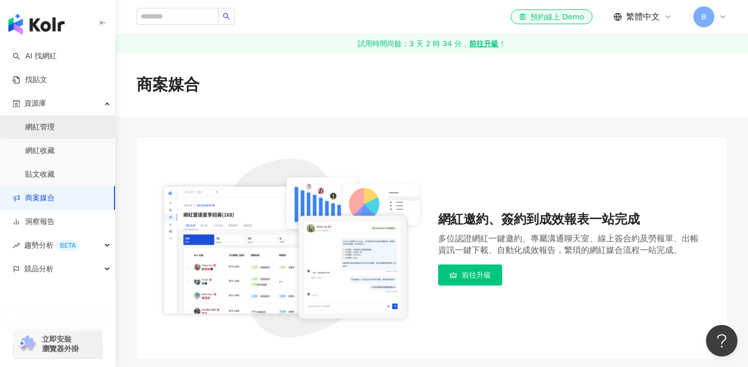
click at [50, 129] on link "網紅管理" at bounding box center [39, 127] width 29 height 11
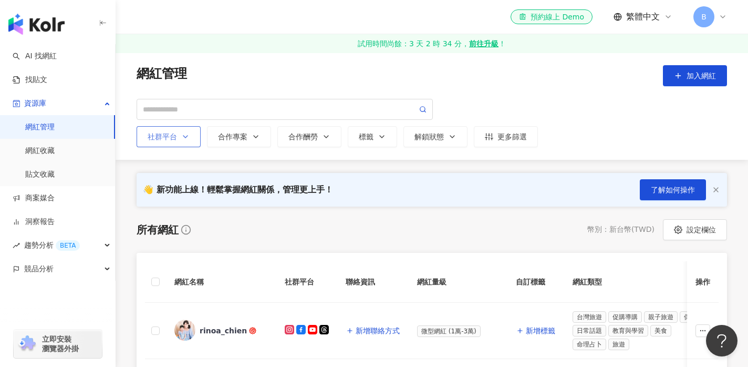
click at [191, 137] on button "社群平台" at bounding box center [169, 136] width 64 height 21
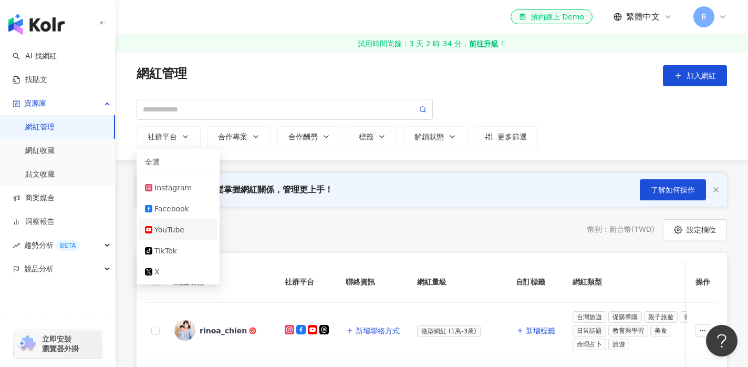
click at [188, 229] on div "YouTube" at bounding box center [183, 230] width 57 height 12
click at [283, 234] on div "所有網紅 幣別 ： 新台幣 ( TWD ) 設定欄位" at bounding box center [432, 229] width 591 height 21
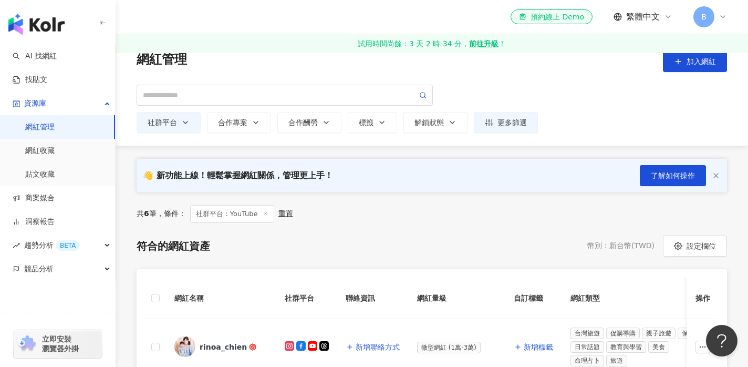
scroll to position [16, 0]
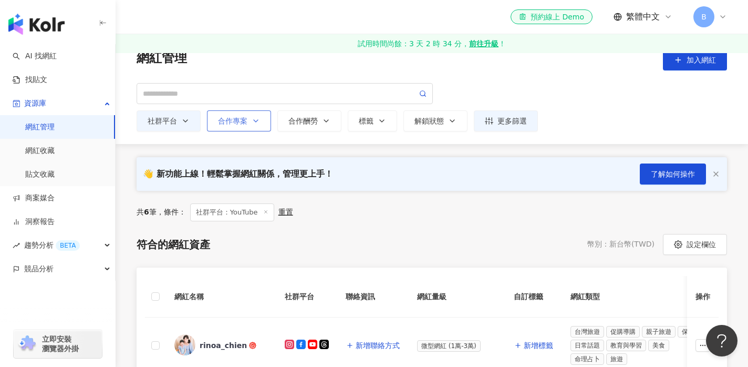
click at [250, 118] on div "合作專案" at bounding box center [239, 121] width 42 height 8
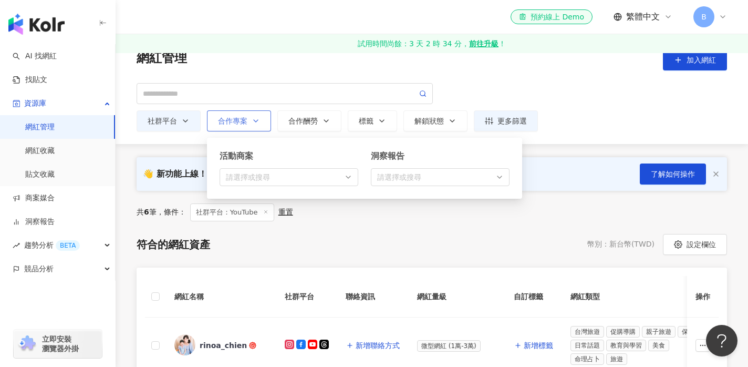
click at [250, 118] on div "合作專案" at bounding box center [239, 121] width 42 height 8
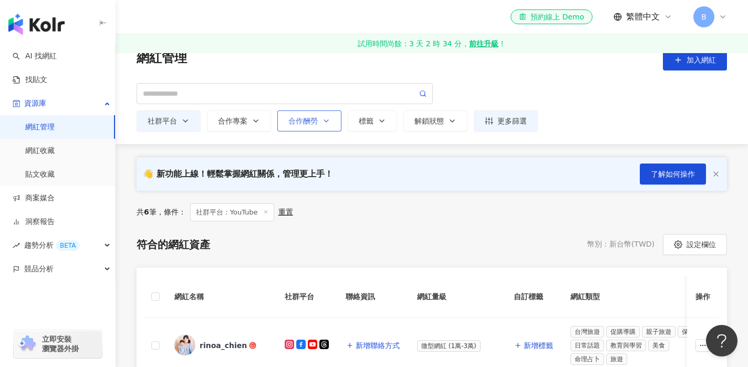
click at [316, 121] on div "合作酬勞" at bounding box center [310, 121] width 42 height 8
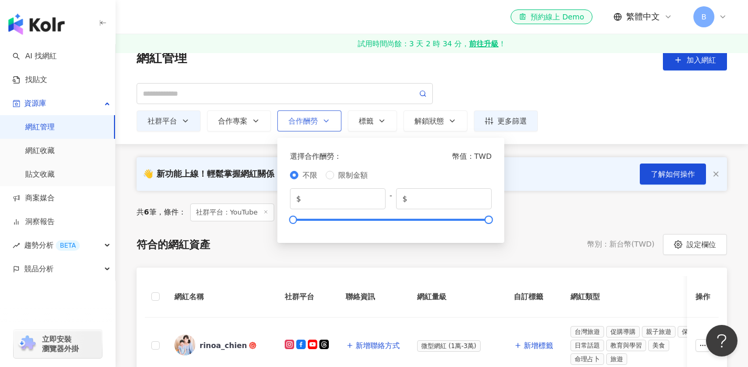
click at [316, 121] on div "合作酬勞" at bounding box center [310, 121] width 42 height 8
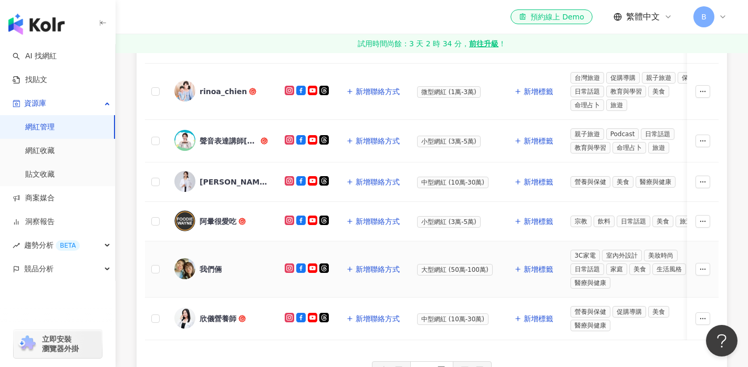
scroll to position [269, 0]
click at [468, 319] on span "中型網紅 (10萬-30萬)" at bounding box center [452, 320] width 71 height 12
click at [371, 317] on span "新增聯絡方式" at bounding box center [378, 319] width 44 height 8
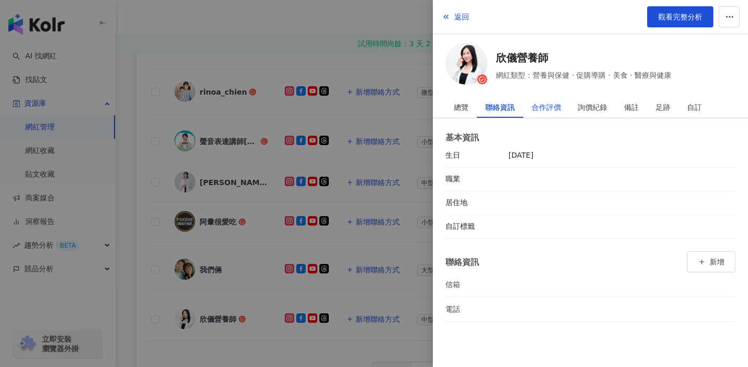
click at [548, 105] on div "合作評價" at bounding box center [546, 107] width 29 height 21
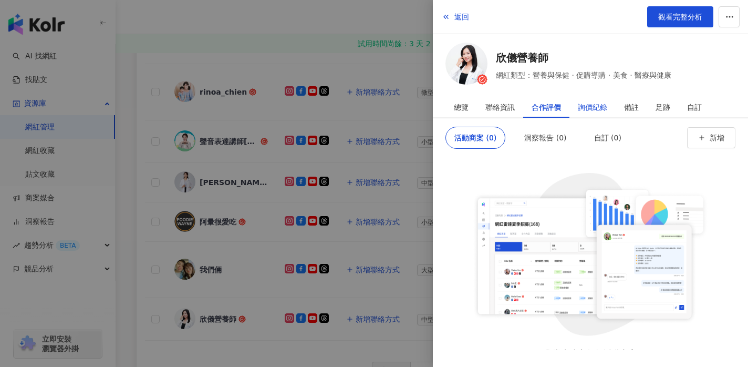
click at [595, 106] on div "詢價紀錄" at bounding box center [592, 107] width 29 height 21
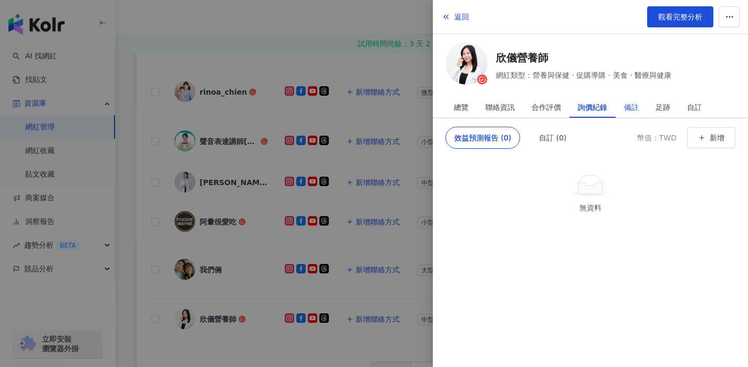
click at [627, 104] on div "備註" at bounding box center [631, 107] width 15 height 21
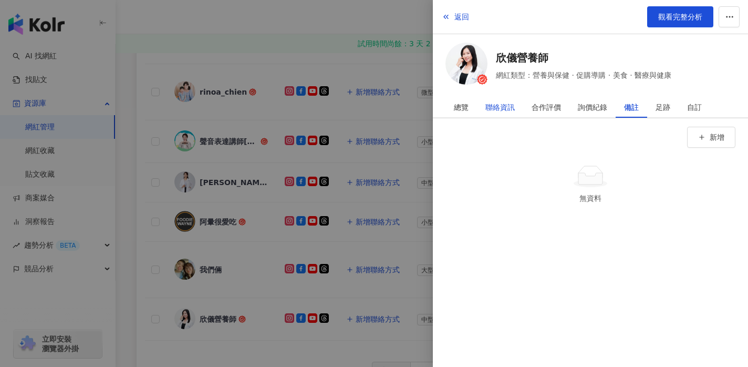
click at [505, 106] on div "聯絡資訊" at bounding box center [500, 107] width 29 height 21
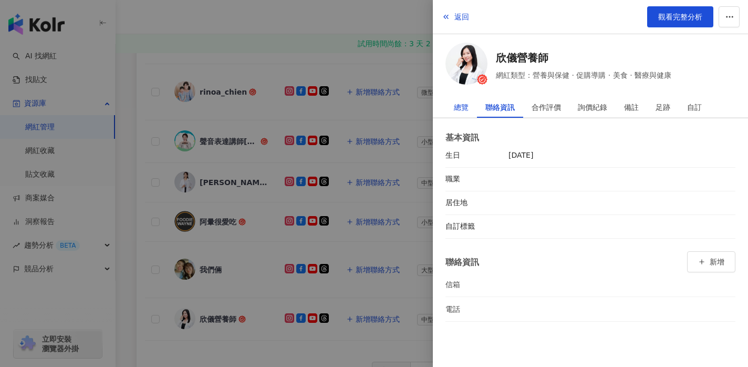
click at [465, 108] on div "總覽" at bounding box center [461, 107] width 15 height 21
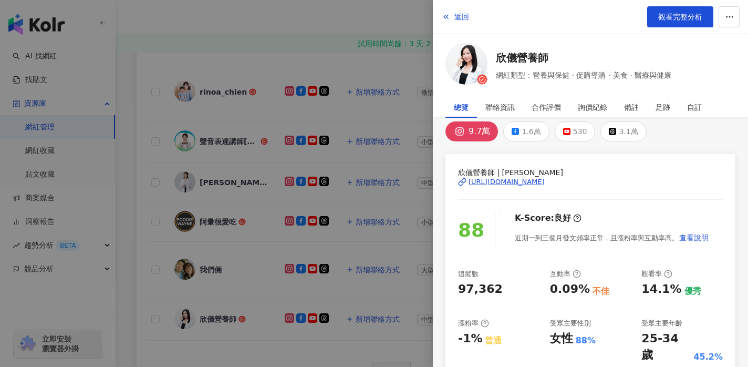
scroll to position [0, 0]
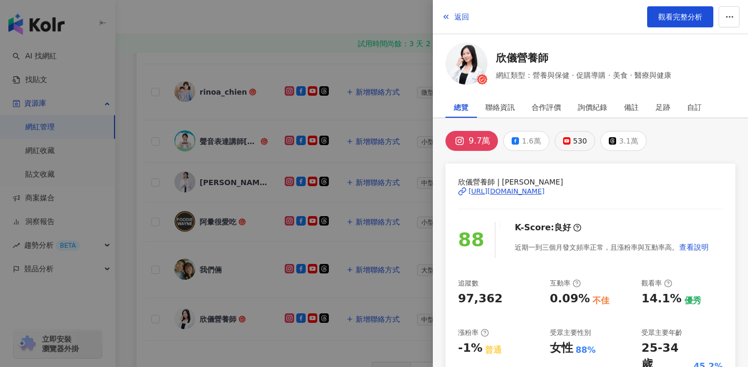
click at [578, 139] on div "530" at bounding box center [580, 140] width 14 height 15
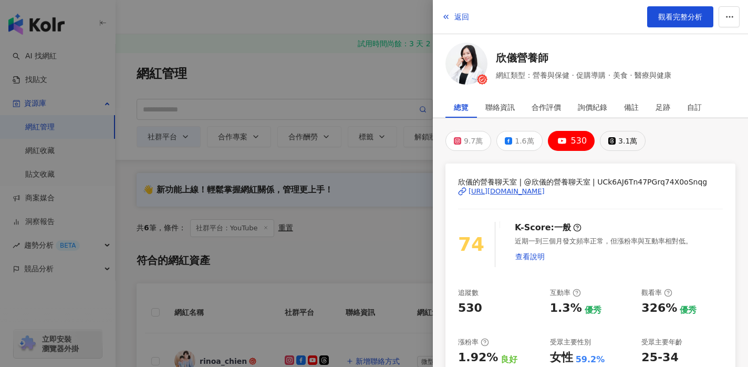
click at [619, 140] on div "3.1萬" at bounding box center [628, 140] width 19 height 15
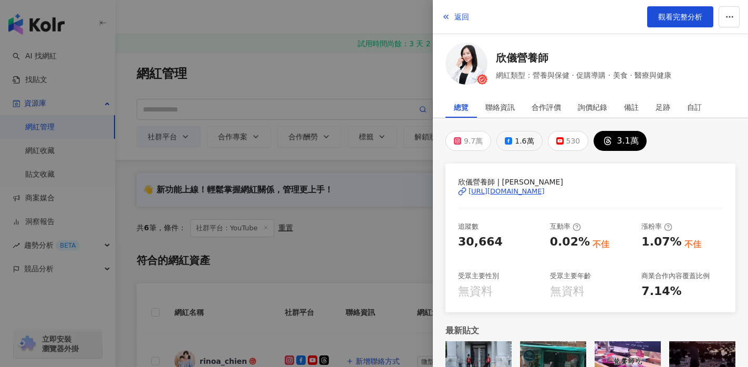
click at [518, 143] on div "1.6萬" at bounding box center [524, 140] width 19 height 15
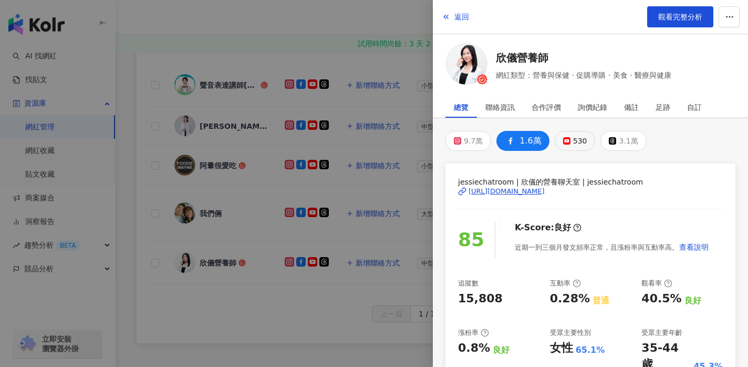
click at [569, 147] on button "530" at bounding box center [575, 141] width 41 height 20
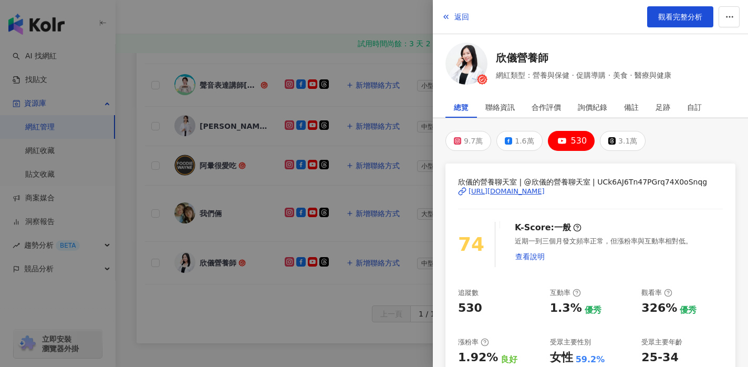
click at [545, 187] on div "https://www.youtube.com/channel/UCk6AJ6Tn47PGrq74X0oSnqg" at bounding box center [507, 191] width 76 height 9
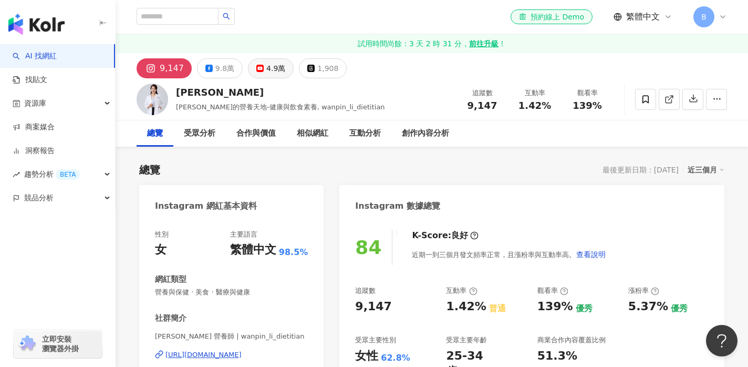
click at [266, 67] on div "4.9萬" at bounding box center [275, 68] width 19 height 15
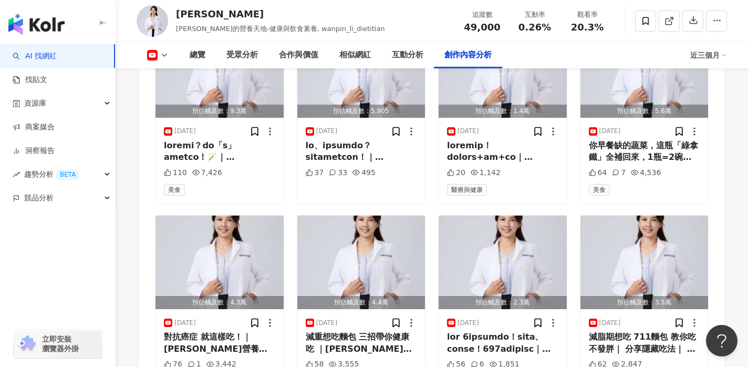
scroll to position [3340, 0]
